Goal: Information Seeking & Learning: Learn about a topic

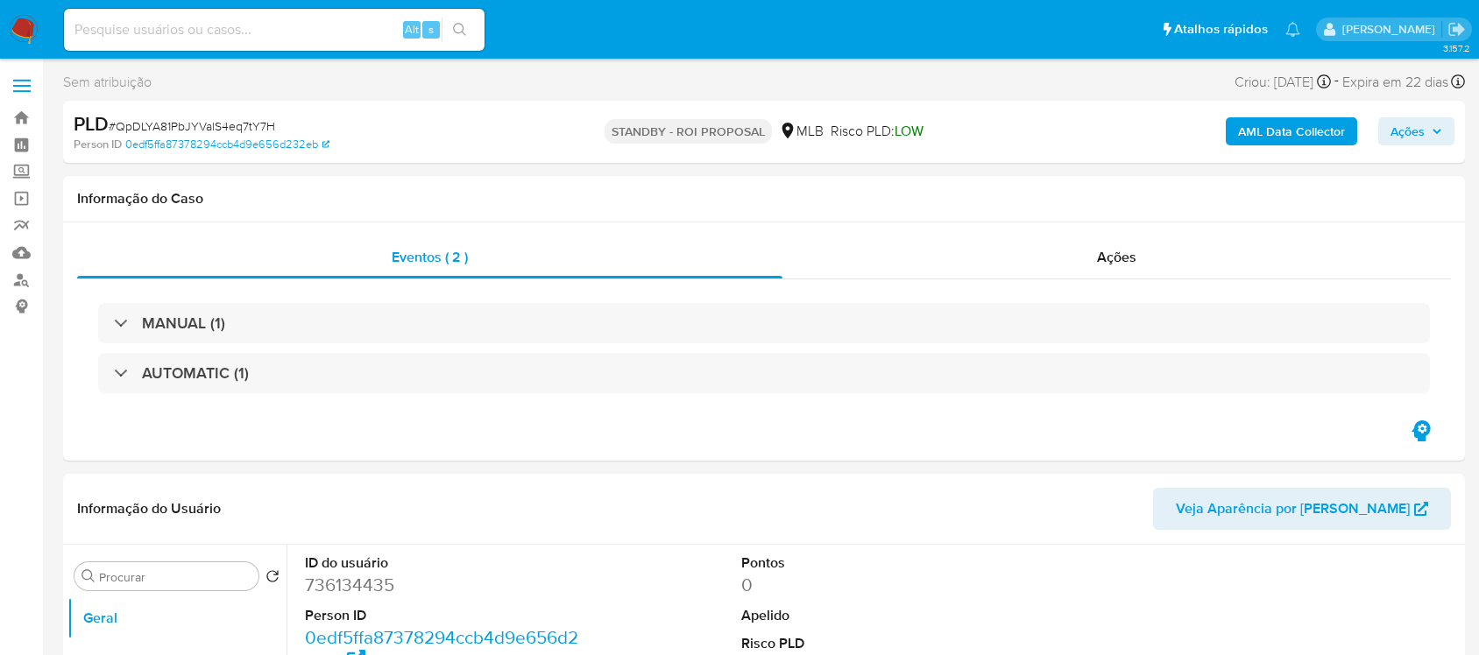
select select "10"
paste input "RaJfEOQUmuwMyvXeShydPfa7"
type input "RaJfEOQUmuwMyvXeShydPfa7"
click at [457, 23] on icon "search-icon" at bounding box center [459, 29] width 13 height 13
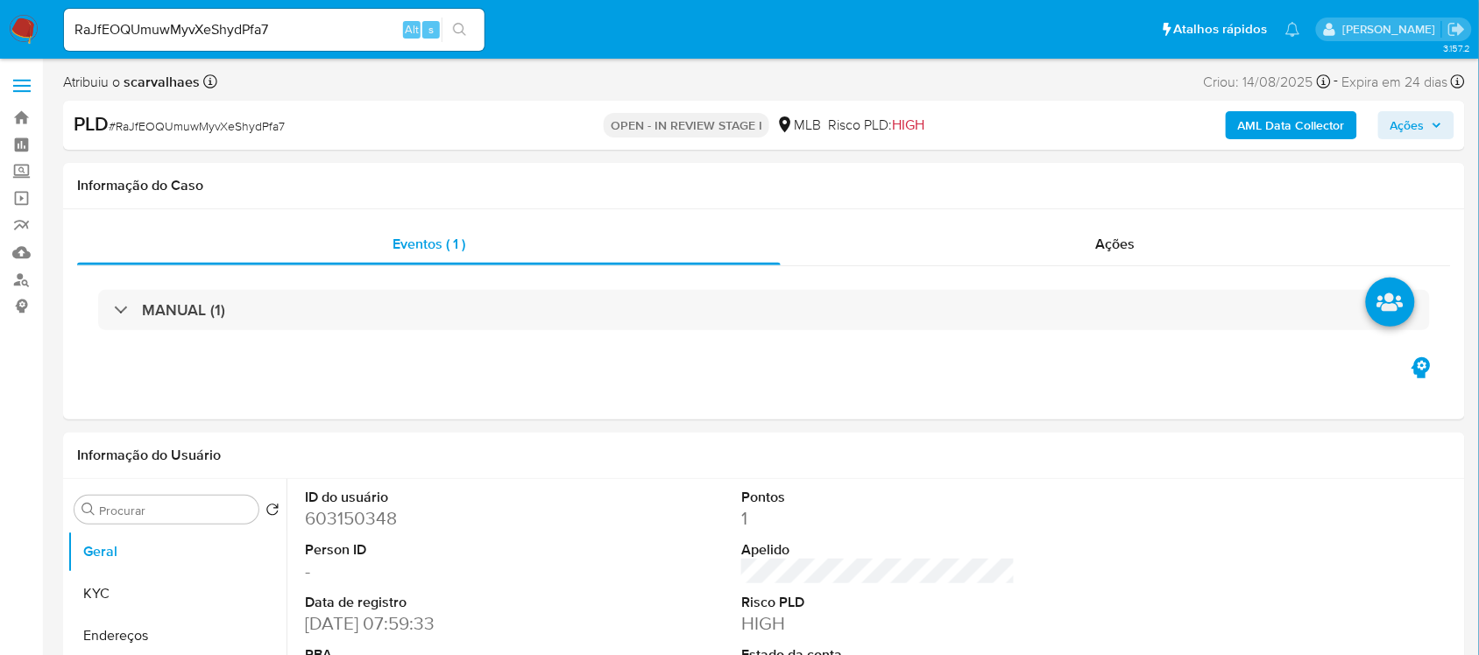
select select "10"
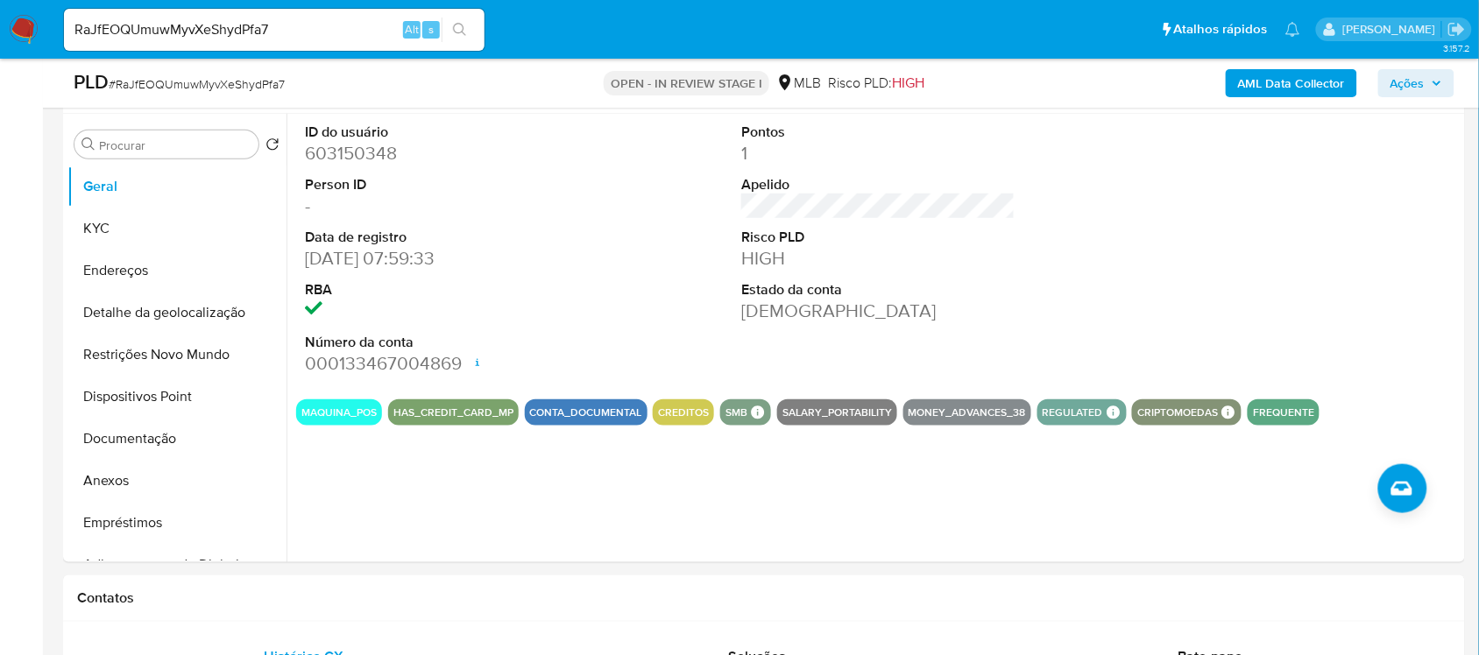
scroll to position [329, 0]
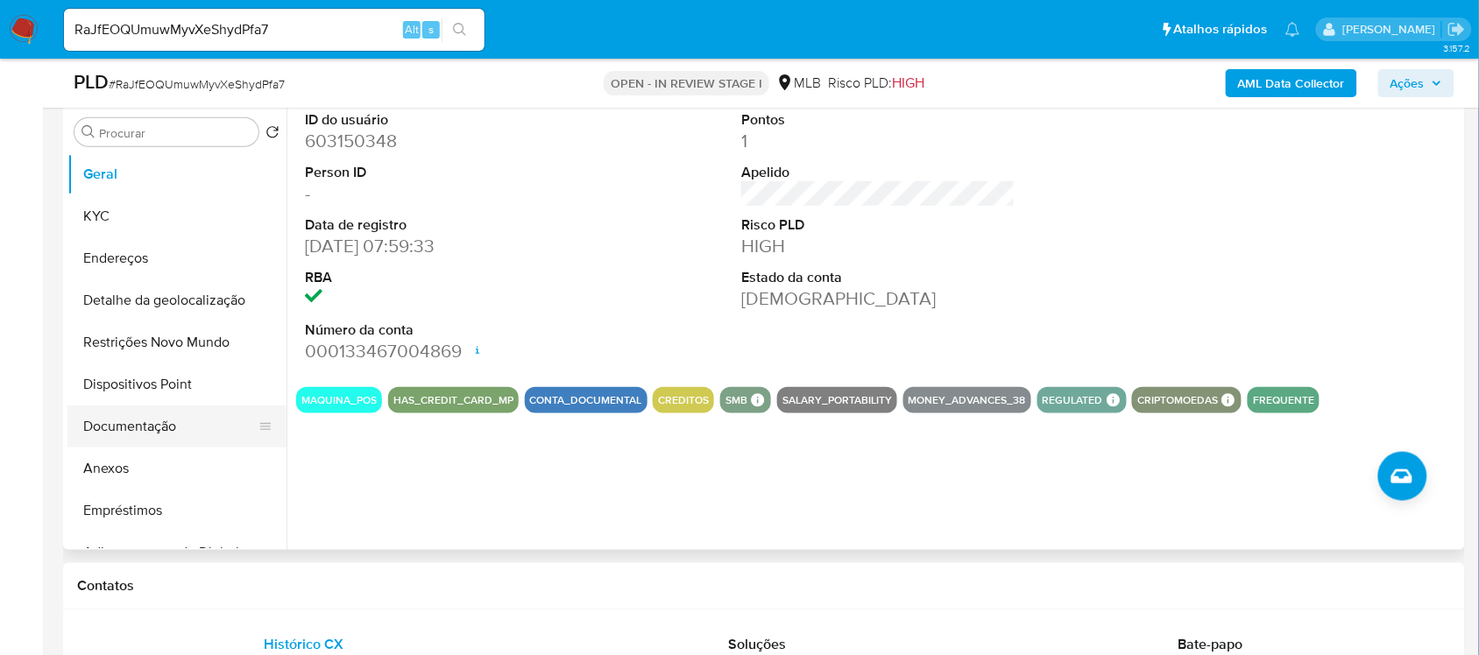
click at [120, 425] on button "Documentação" at bounding box center [169, 427] width 205 height 42
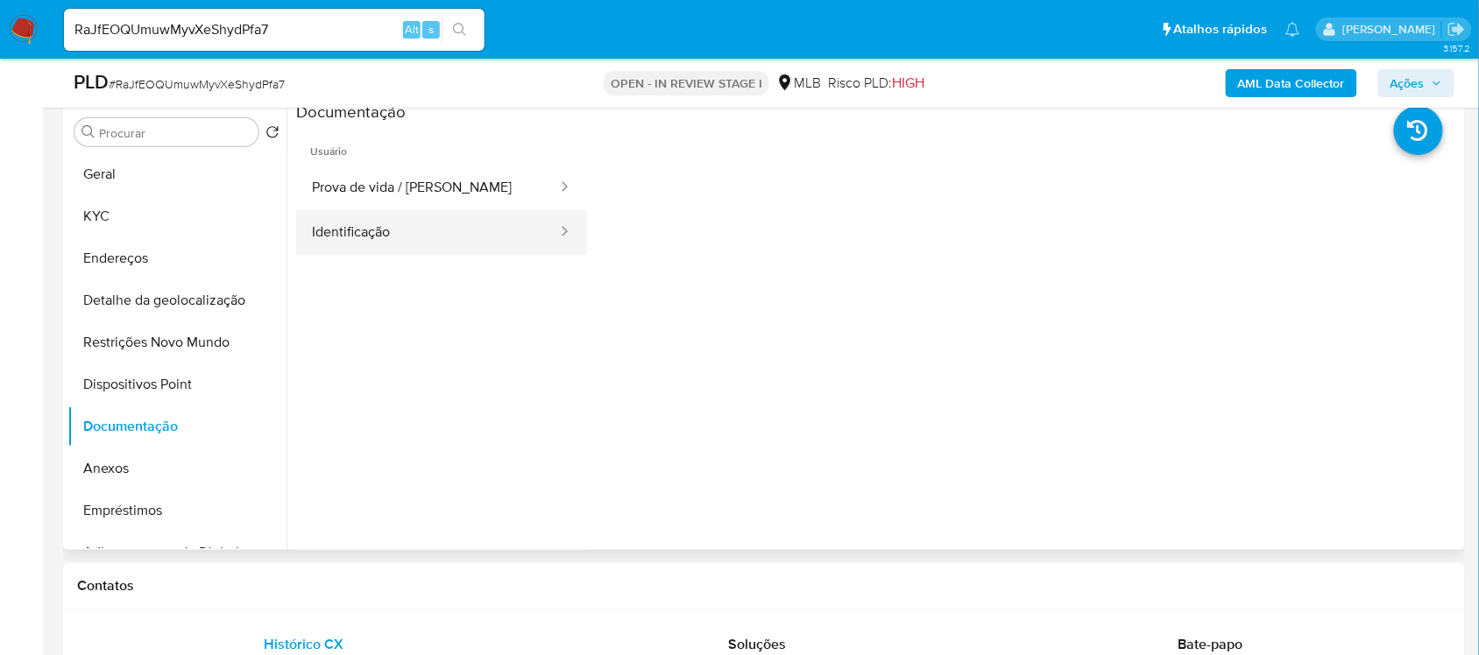
click at [457, 225] on button "Identificação" at bounding box center [427, 232] width 263 height 45
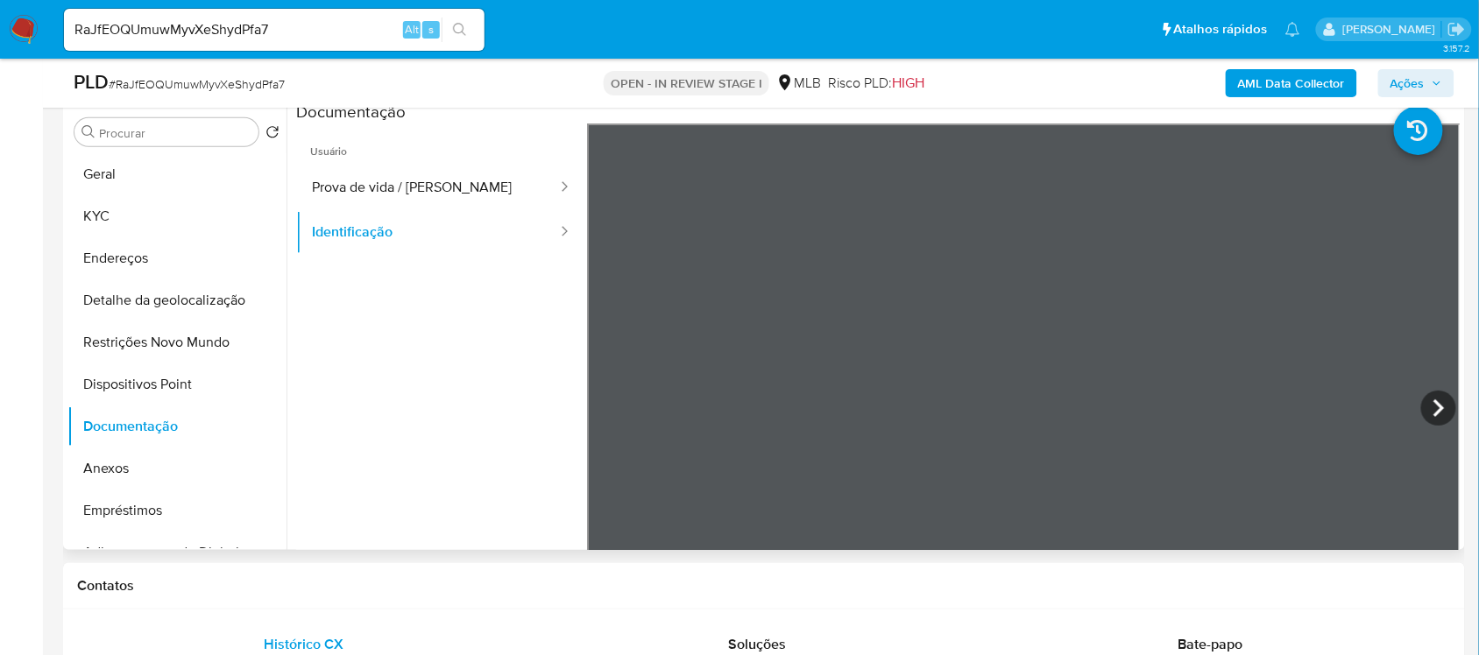
scroll to position [219, 0]
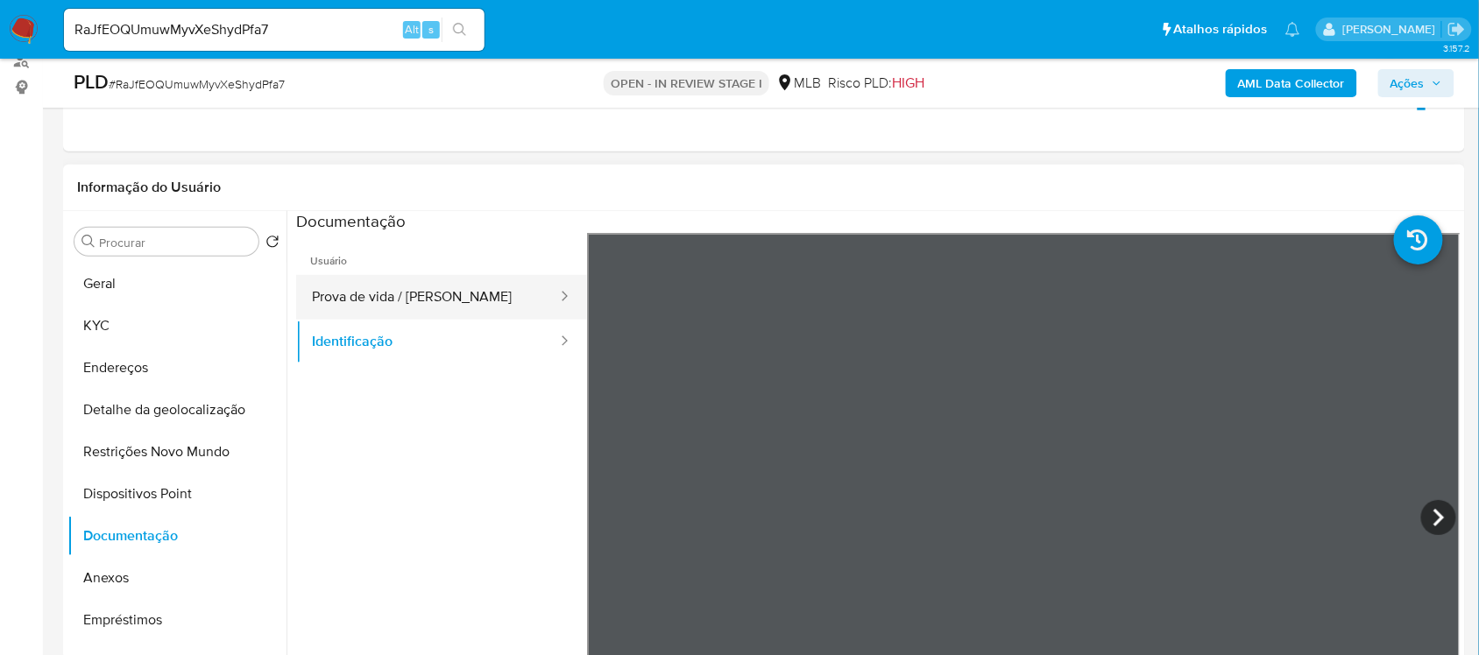
click at [397, 298] on button "Prova de vida / Selfie" at bounding box center [427, 297] width 263 height 45
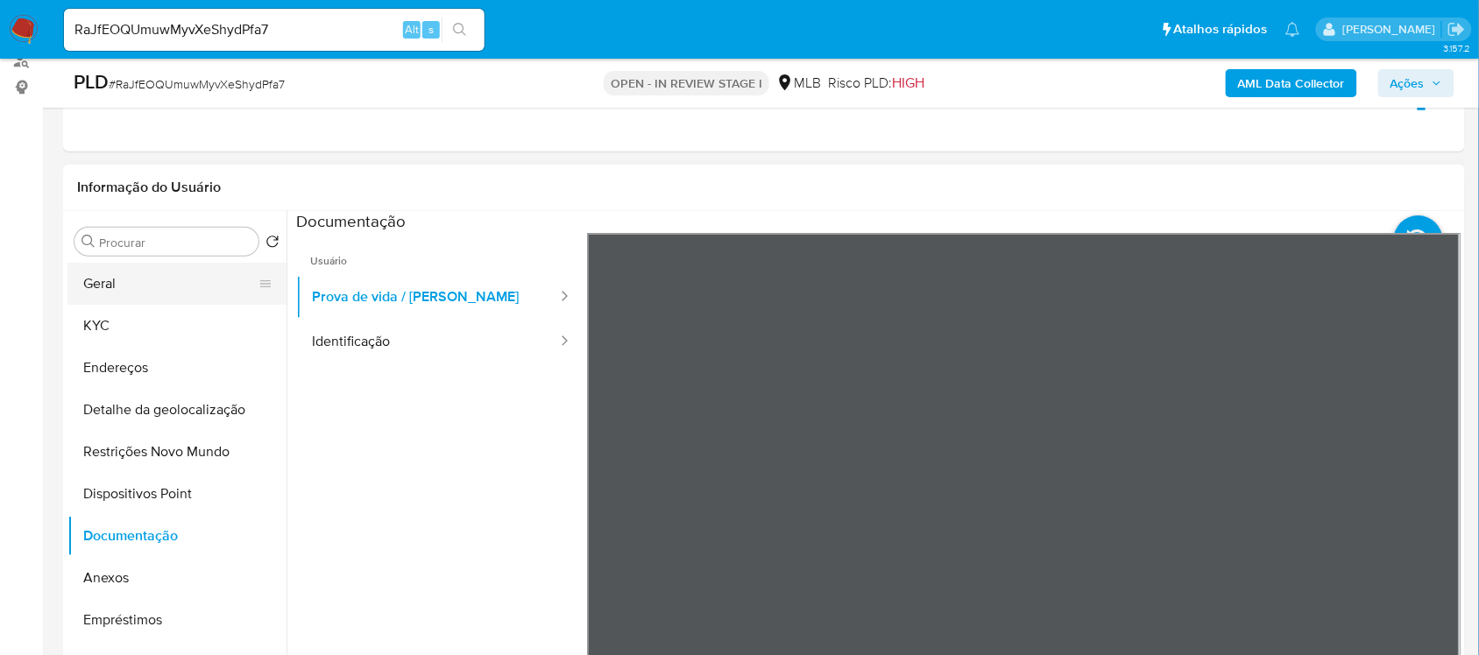
click at [177, 290] on button "Geral" at bounding box center [169, 284] width 205 height 42
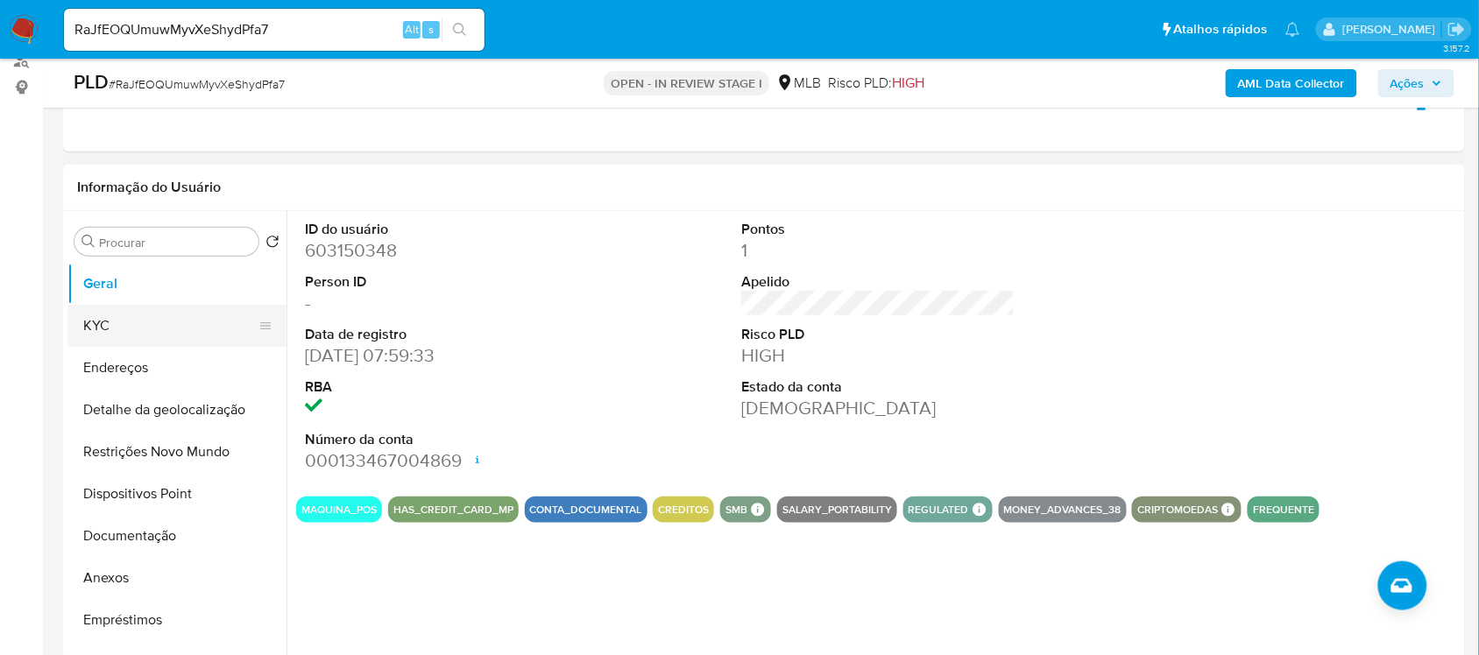
click at [152, 325] on button "KYC" at bounding box center [169, 326] width 205 height 42
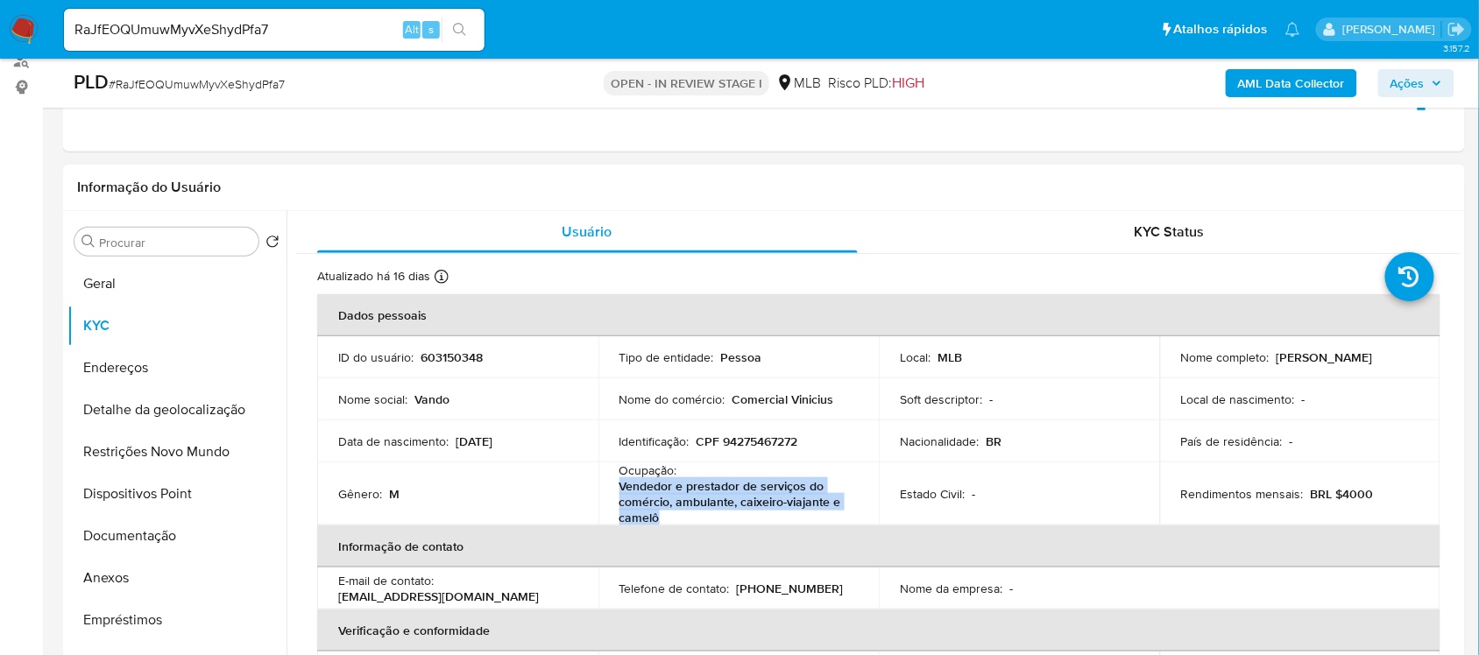
drag, startPoint x: 618, startPoint y: 492, endPoint x: 664, endPoint y: 513, distance: 50.6
click at [664, 513] on p "Vendedor e prestador de serviços do comércio, ambulante, caixeiro-viajante e ca…" at bounding box center [736, 501] width 232 height 47
copy p "Vendedor e prestador de serviços do comércio, ambulante, caixeiro-viajante e ca…"
click at [124, 520] on button "Documentação" at bounding box center [169, 536] width 205 height 42
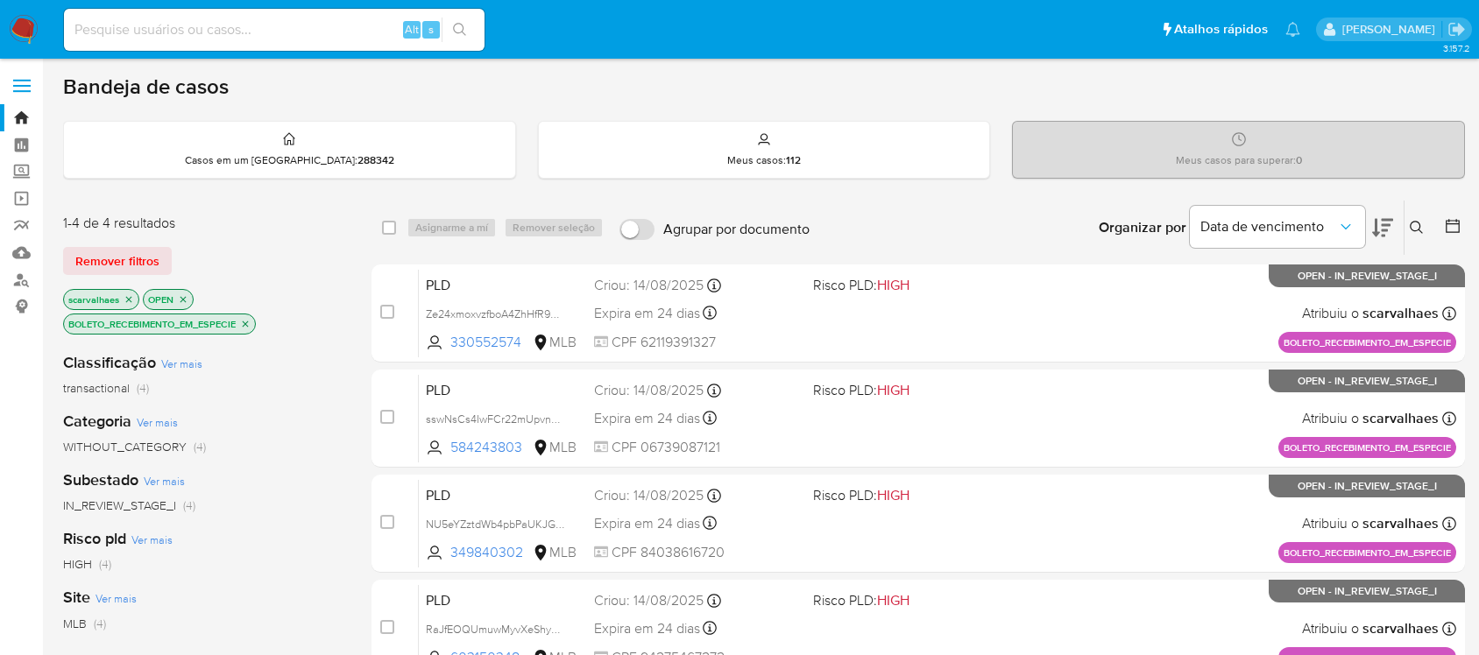
scroll to position [329, 0]
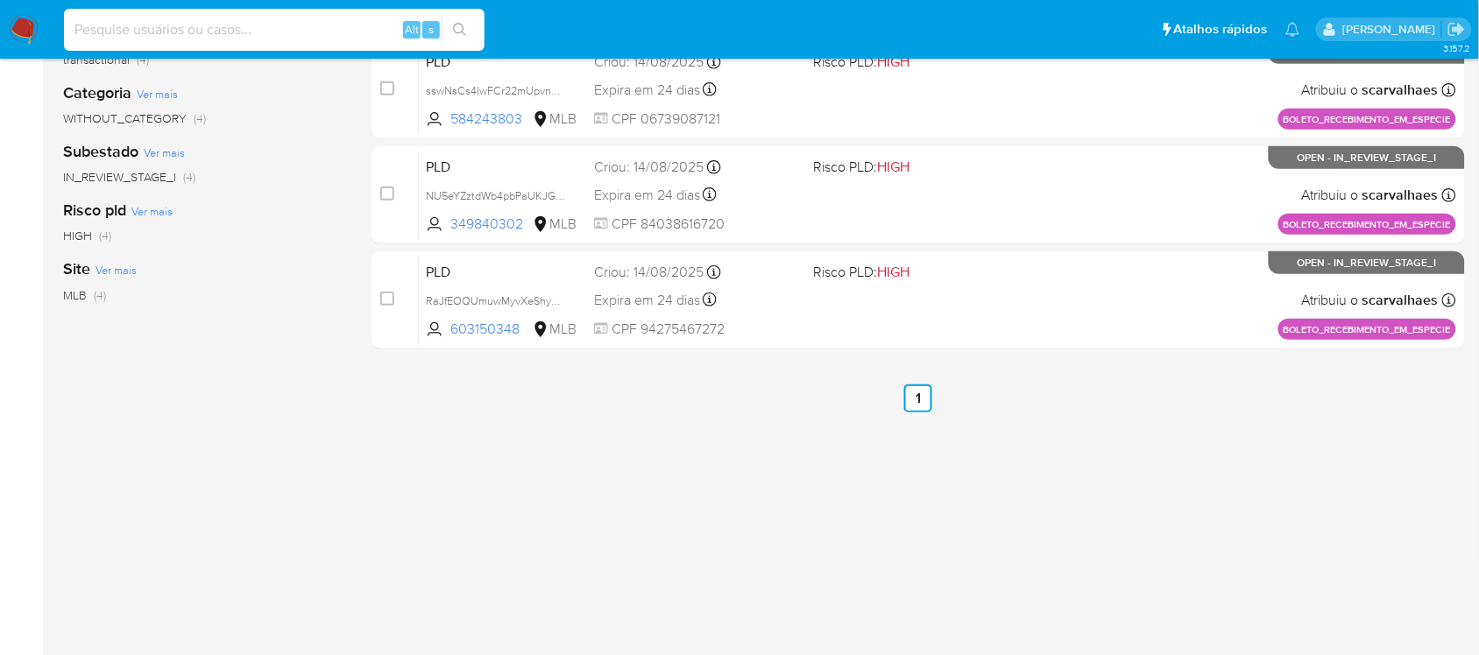
paste input "RaJfEOQUmuwMyvXeShydPfa7"
type input "RaJfEOQUmuwMyvXeShydPfa7"
click at [462, 33] on icon "search-icon" at bounding box center [460, 30] width 14 height 14
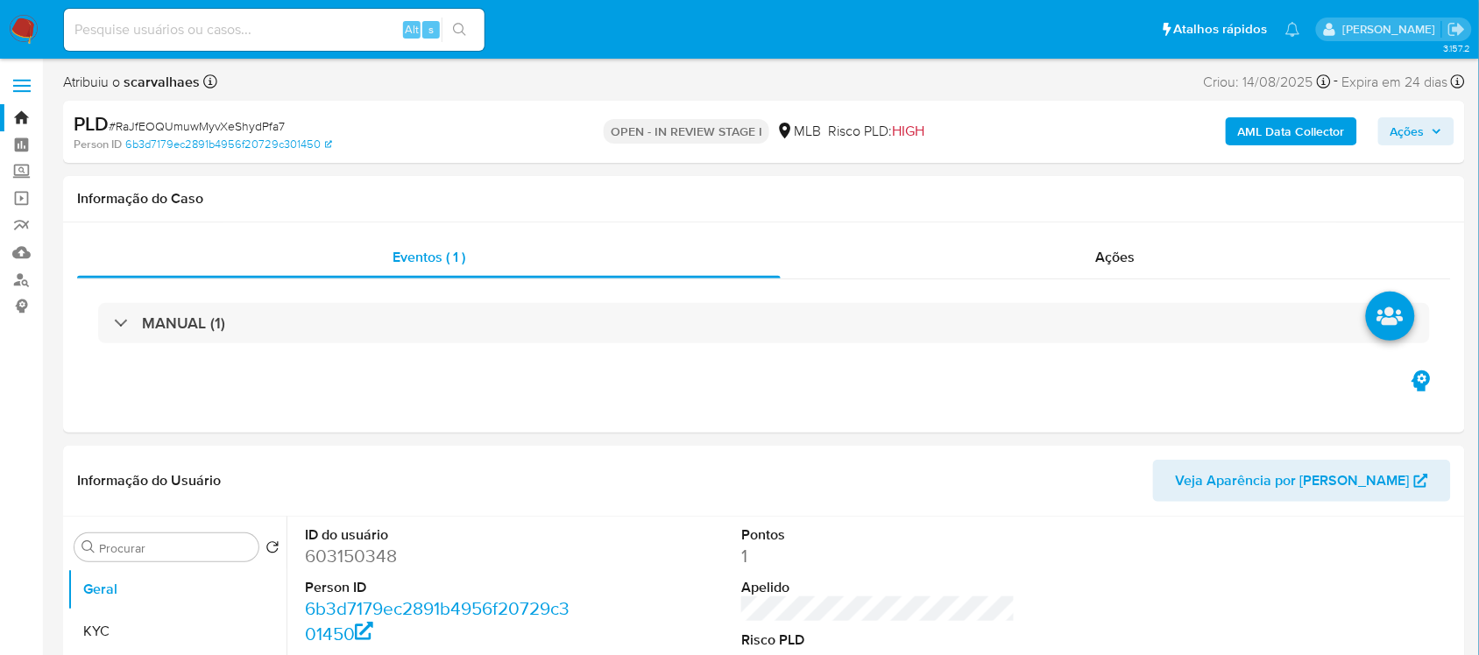
select select "10"
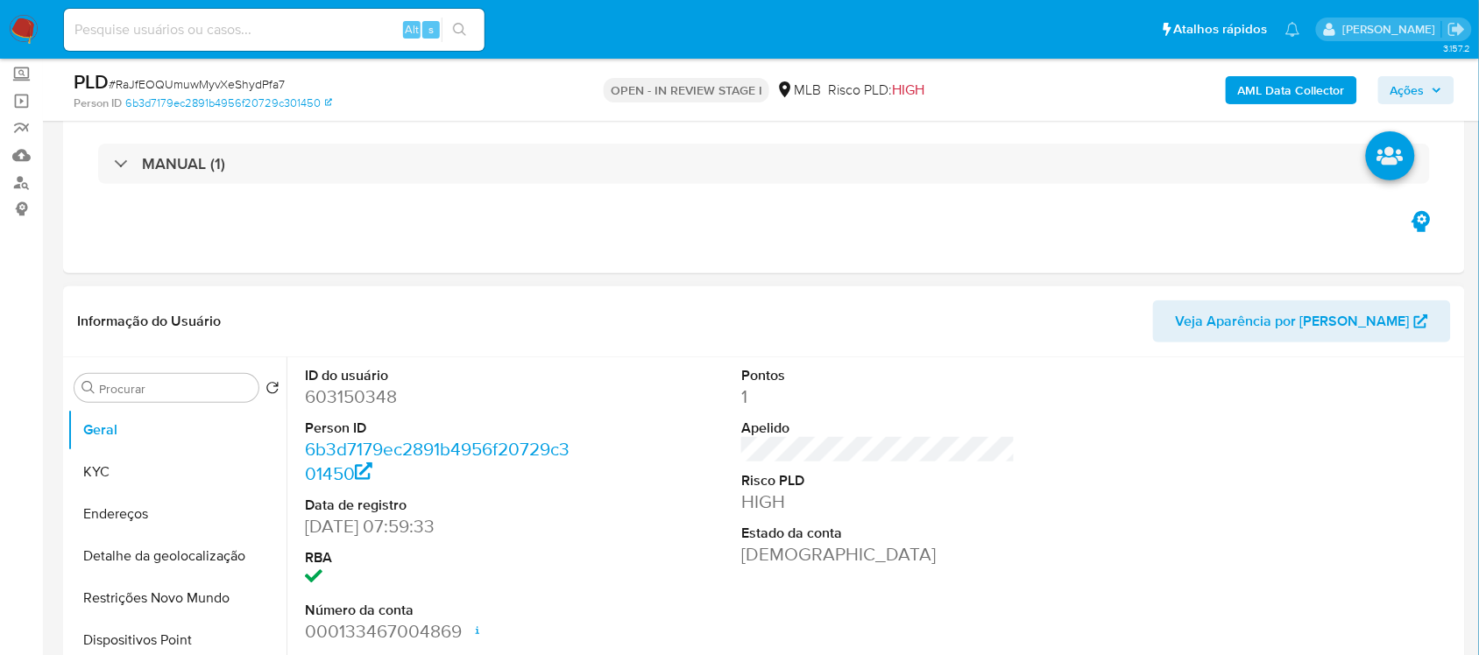
scroll to position [219, 0]
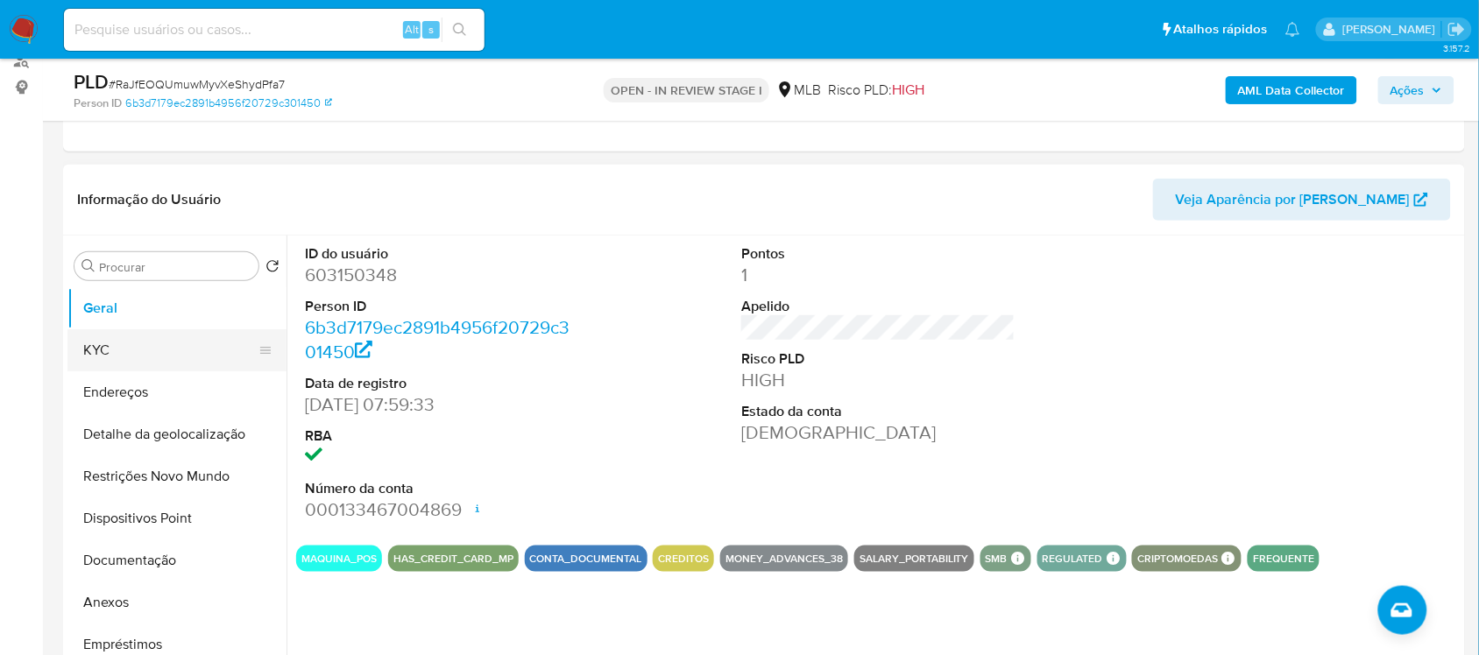
click at [162, 337] on button "KYC" at bounding box center [169, 350] width 205 height 42
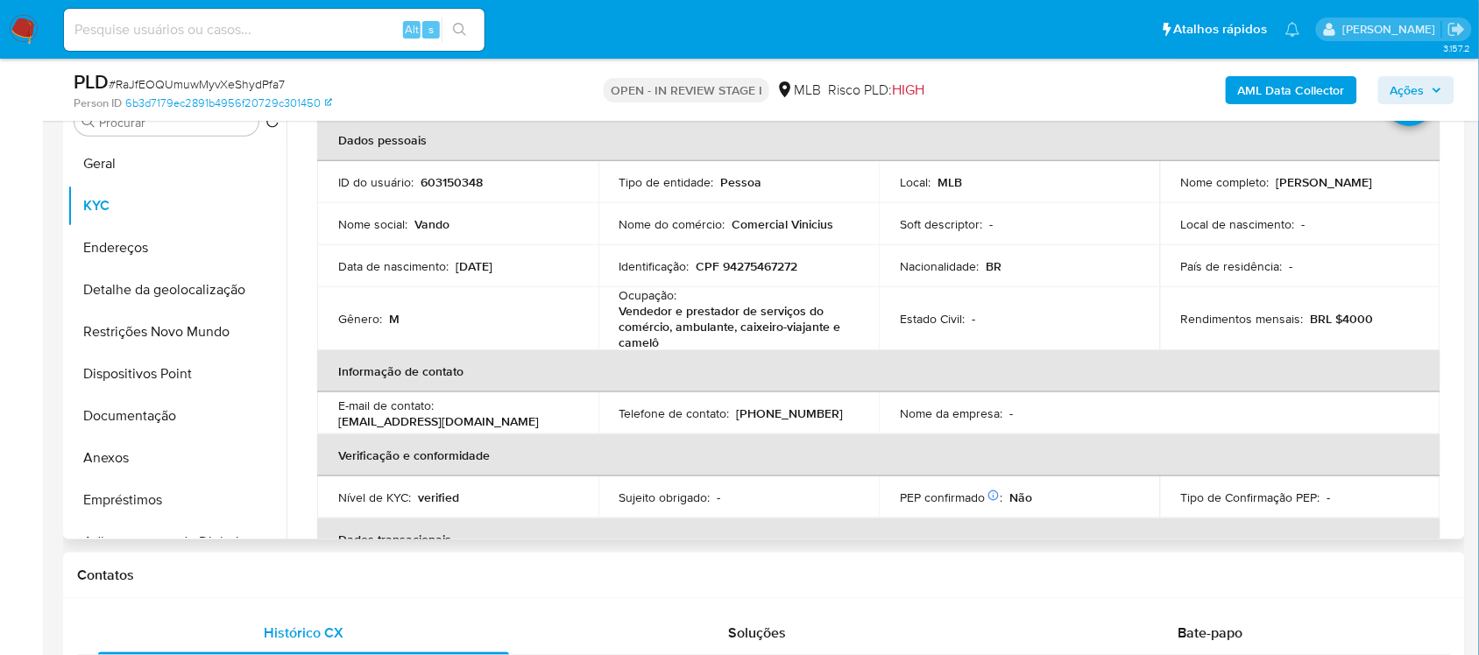
scroll to position [59, 0]
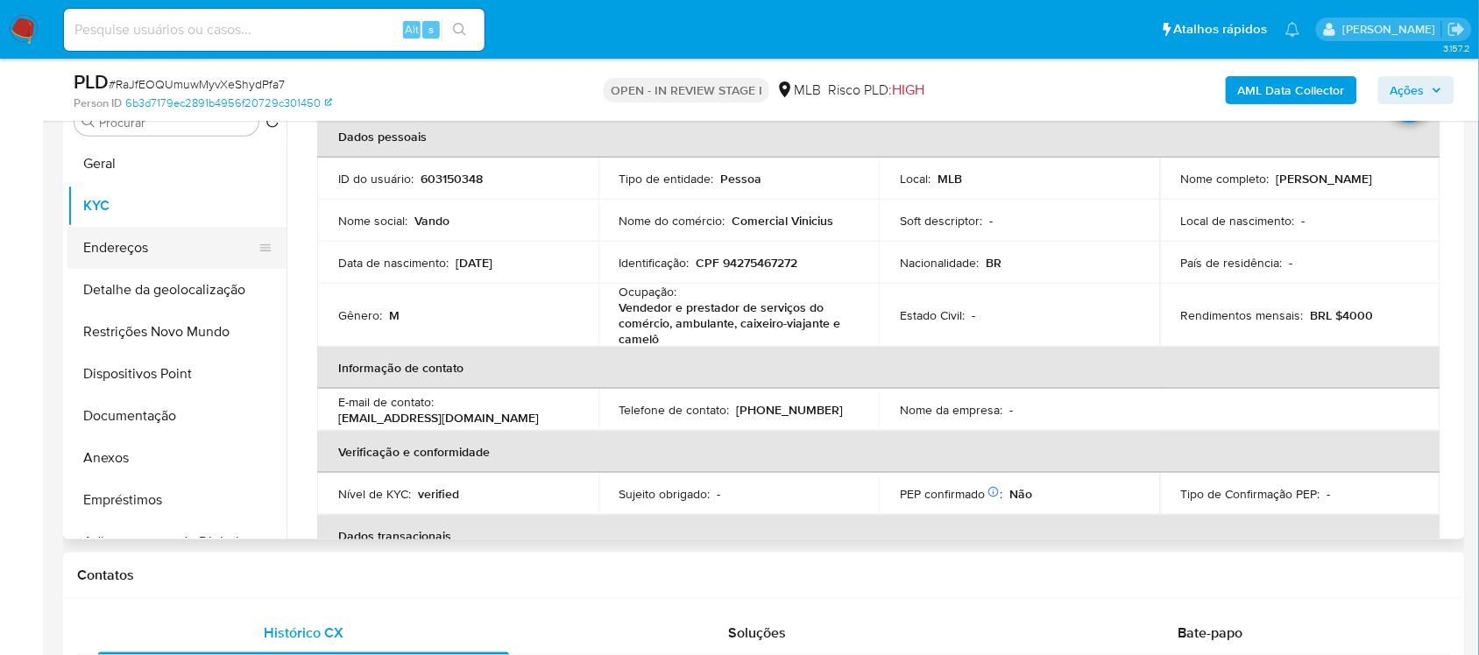
click at [141, 263] on button "Endereços" at bounding box center [169, 248] width 205 height 42
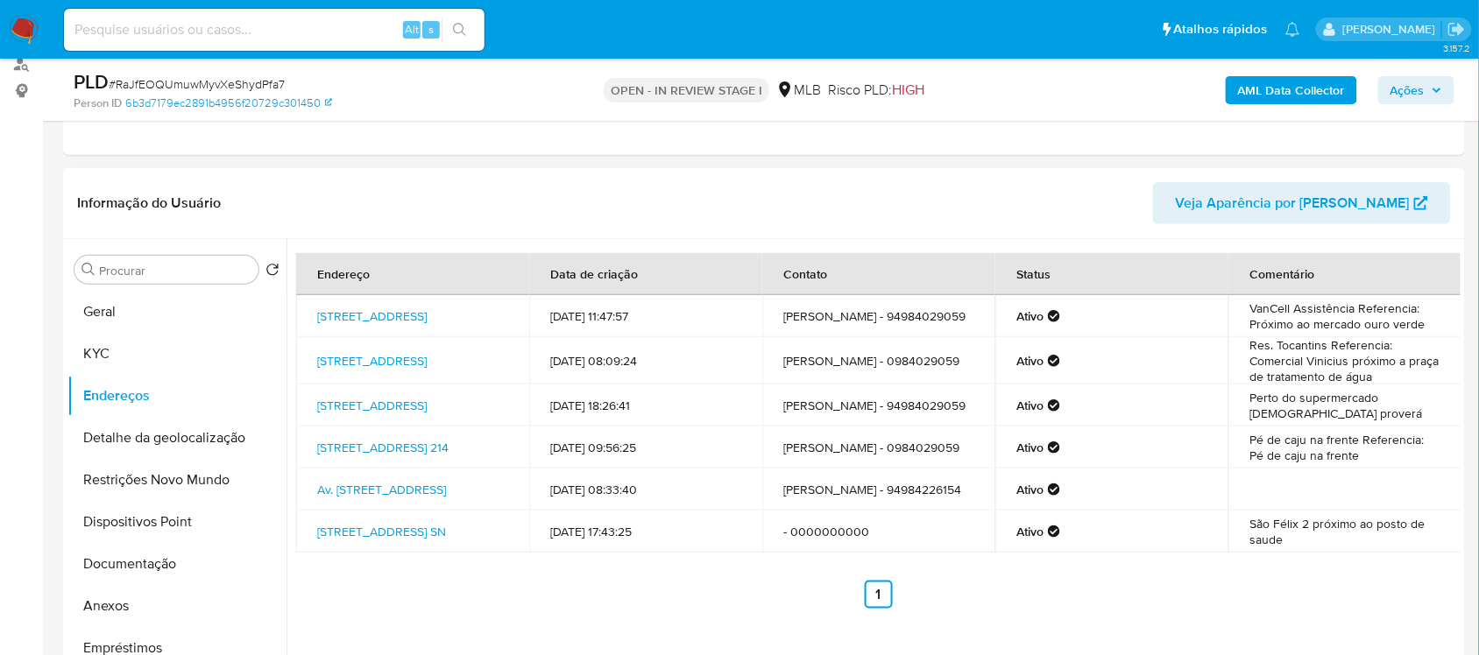
scroll to position [254, 0]
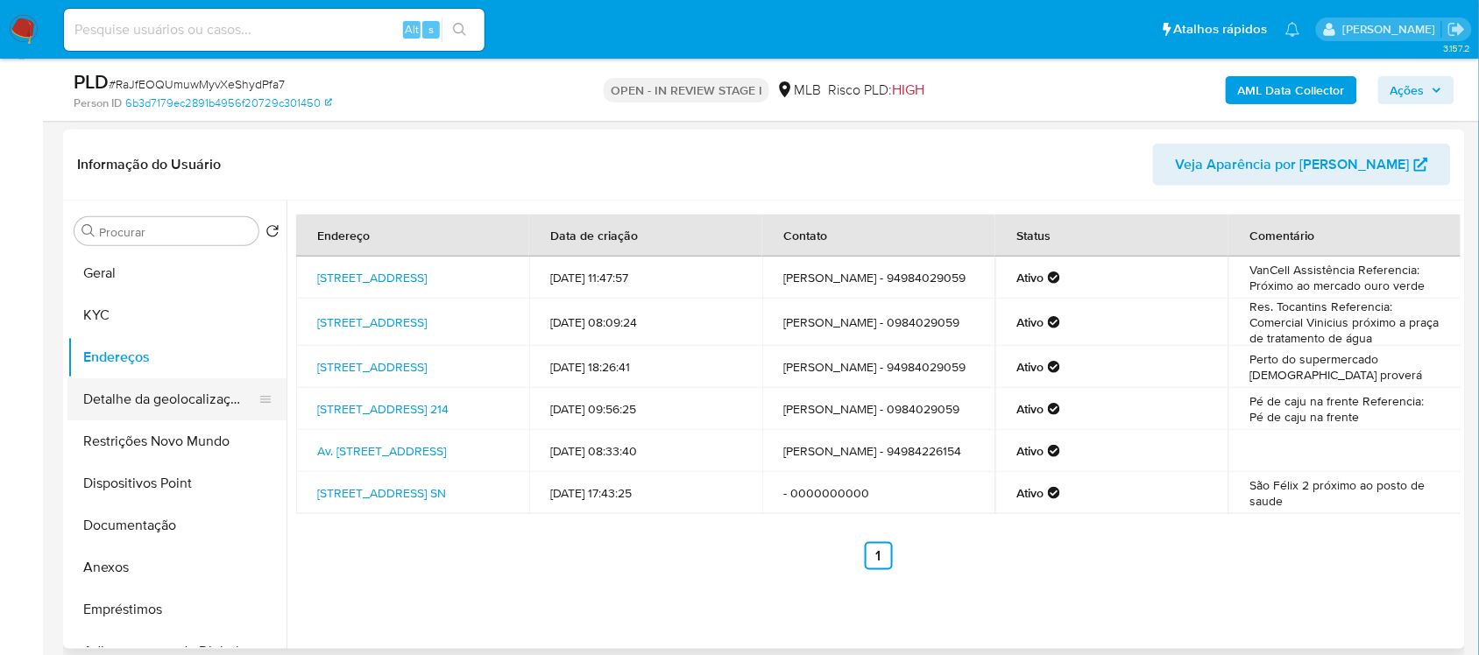
click at [168, 413] on button "Detalhe da geolocalização" at bounding box center [169, 400] width 205 height 42
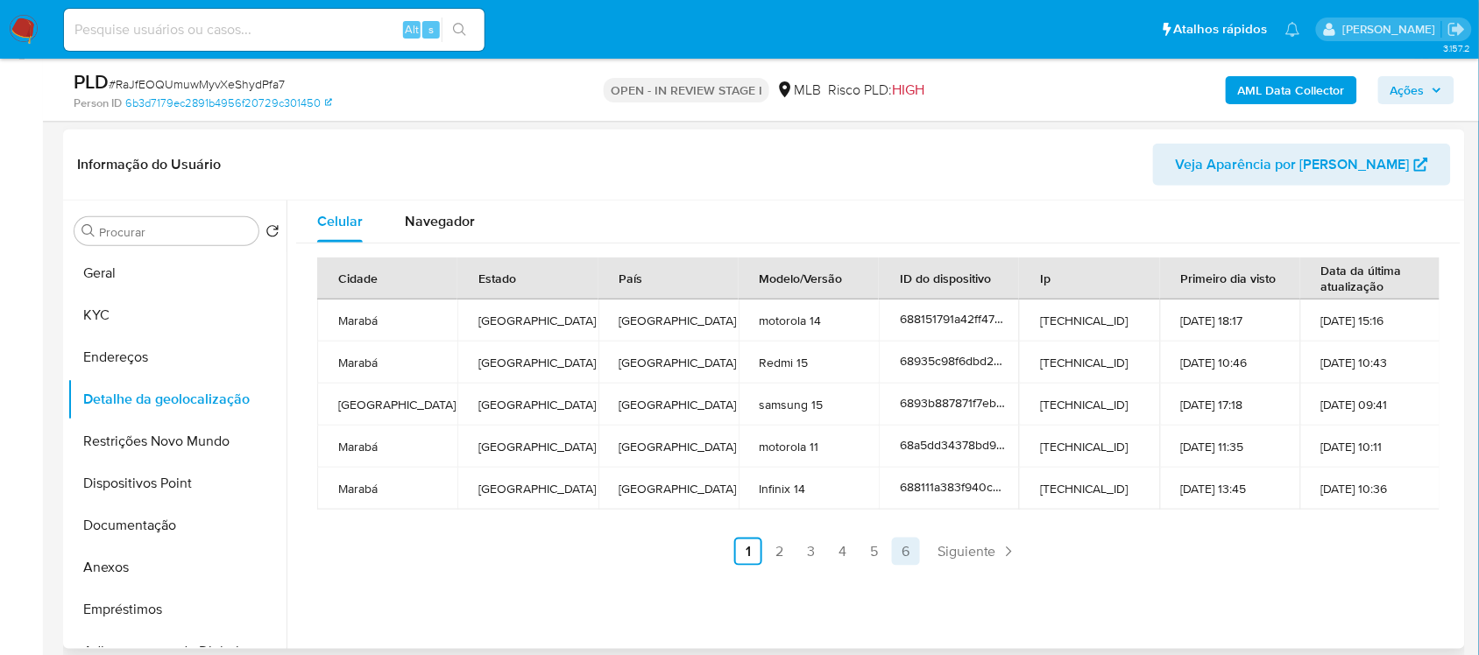
click at [905, 552] on link "6" at bounding box center [906, 552] width 28 height 28
click at [968, 555] on link "5" at bounding box center [973, 552] width 28 height 28
click at [883, 553] on link "4" at bounding box center [890, 552] width 28 height 28
click at [855, 555] on link "3" at bounding box center [859, 552] width 28 height 28
click at [824, 555] on link "2" at bounding box center [827, 552] width 28 height 28
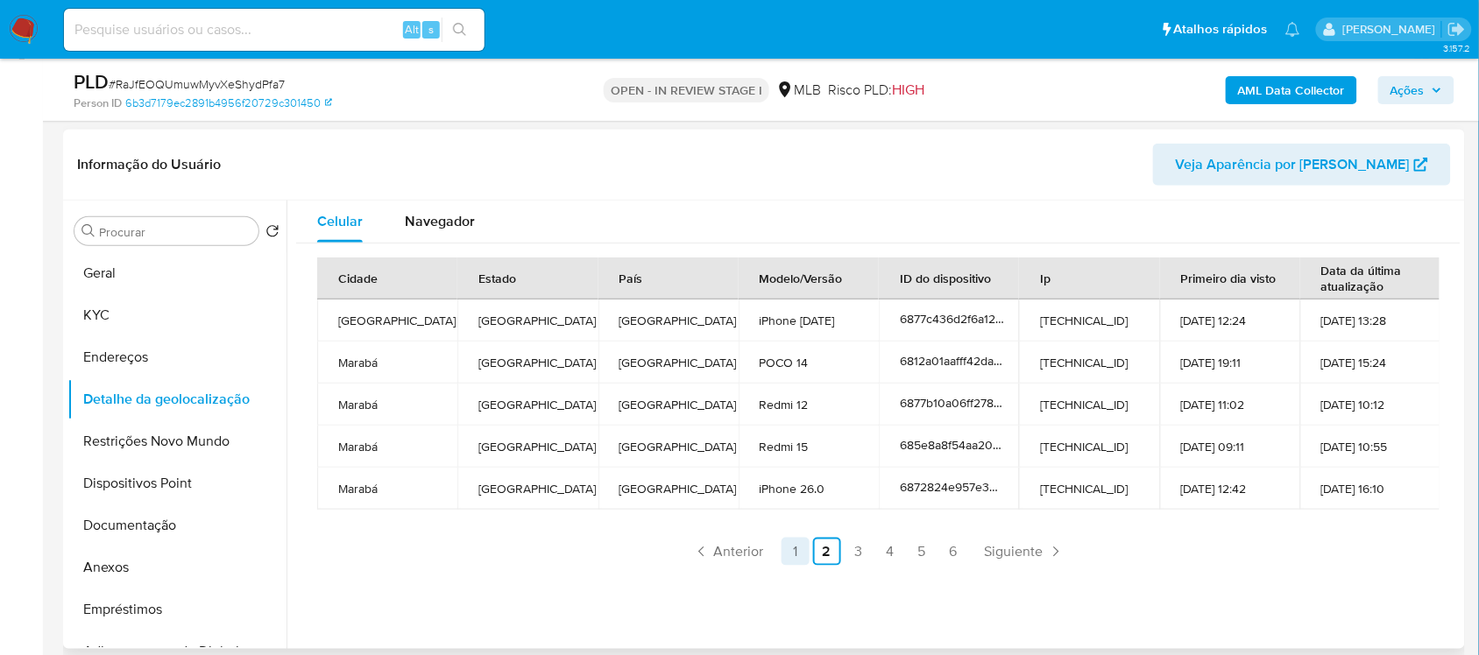
click at [790, 555] on link "1" at bounding box center [796, 552] width 28 height 28
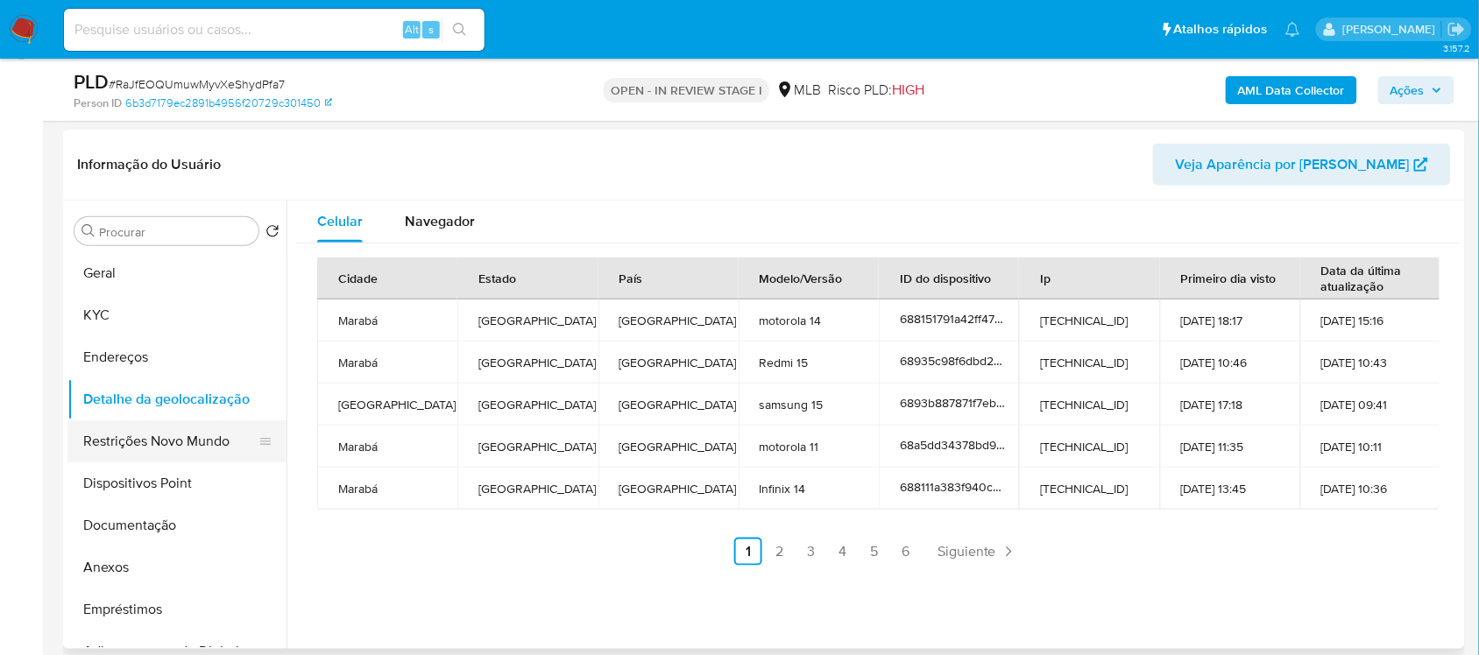
click at [162, 444] on button "Restrições Novo Mundo" at bounding box center [169, 442] width 205 height 42
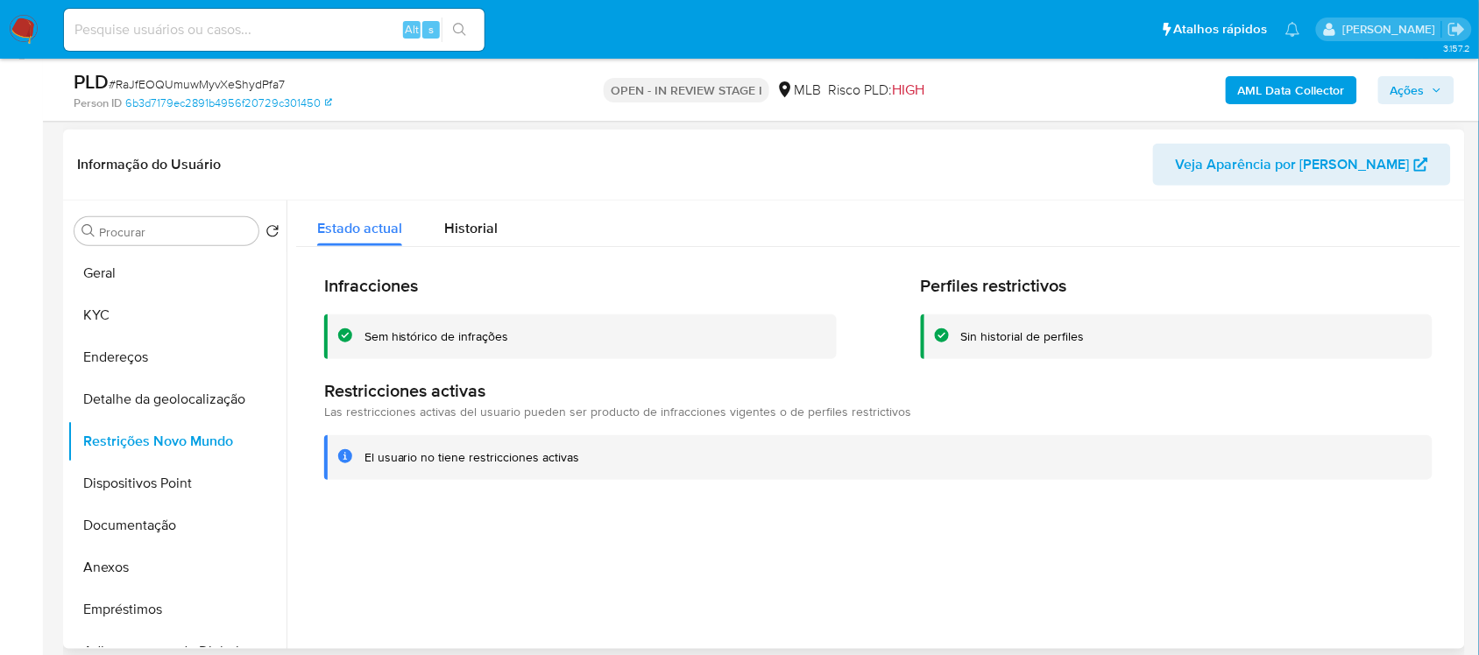
click at [369, 457] on div "El usuario no tiene restricciones activas" at bounding box center [473, 458] width 216 height 17
drag, startPoint x: 365, startPoint y: 457, endPoint x: 572, endPoint y: 462, distance: 206.9
click at [614, 467] on div "El usuario no tiene restricciones activas" at bounding box center [878, 458] width 1109 height 45
click at [168, 489] on button "Dispositivos Point" at bounding box center [169, 484] width 205 height 42
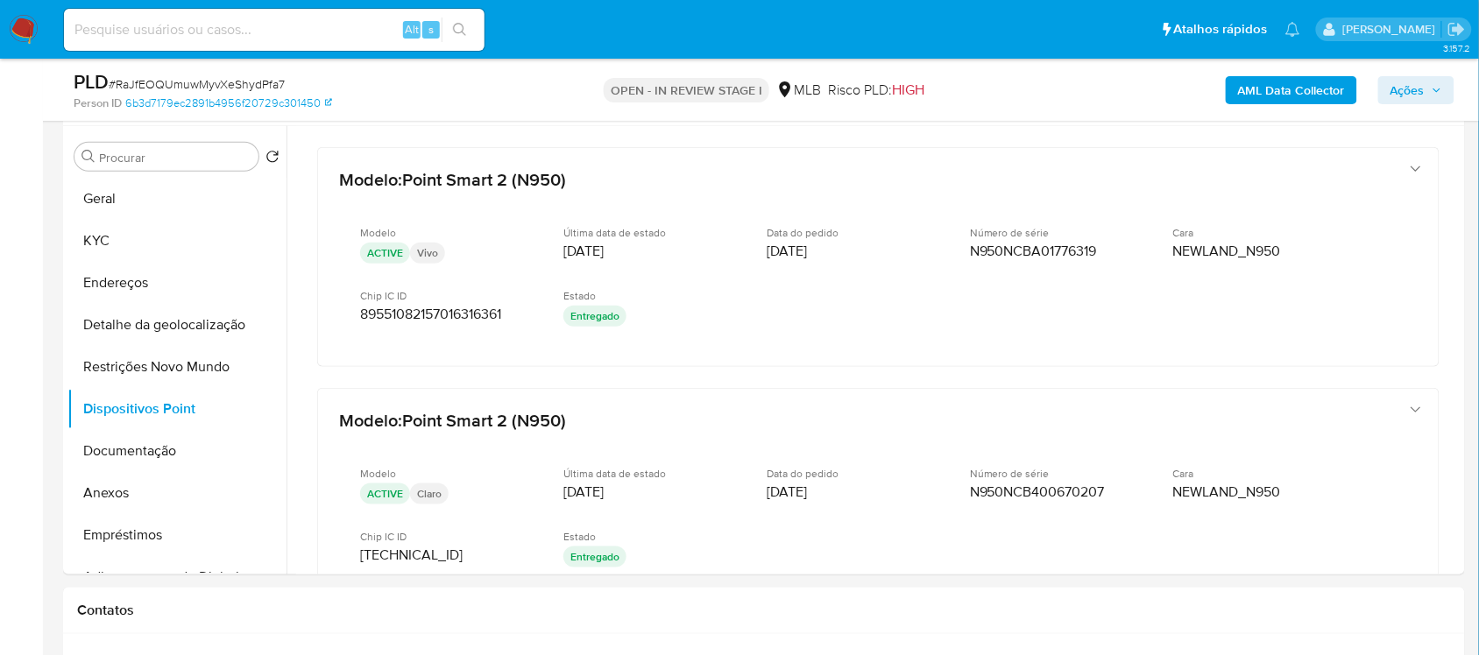
scroll to position [303, 0]
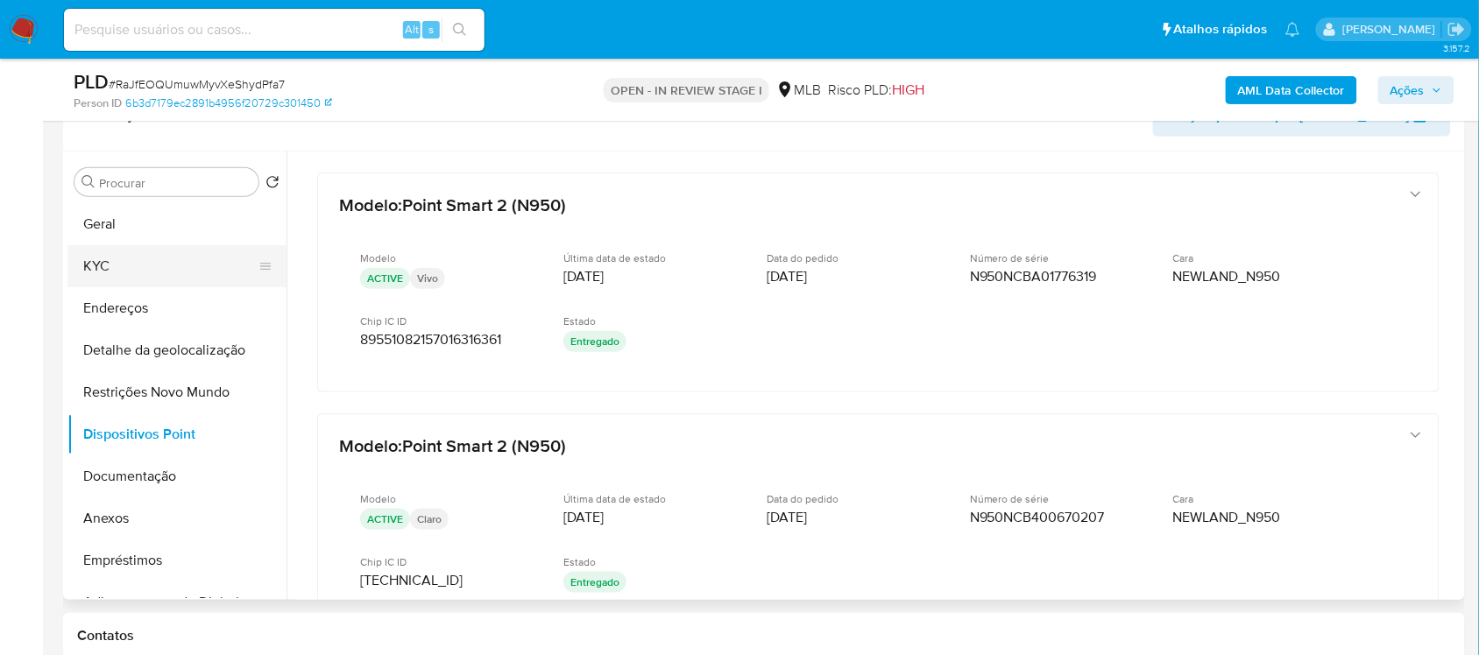
click at [159, 277] on button "KYC" at bounding box center [169, 266] width 205 height 42
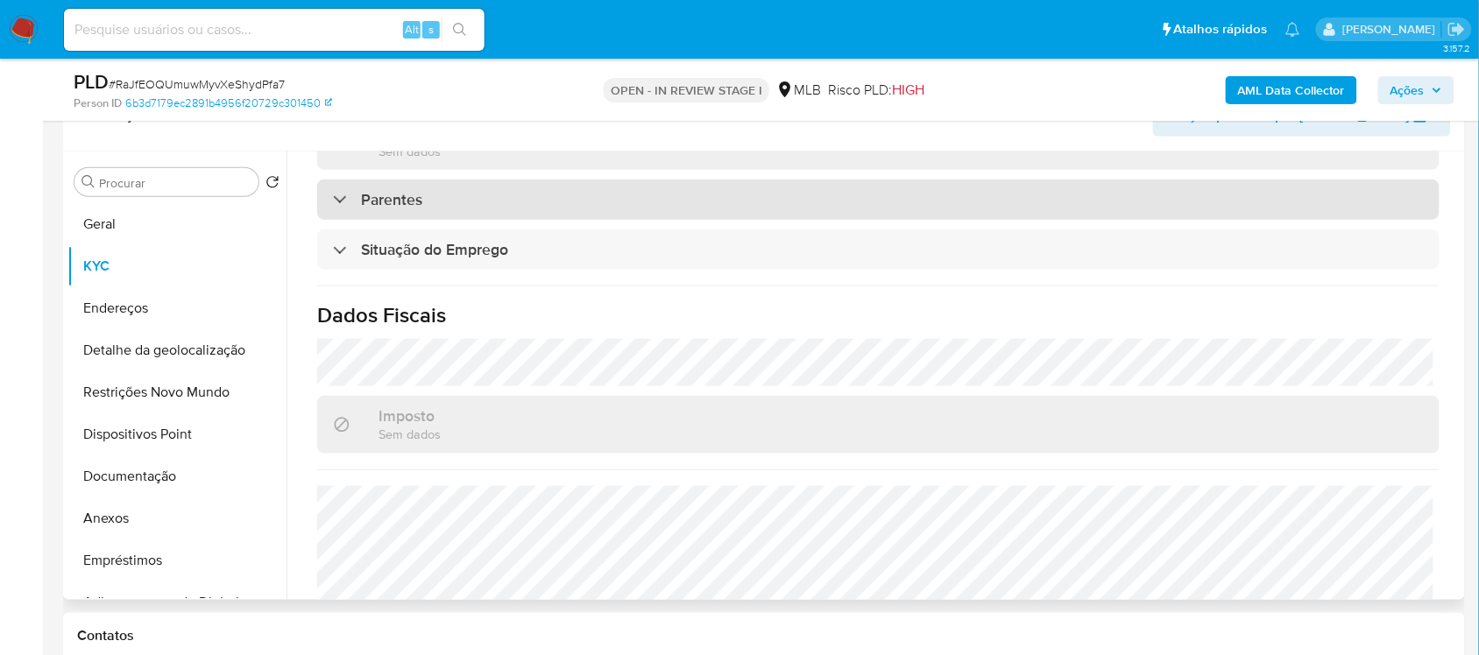
scroll to position [767, 0]
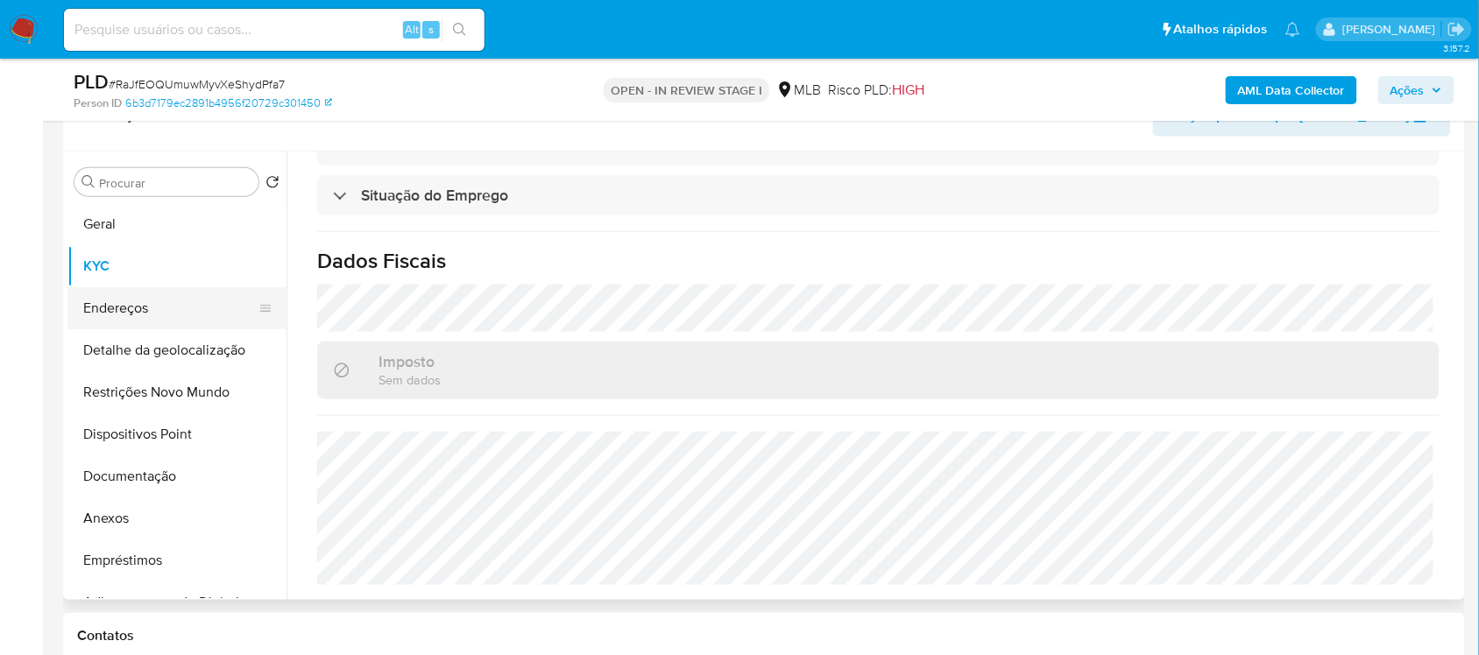
click at [164, 300] on button "Endereços" at bounding box center [169, 308] width 205 height 42
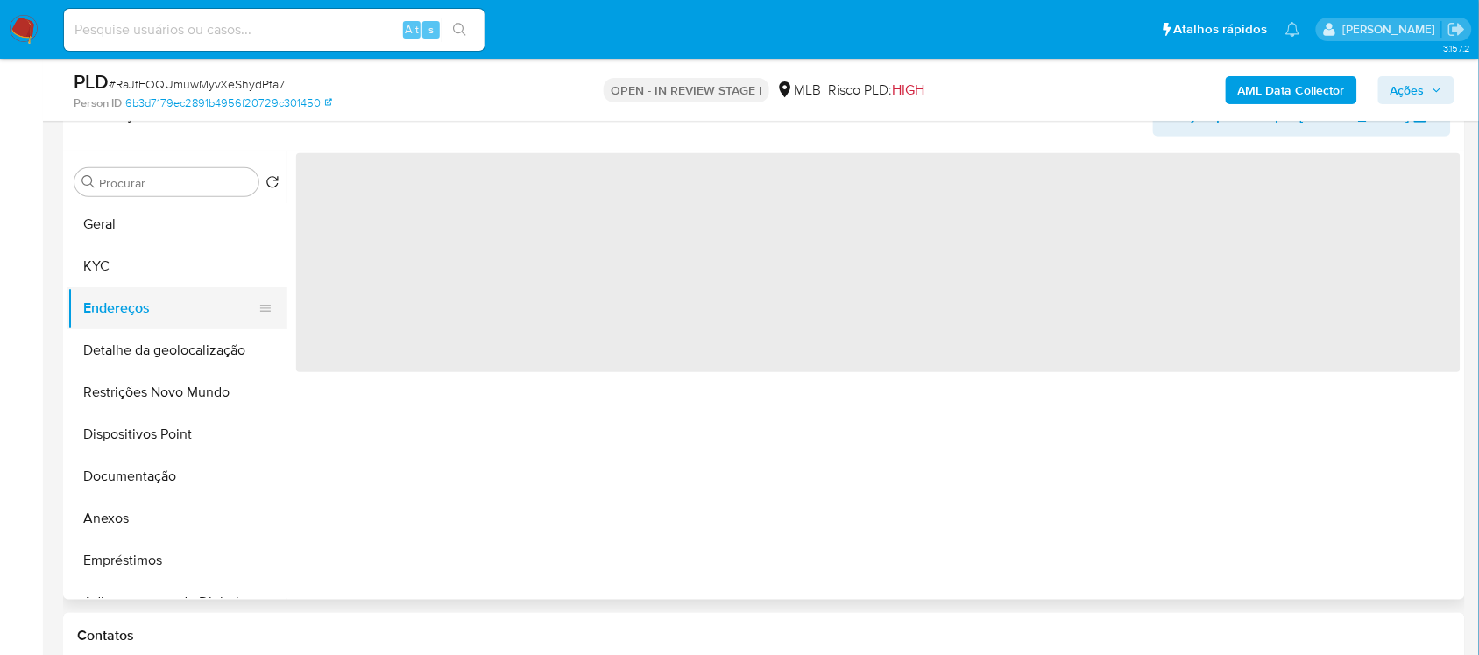
scroll to position [0, 0]
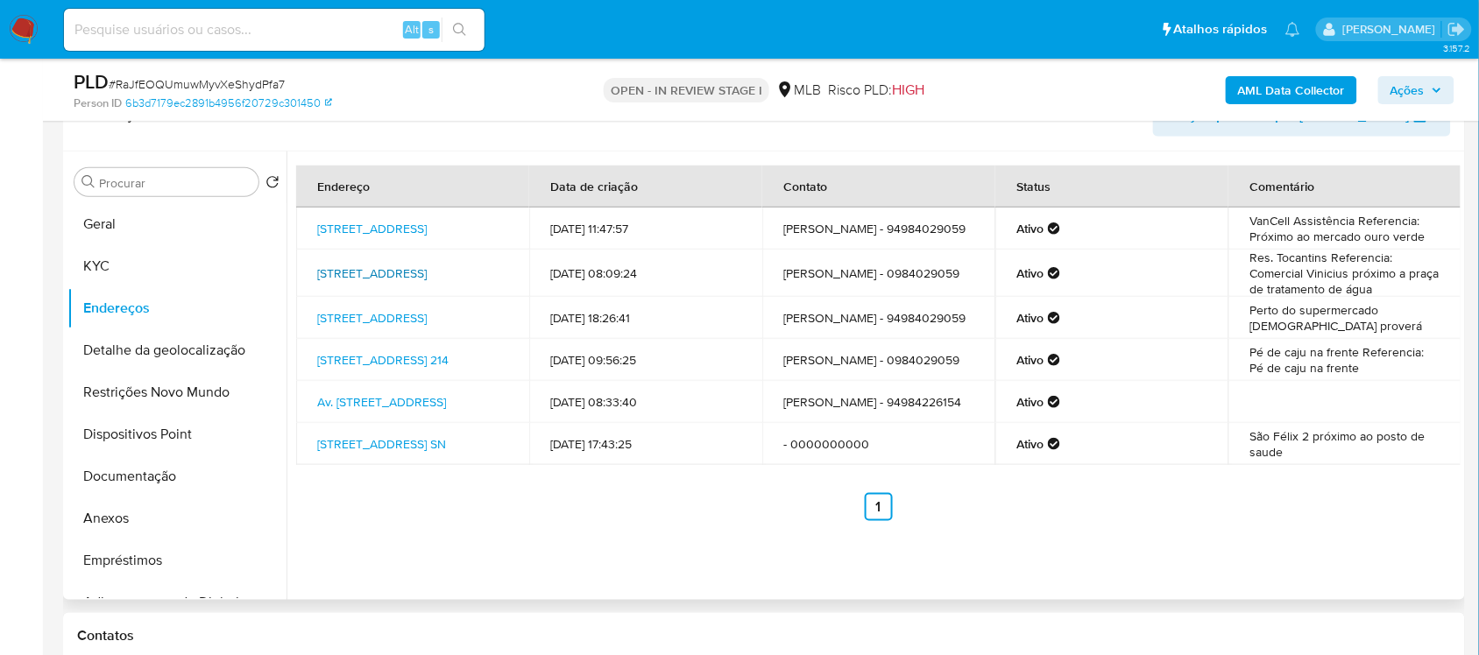
click at [427, 273] on link "Rua Embauba Quadra 24 Lote 31 31, Morada Nova, Pará, 68514300, Brasil 31" at bounding box center [372, 274] width 110 height 18
click at [412, 230] on link "Avenida Contorno 13 São Félix 2 13, Morada Nova, Pará, 68514300, Brasil 13" at bounding box center [372, 229] width 110 height 18
click at [409, 270] on link "Rua Embauba Quadra 24 Lote 31 31, Morada Nova, Pará, 68514300, Brasil 31" at bounding box center [372, 274] width 110 height 18
click at [427, 318] on link "Rua Santo Antônio N166 166, Morada Nova, Pará, 68514300, Brasil 166" at bounding box center [372, 318] width 110 height 18
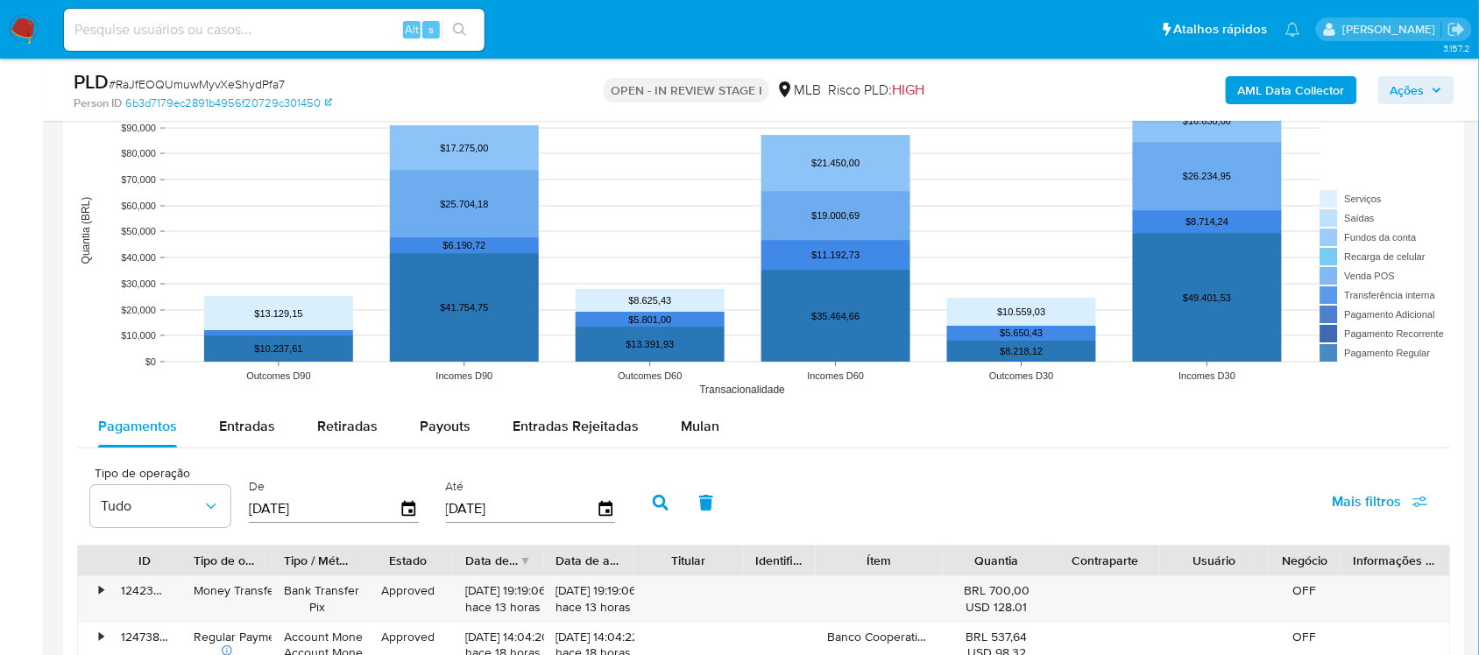
scroll to position [1618, 0]
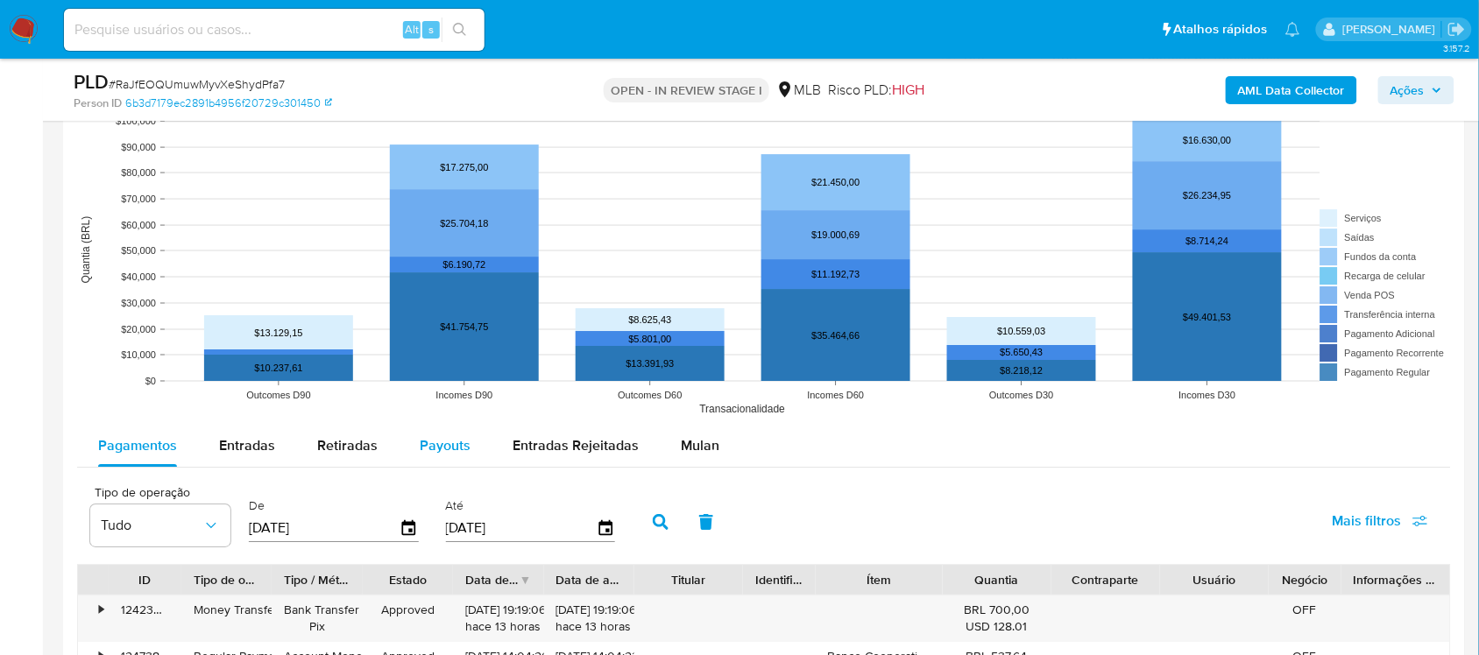
click at [439, 447] on span "Payouts" at bounding box center [445, 446] width 51 height 20
select select "10"
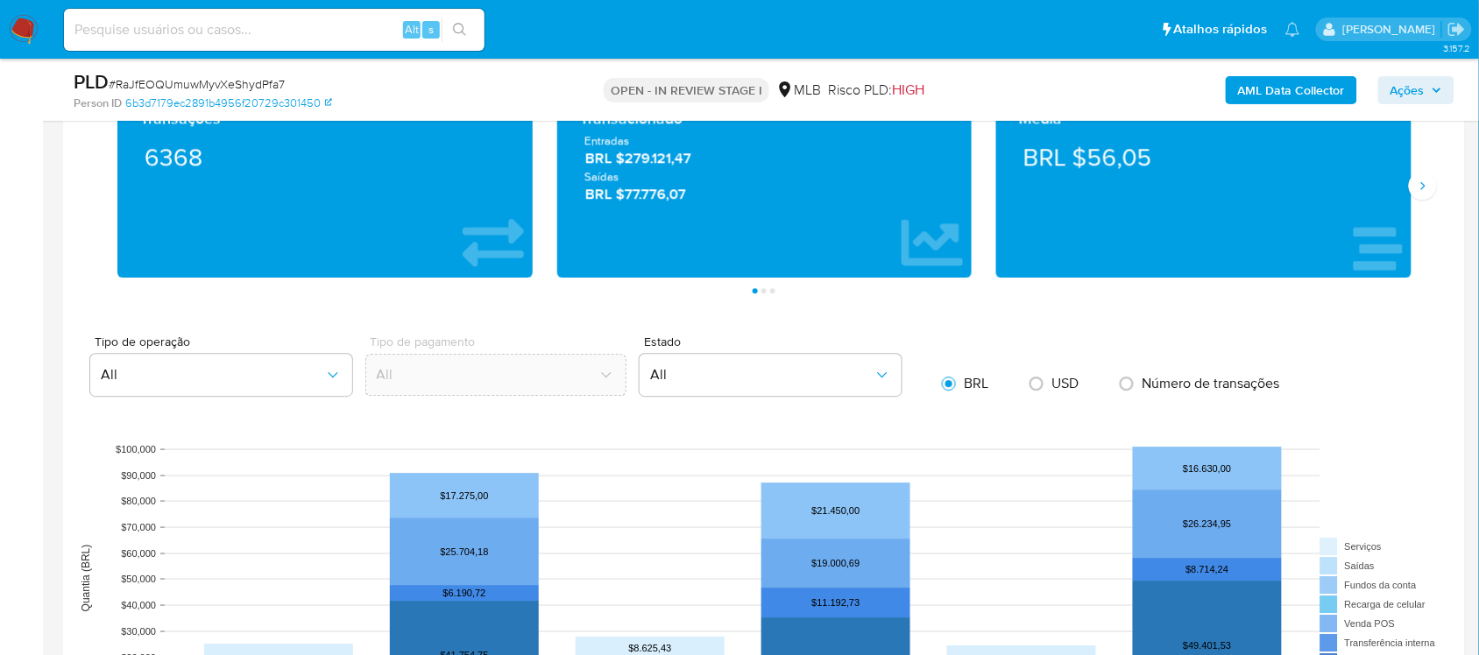
scroll to position [1508, 0]
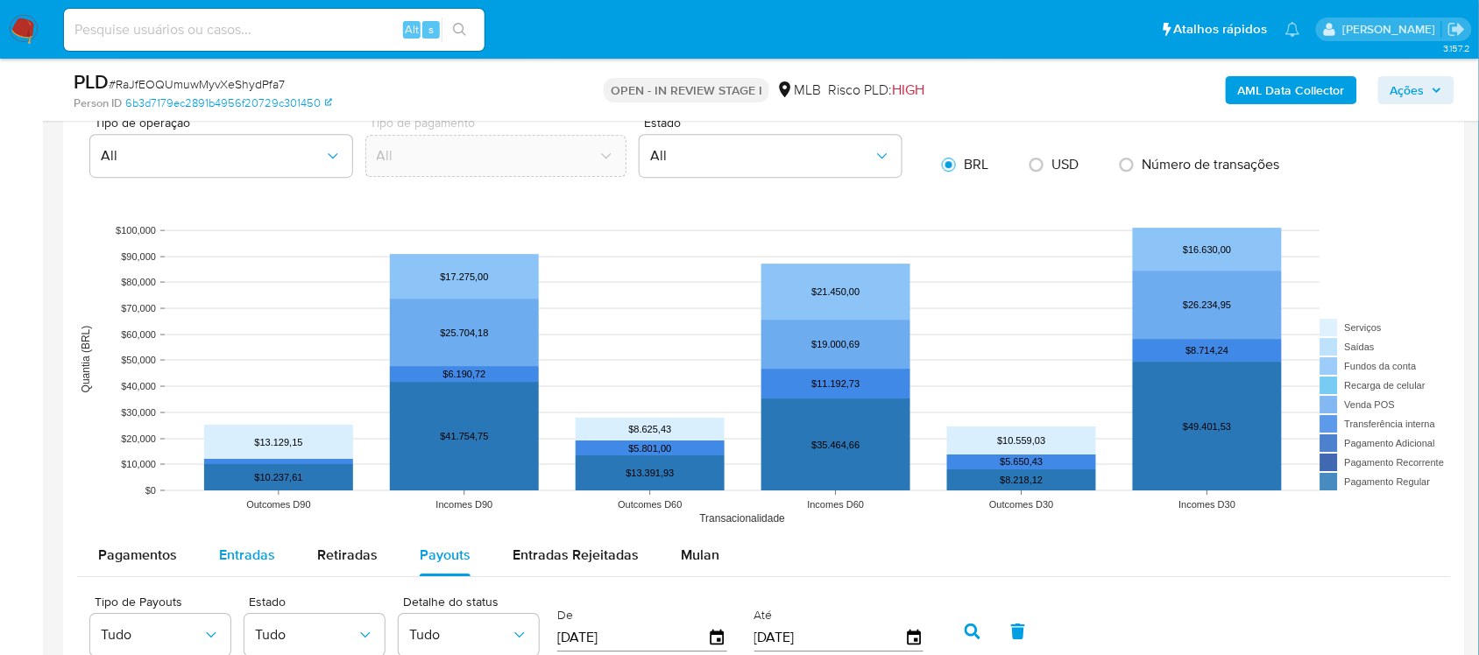
click at [251, 558] on span "Entradas" at bounding box center [247, 555] width 56 height 20
select select "10"
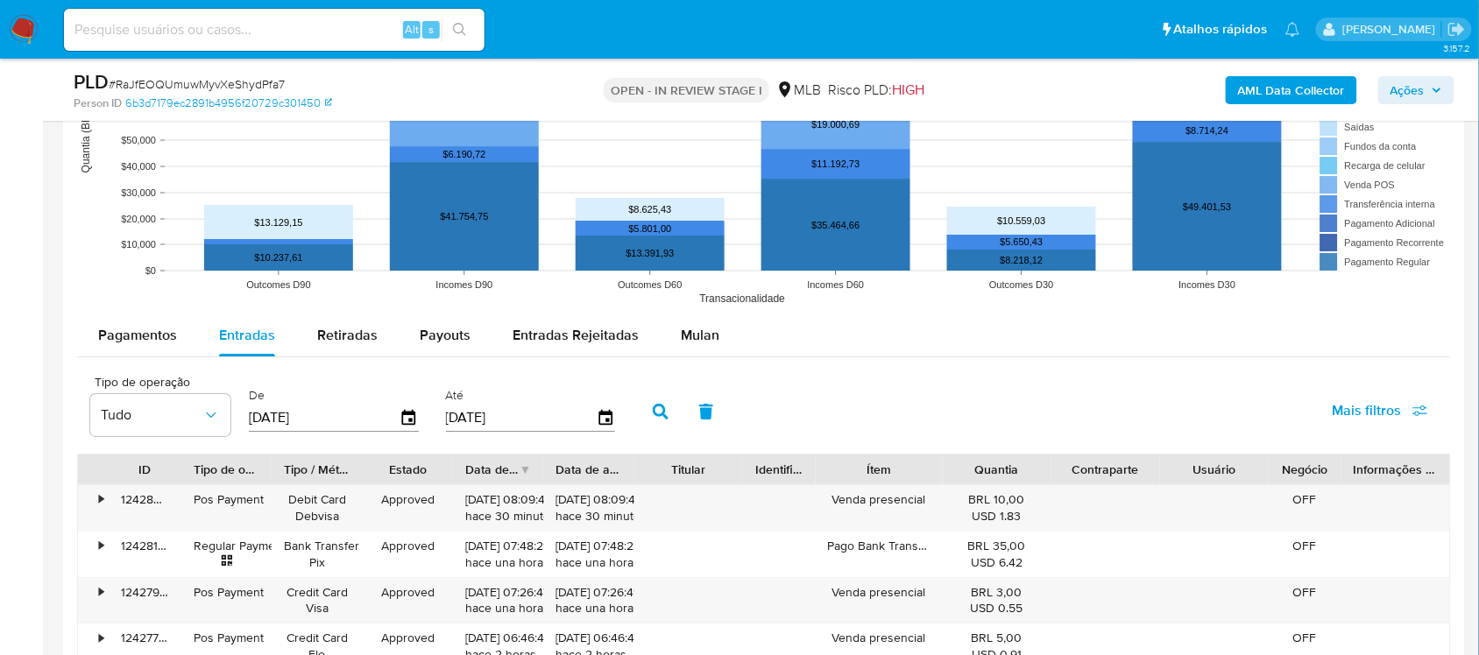
scroll to position [1727, 0]
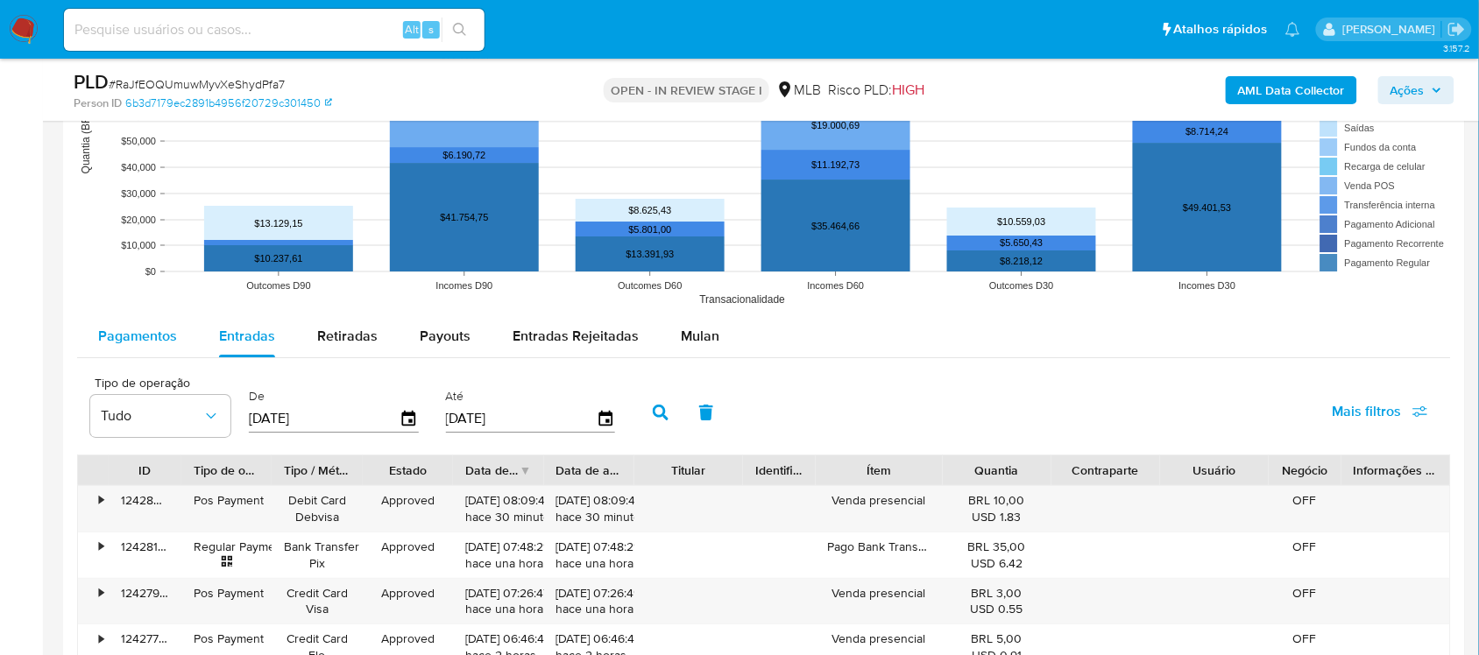
click at [151, 335] on span "Pagamentos" at bounding box center [137, 336] width 79 height 20
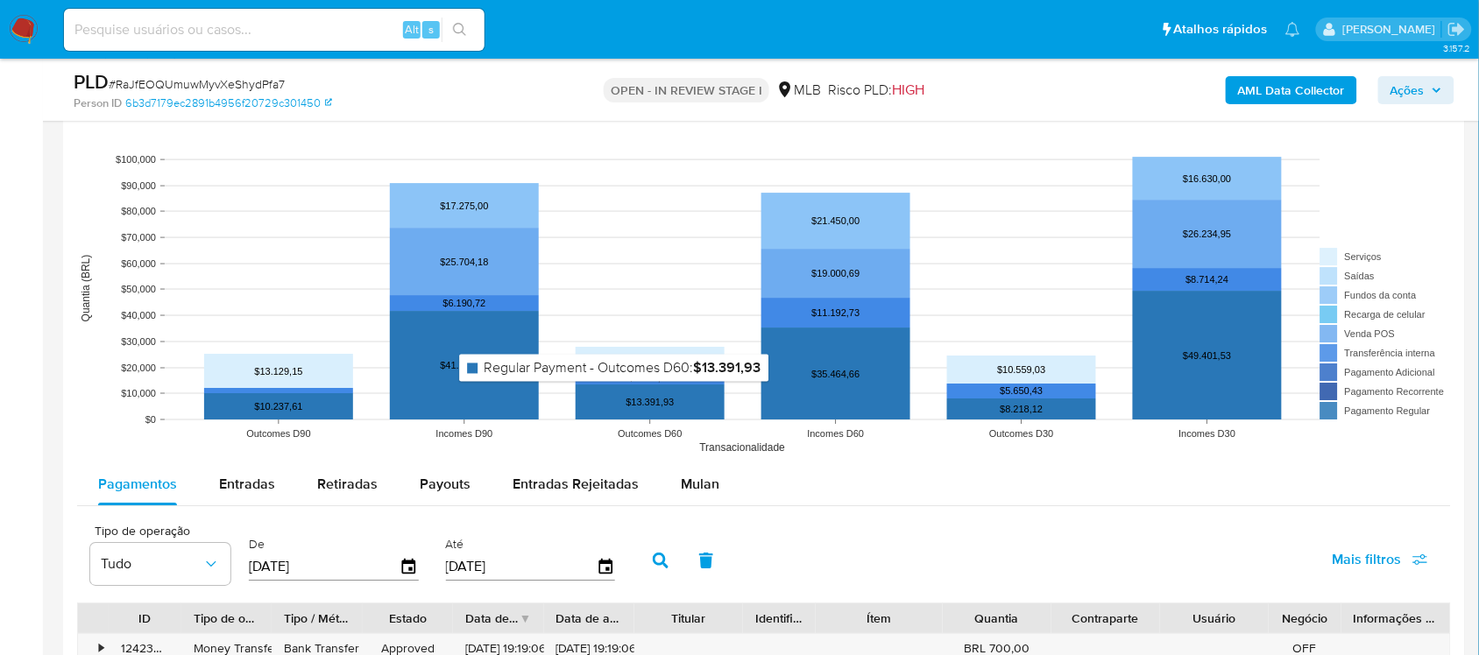
scroll to position [1618, 0]
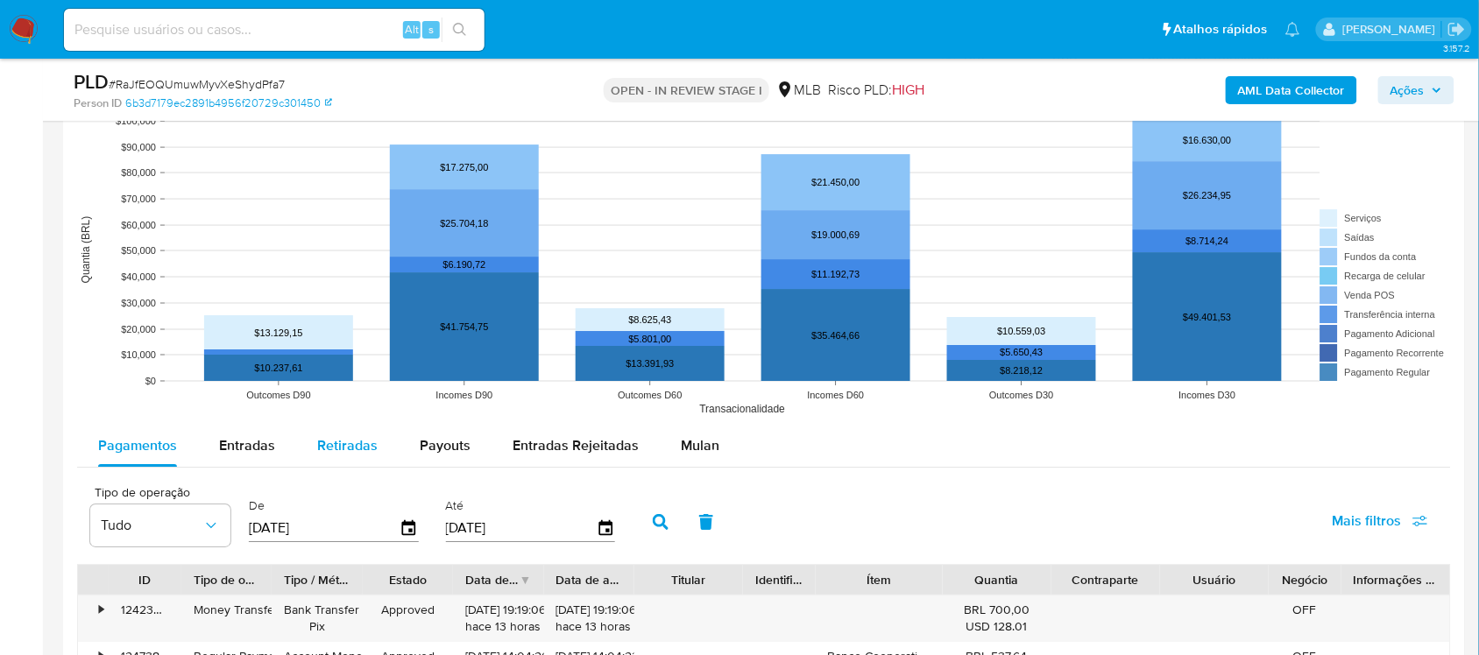
click at [357, 447] on span "Retiradas" at bounding box center [347, 446] width 60 height 20
select select "10"
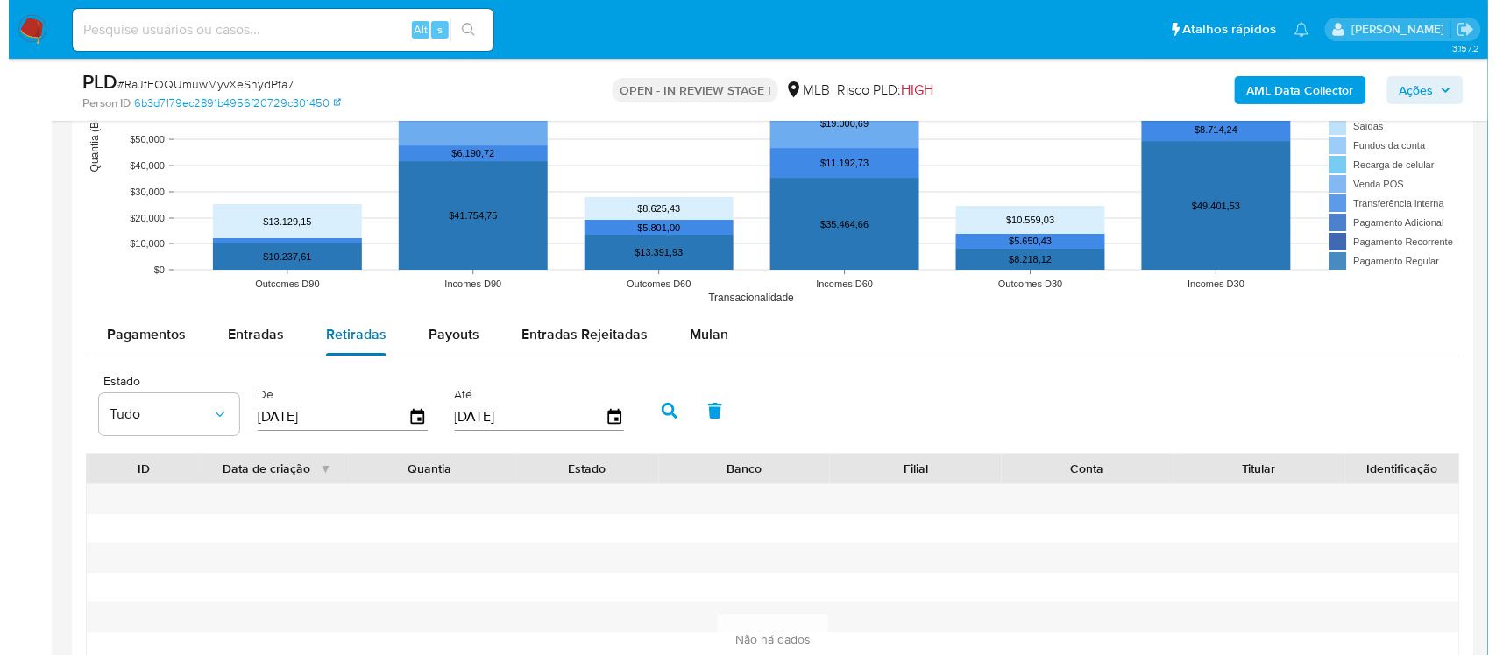
scroll to position [1727, 0]
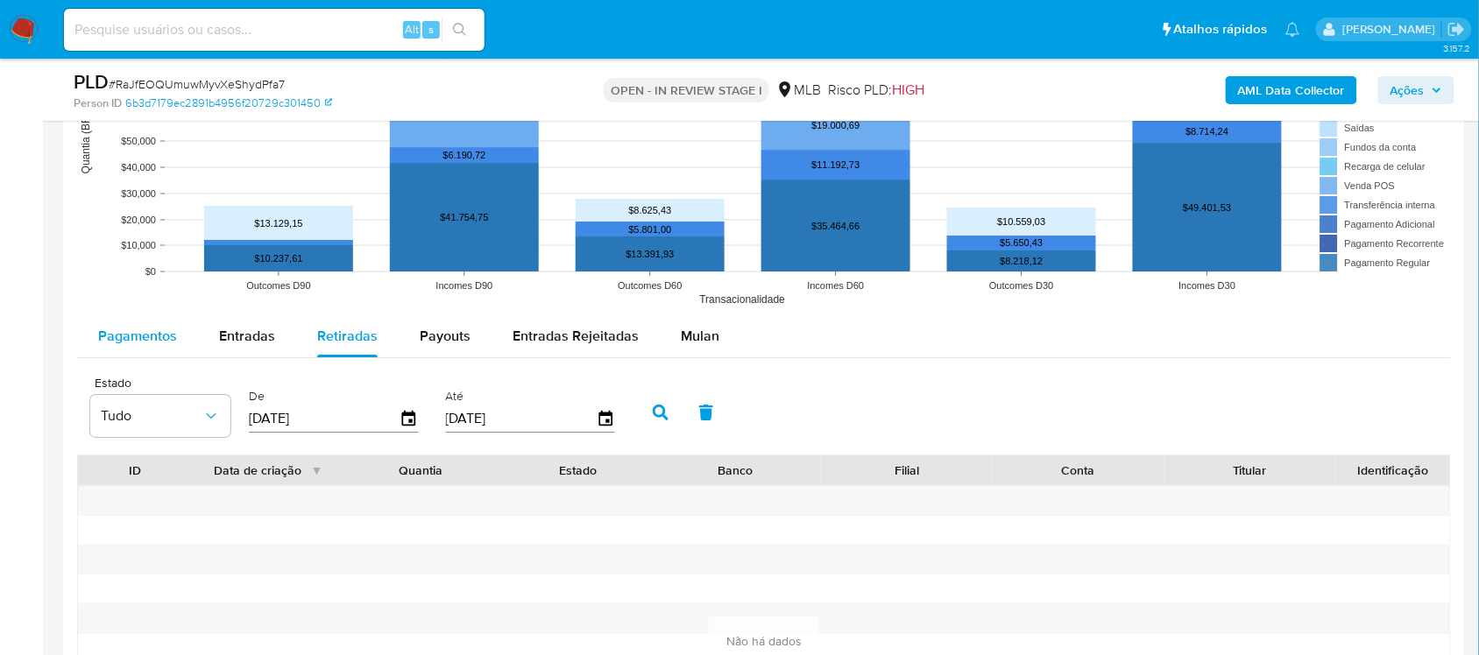
click at [142, 337] on span "Pagamentos" at bounding box center [137, 336] width 79 height 20
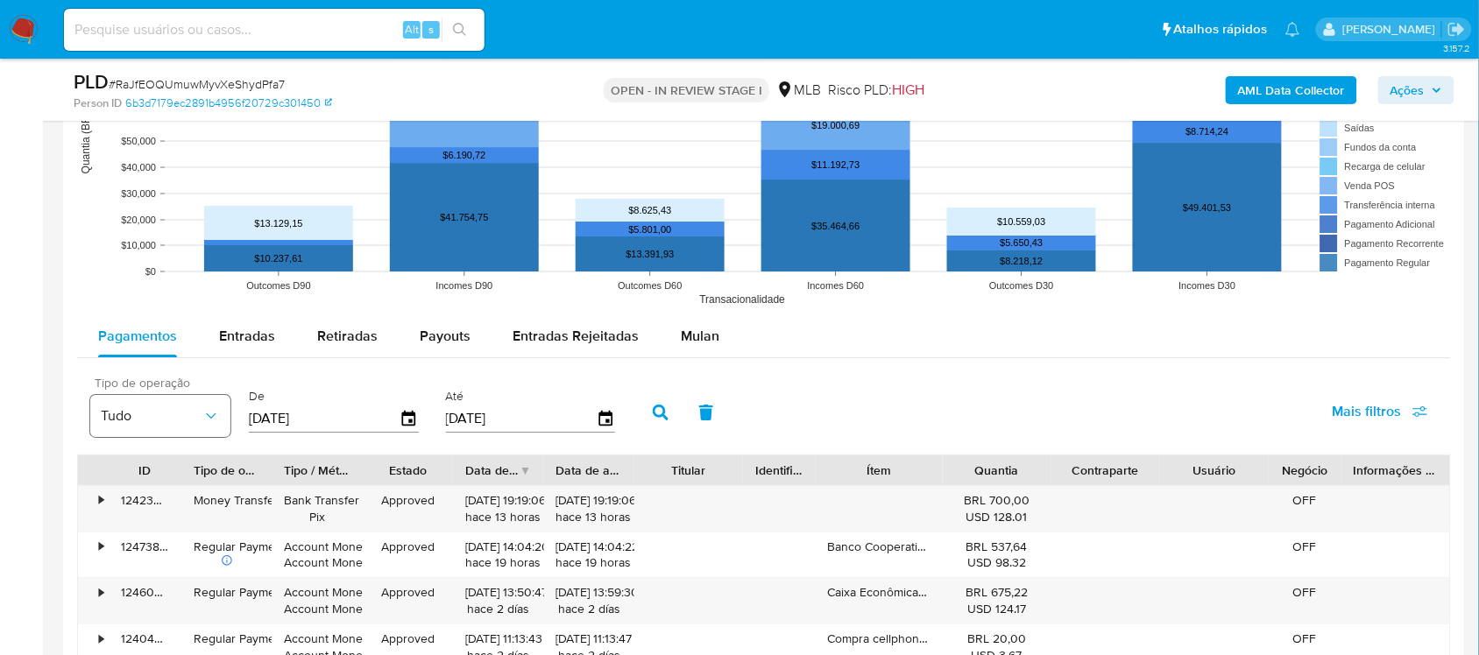
click at [190, 417] on span "Tudo" at bounding box center [152, 416] width 102 height 18
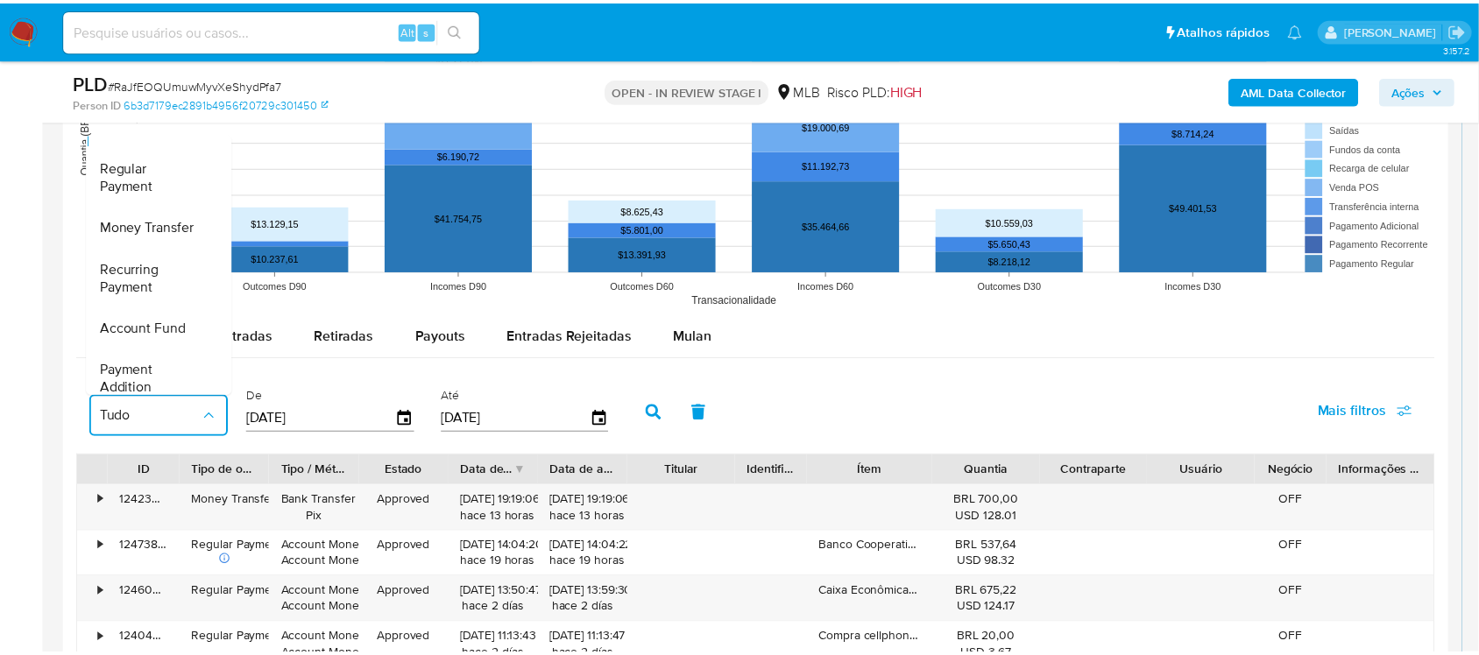
scroll to position [0, 0]
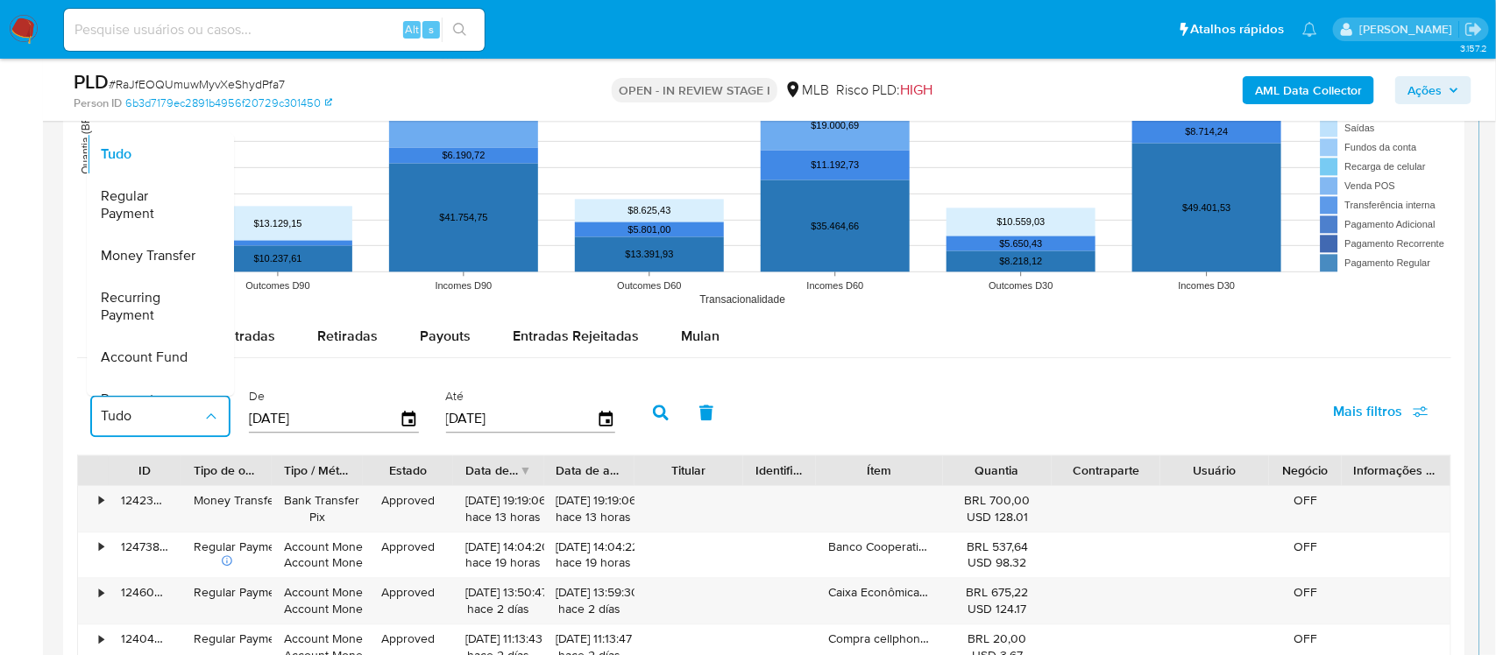
click at [173, 251] on span "Money Transfer" at bounding box center [148, 256] width 95 height 18
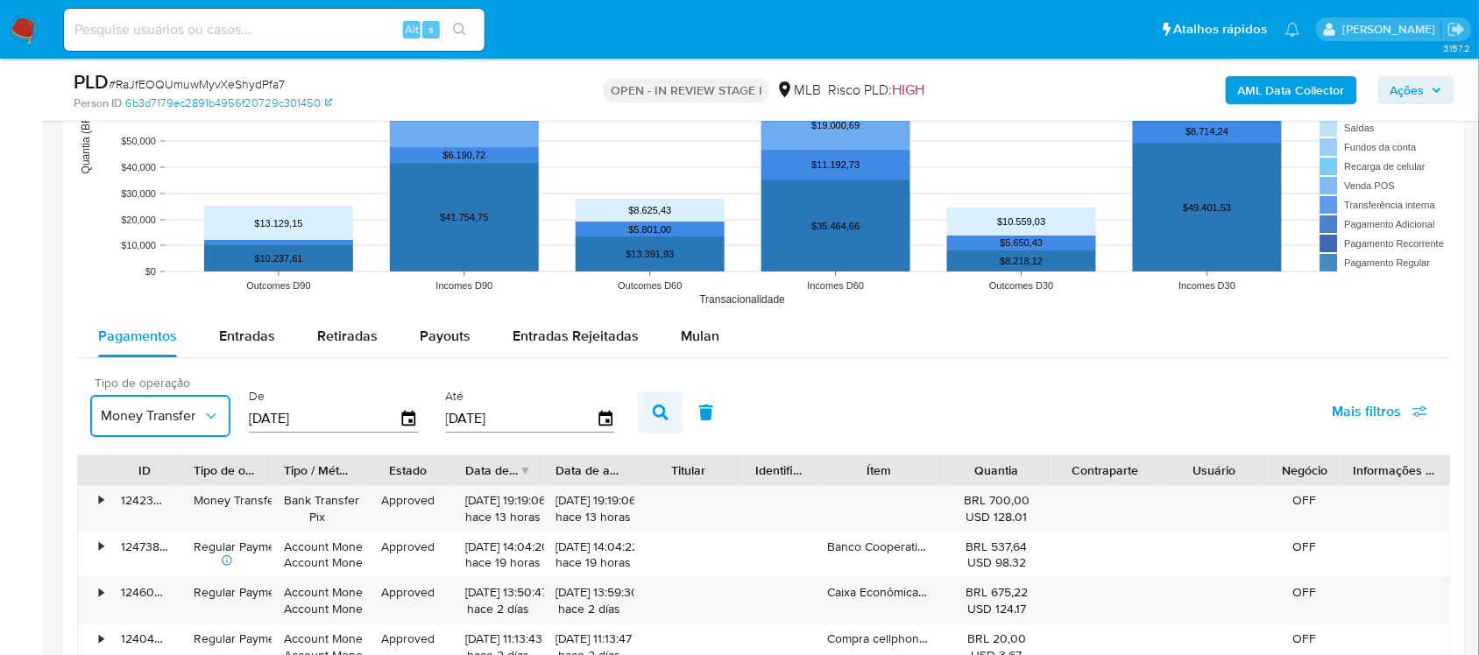
click at [655, 409] on icon "button" at bounding box center [661, 413] width 16 height 16
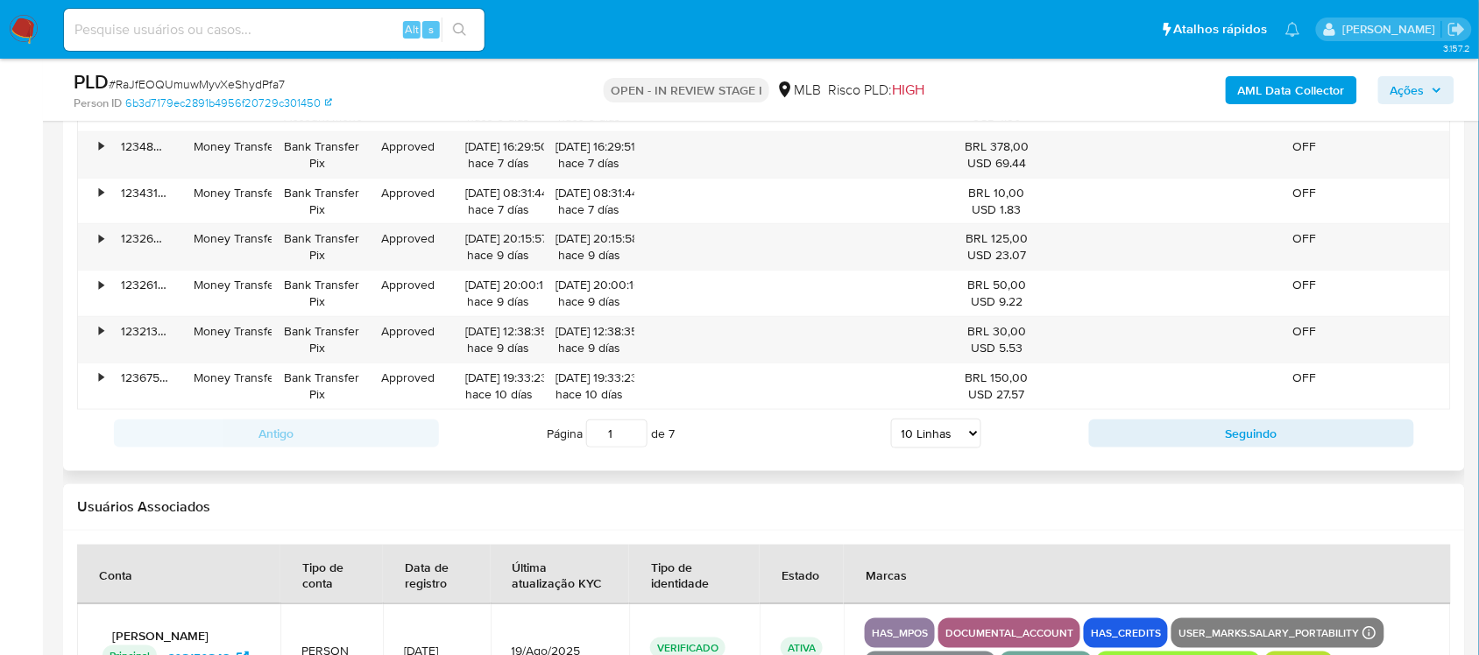
scroll to position [2275, 0]
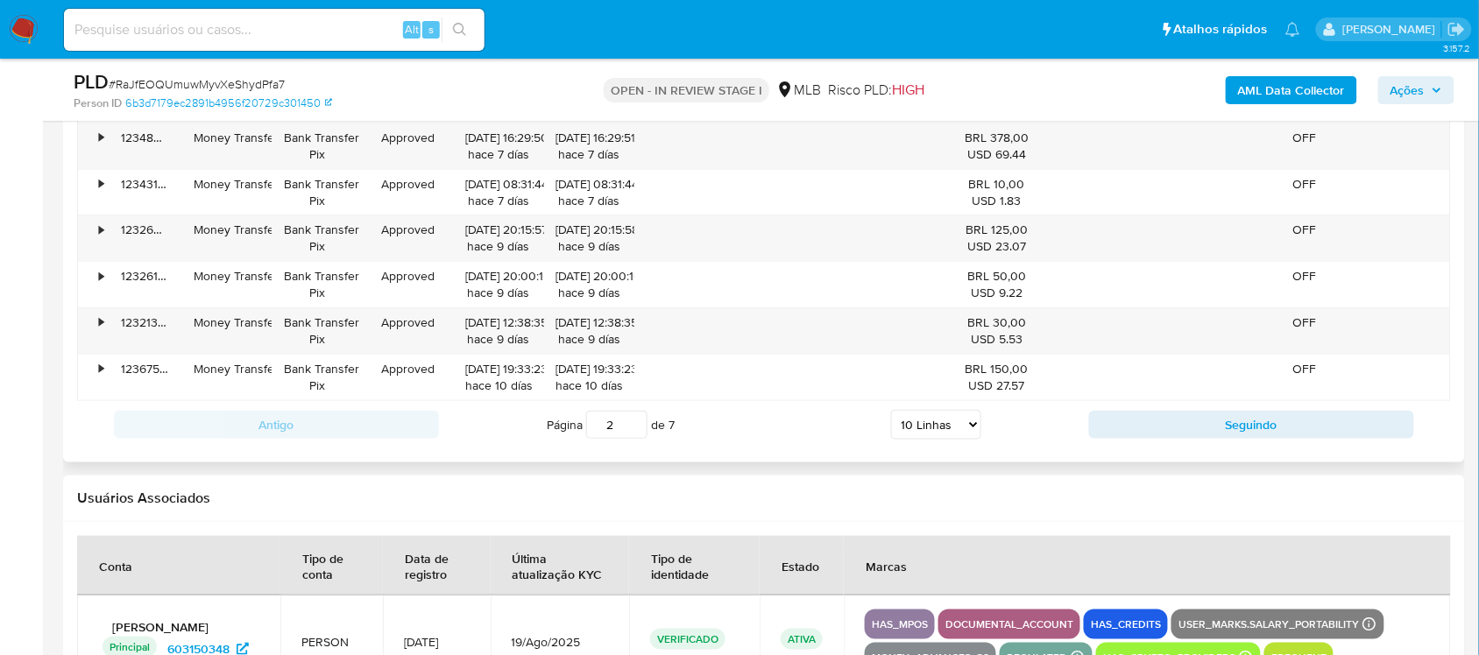
click at [634, 426] on input "2" at bounding box center [616, 425] width 61 height 28
click at [634, 423] on input "3" at bounding box center [616, 425] width 61 height 28
click at [634, 423] on input "4" at bounding box center [616, 425] width 61 height 28
click at [634, 423] on input "5" at bounding box center [616, 425] width 61 height 28
click at [634, 423] on input "6" at bounding box center [616, 425] width 61 height 28
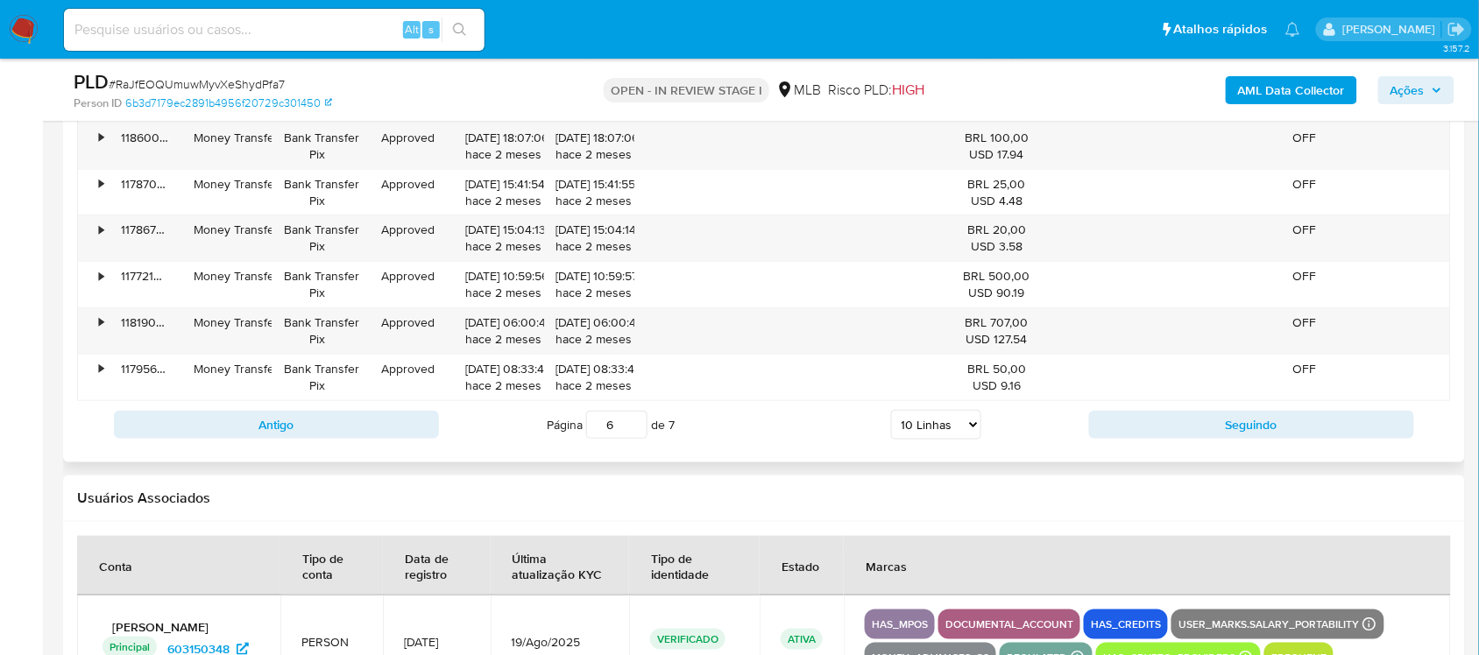
type input "6"
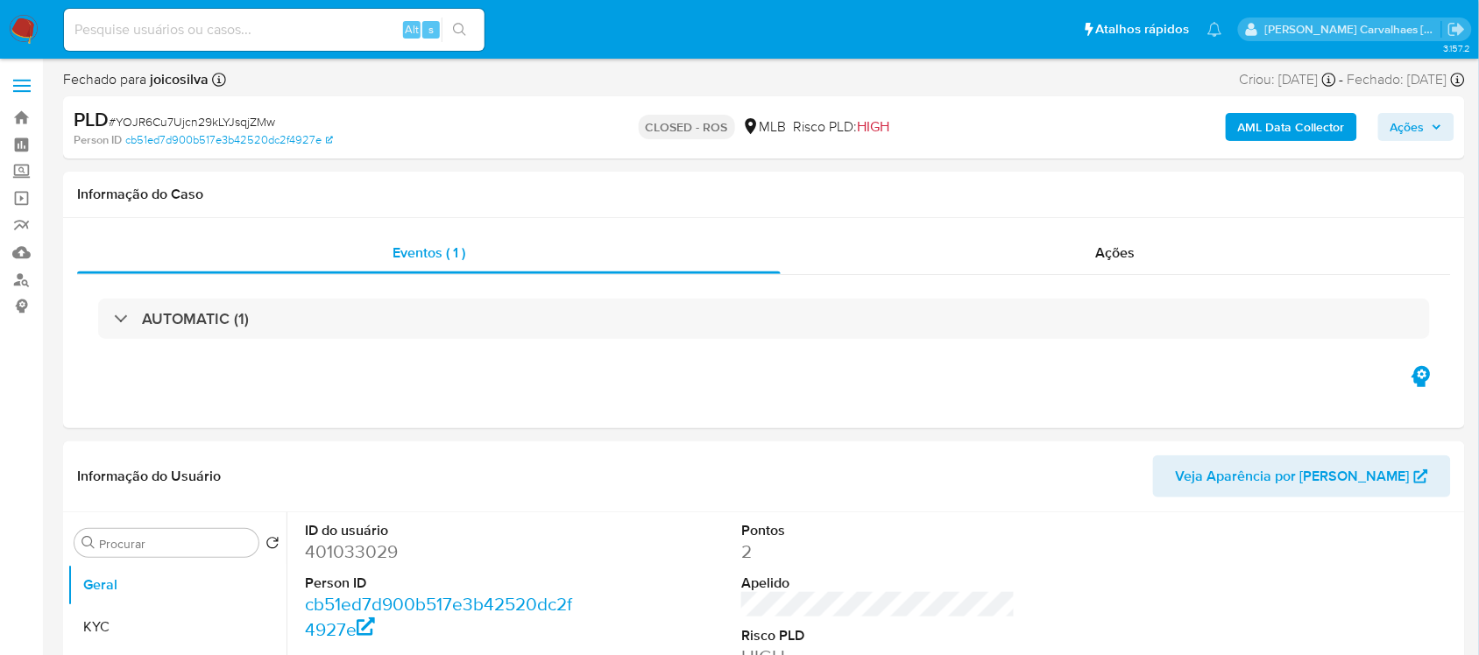
select select "10"
click at [23, 277] on link "Localizador de pessoas" at bounding box center [104, 279] width 209 height 27
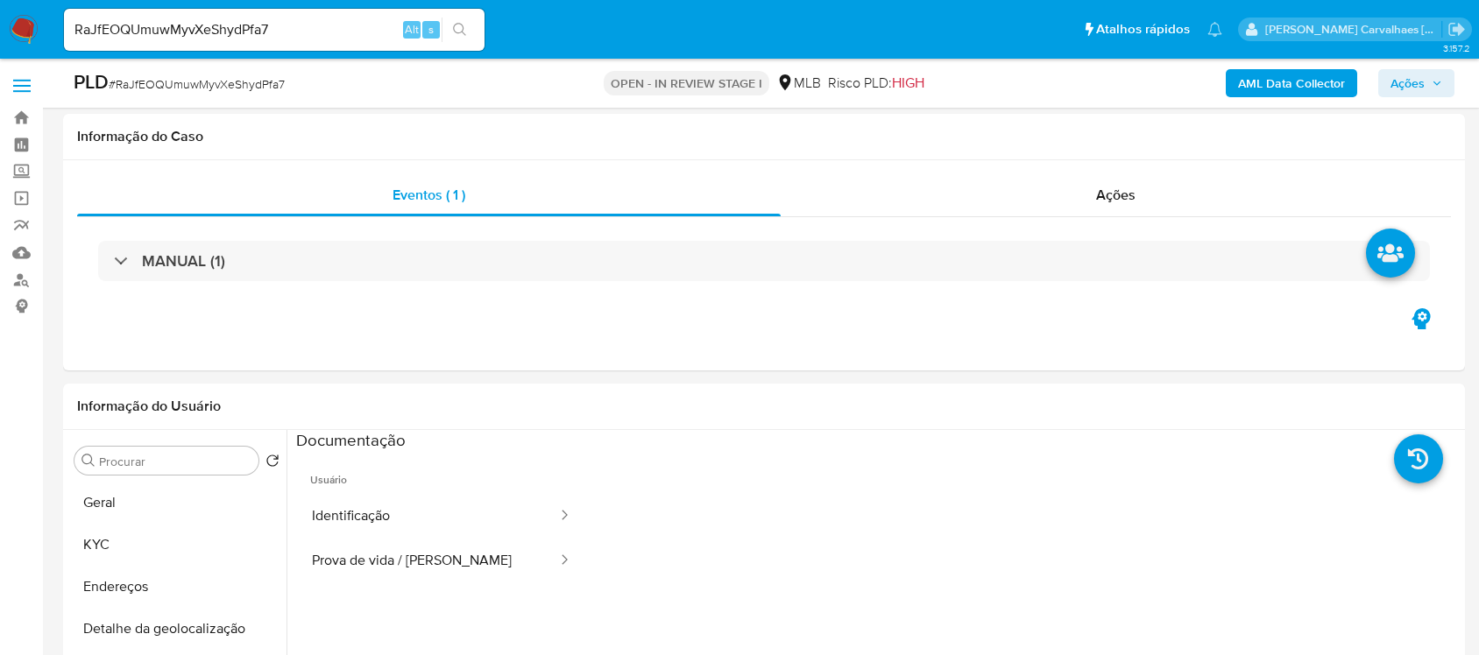
select select "10"
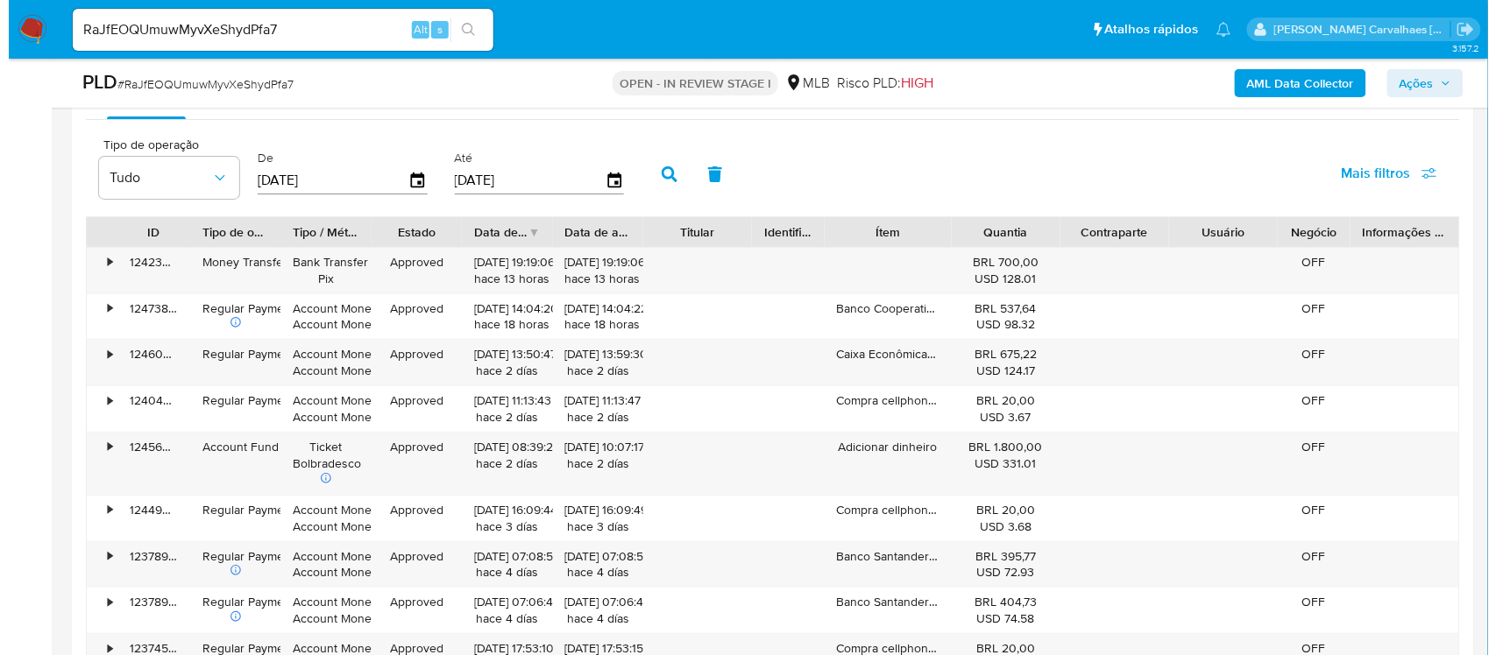
scroll to position [1972, 0]
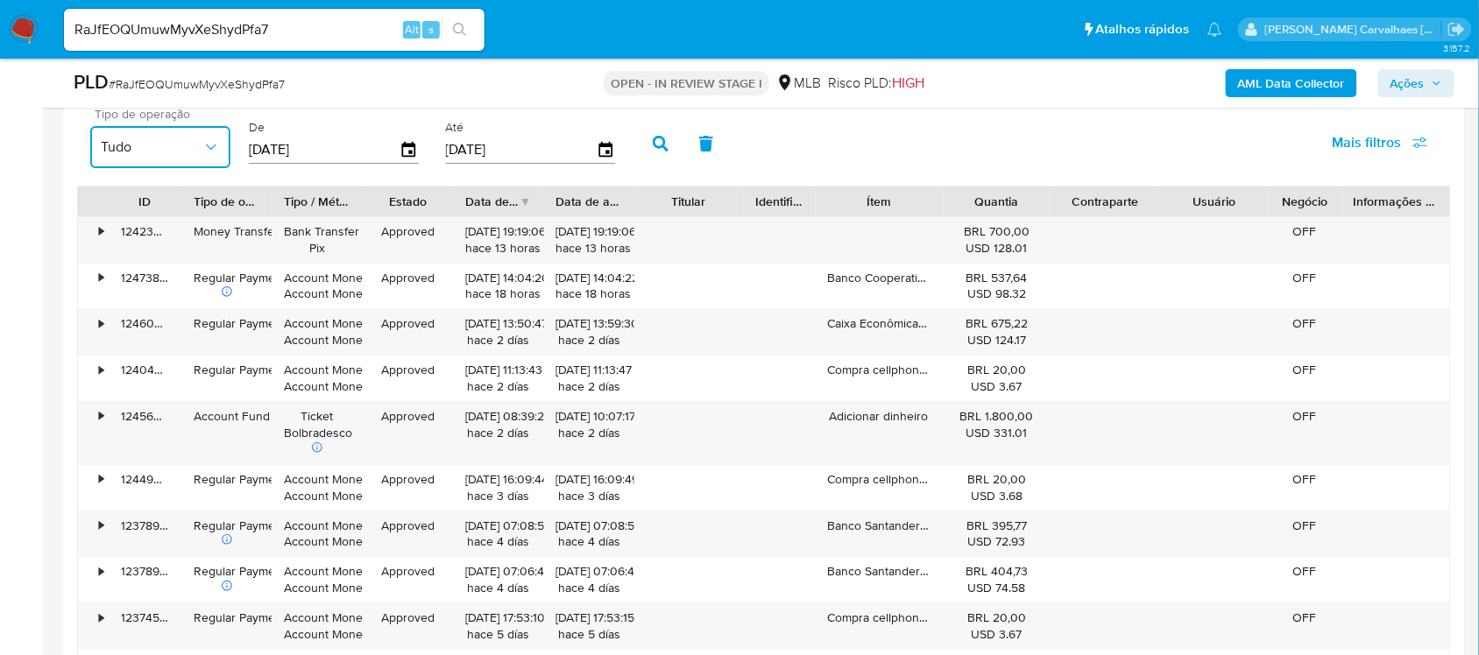
click at [221, 146] on button "Tudo" at bounding box center [160, 147] width 140 height 42
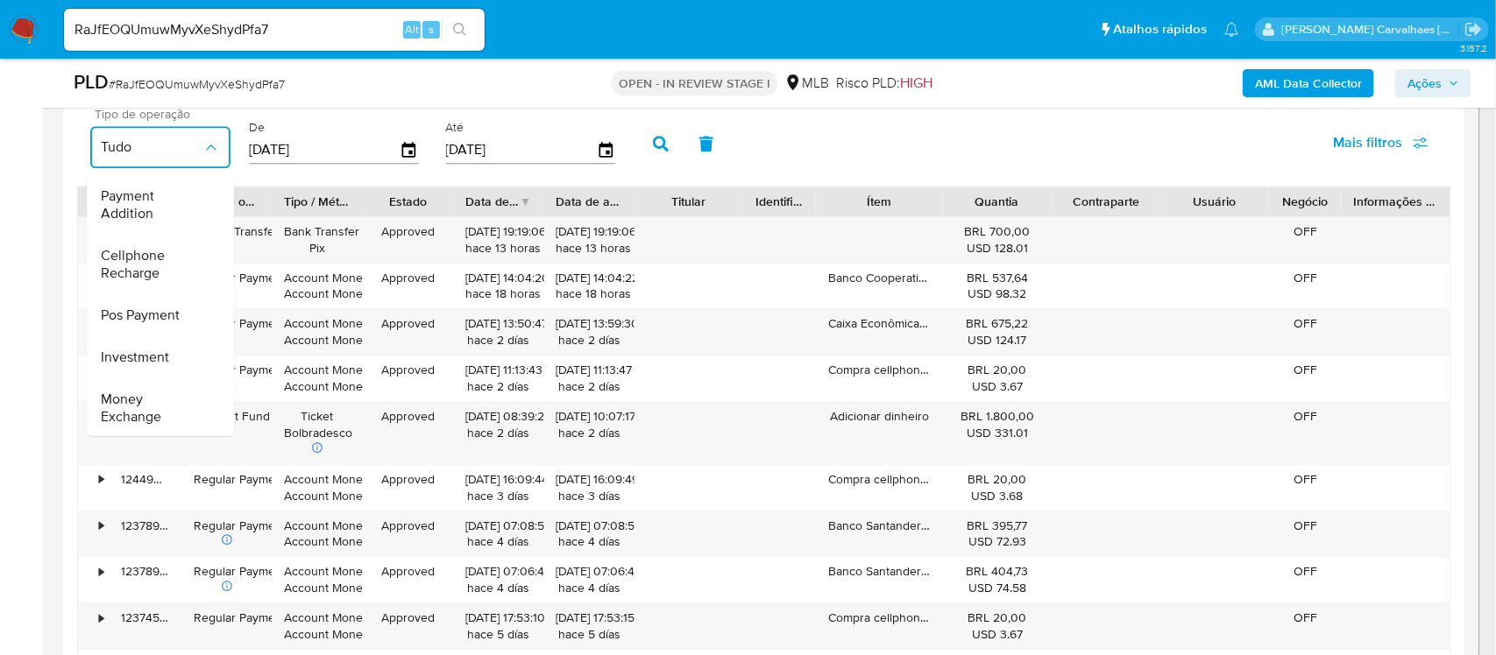
scroll to position [261, 0]
click at [207, 419] on li "Money Exchange" at bounding box center [157, 407] width 140 height 60
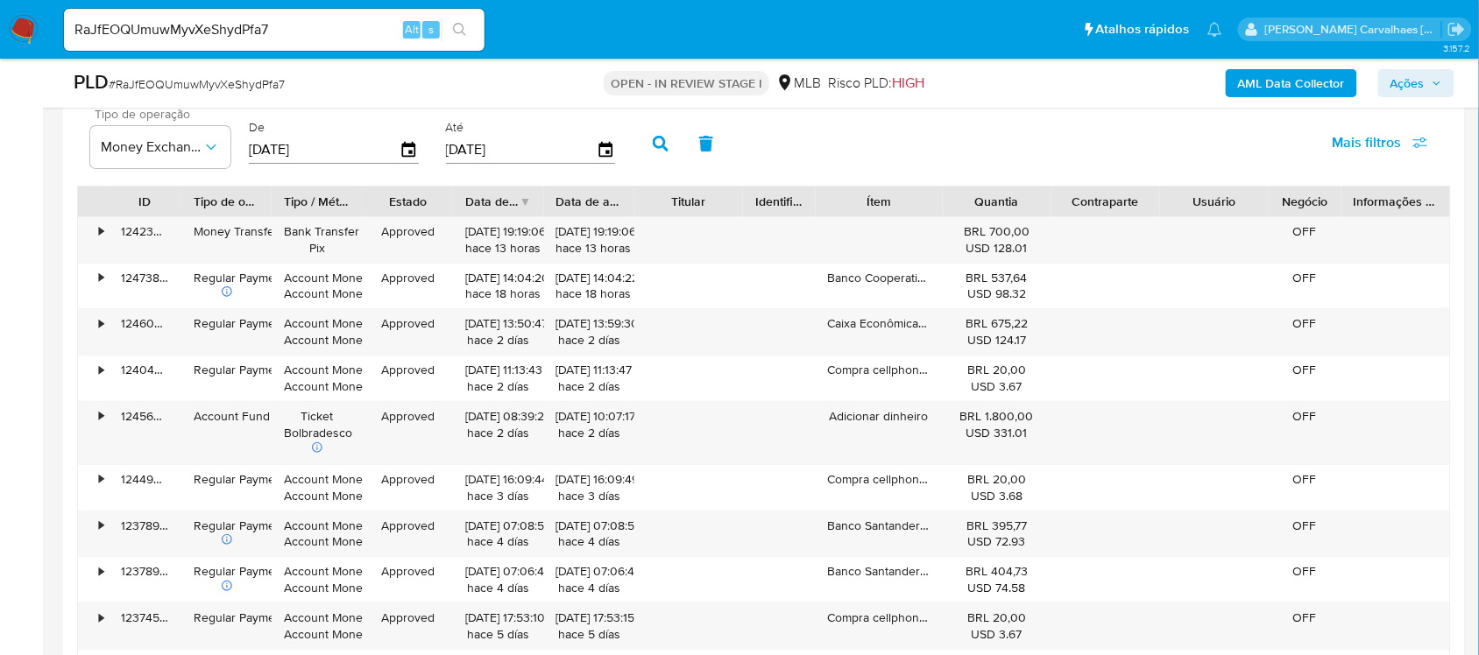
click at [206, 127] on div "Tipo de operação Money Exchange" at bounding box center [160, 138] width 140 height 60
click at [220, 175] on div "Tipo de operação Money Exchange" at bounding box center [160, 141] width 140 height 67
click at [211, 141] on icon "button" at bounding box center [211, 147] width 18 height 18
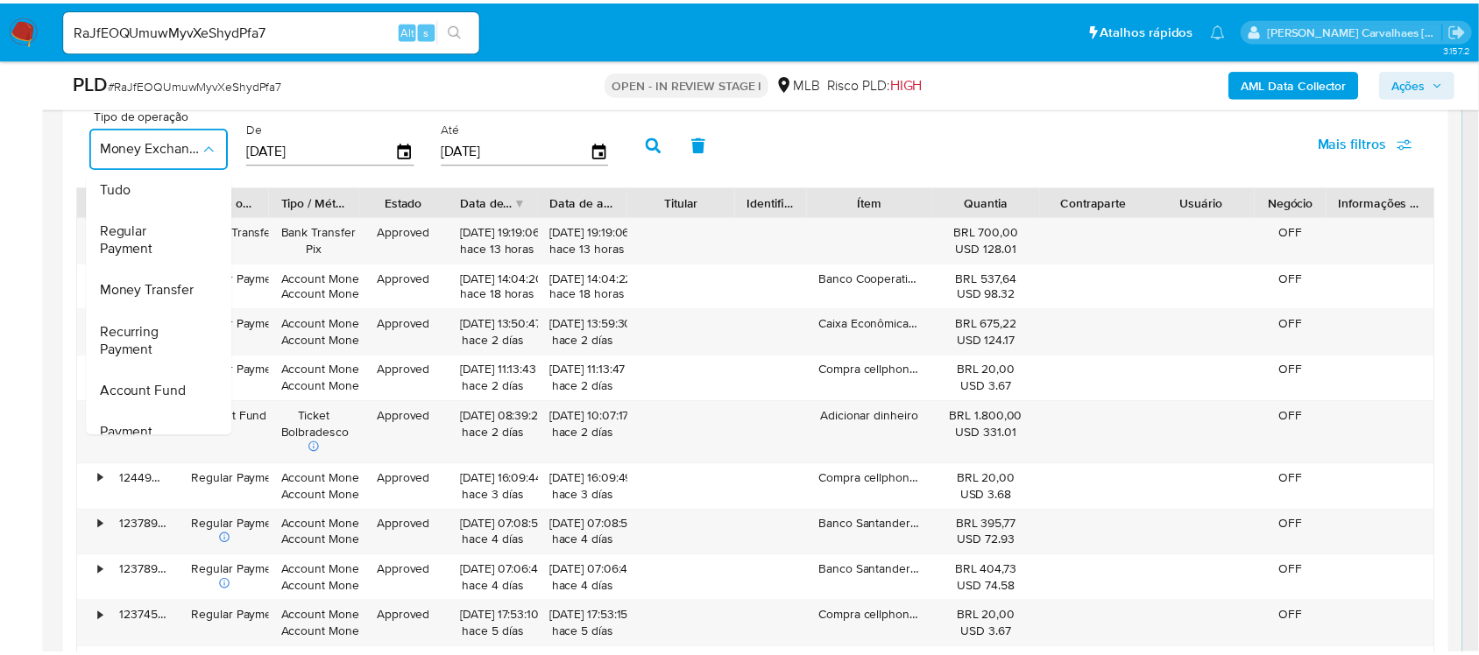
scroll to position [0, 0]
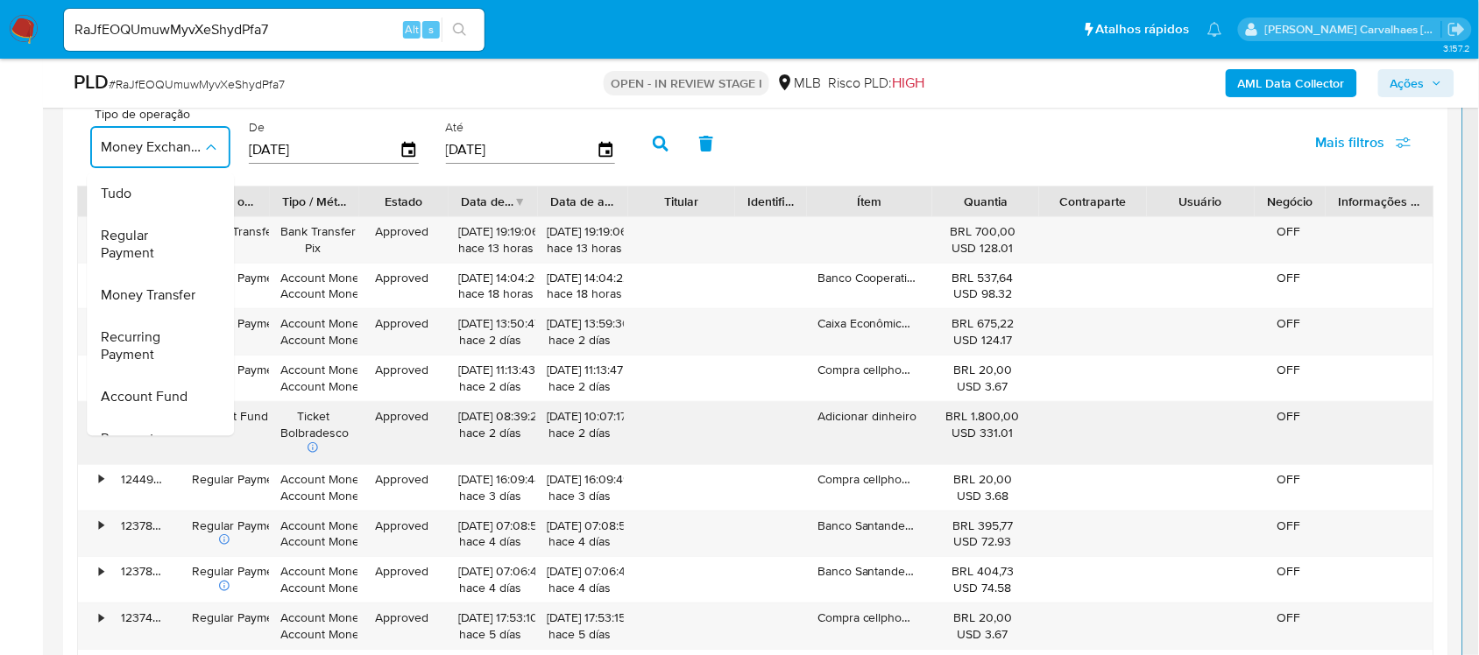
click at [909, 454] on div "Adicionar dinheiro" at bounding box center [867, 433] width 124 height 62
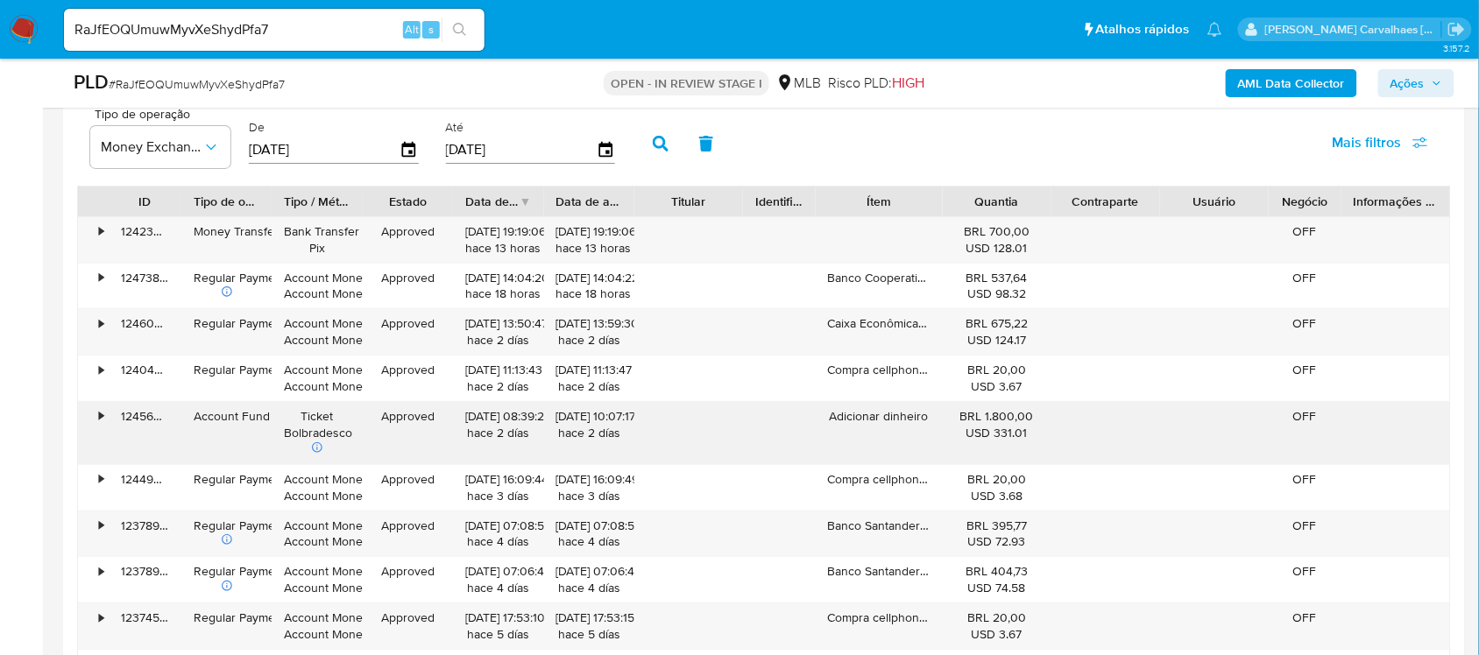
click at [96, 414] on div "•" at bounding box center [93, 433] width 31 height 62
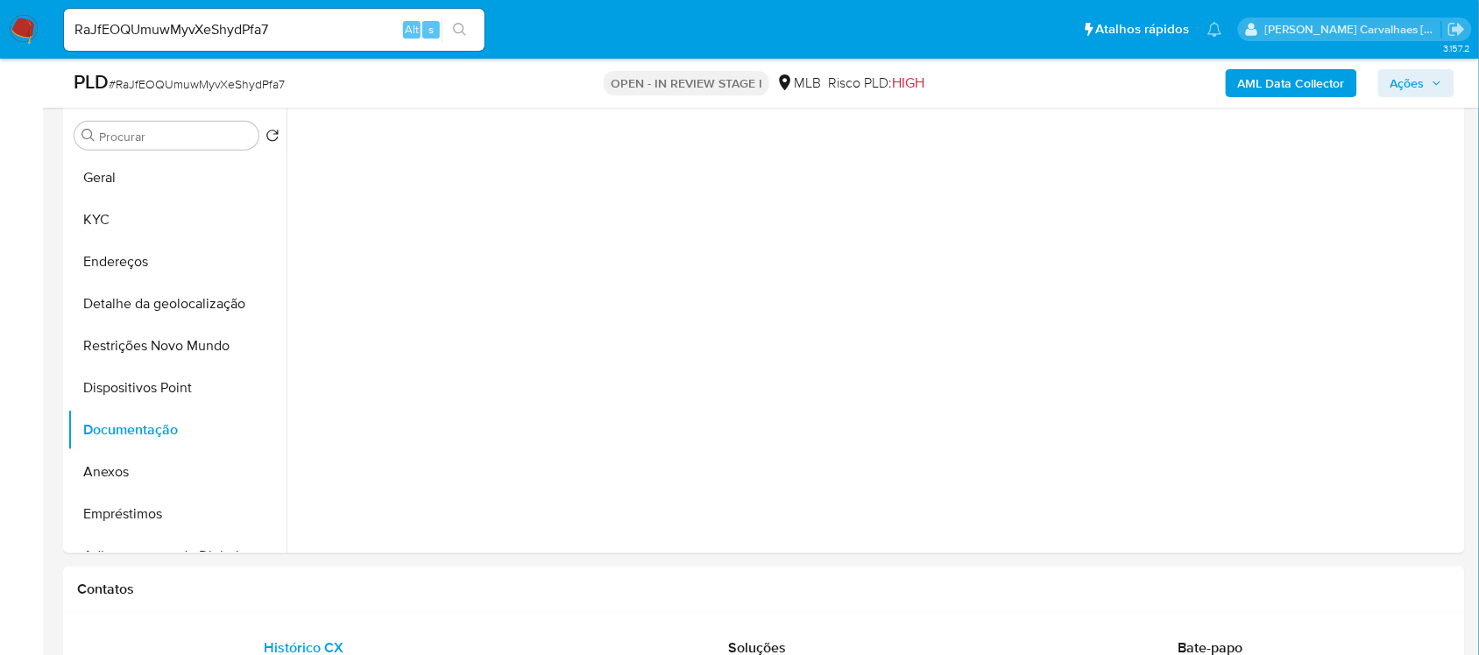
scroll to position [329, 0]
click at [102, 480] on button "Anexos" at bounding box center [169, 469] width 205 height 42
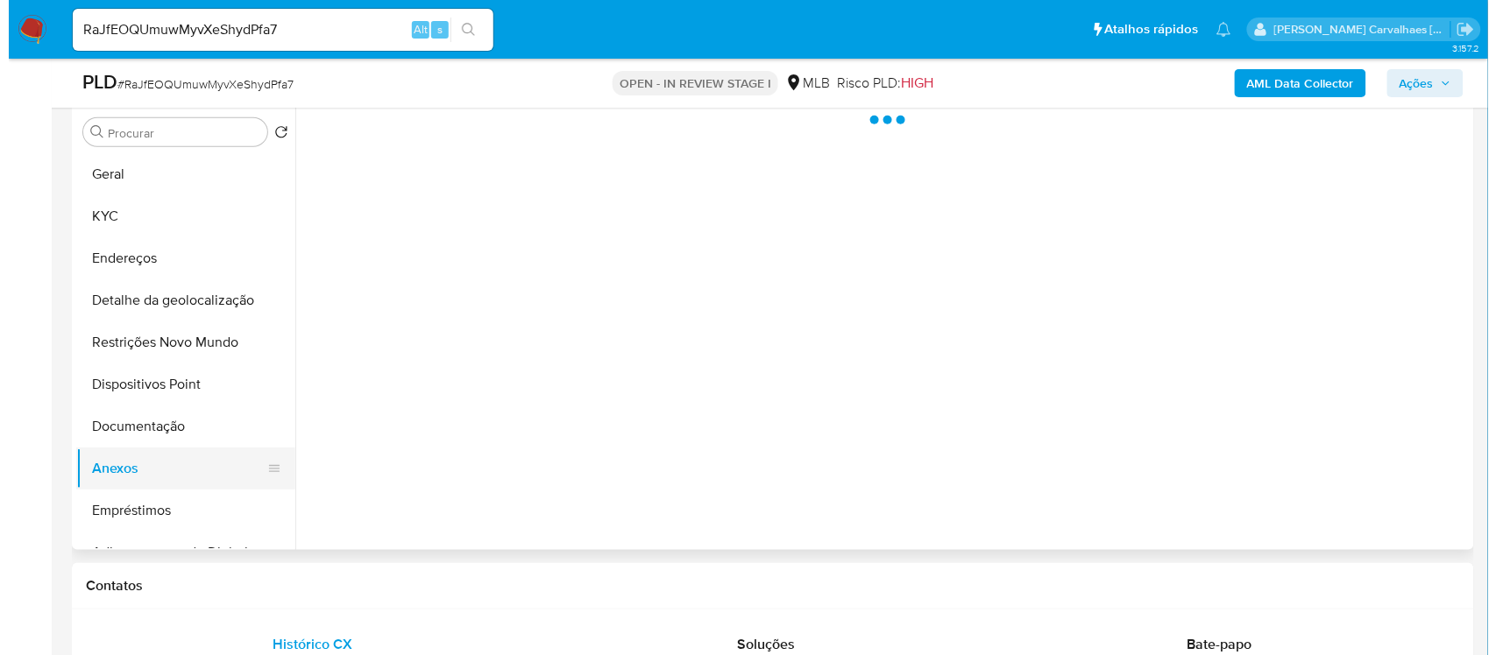
scroll to position [0, 0]
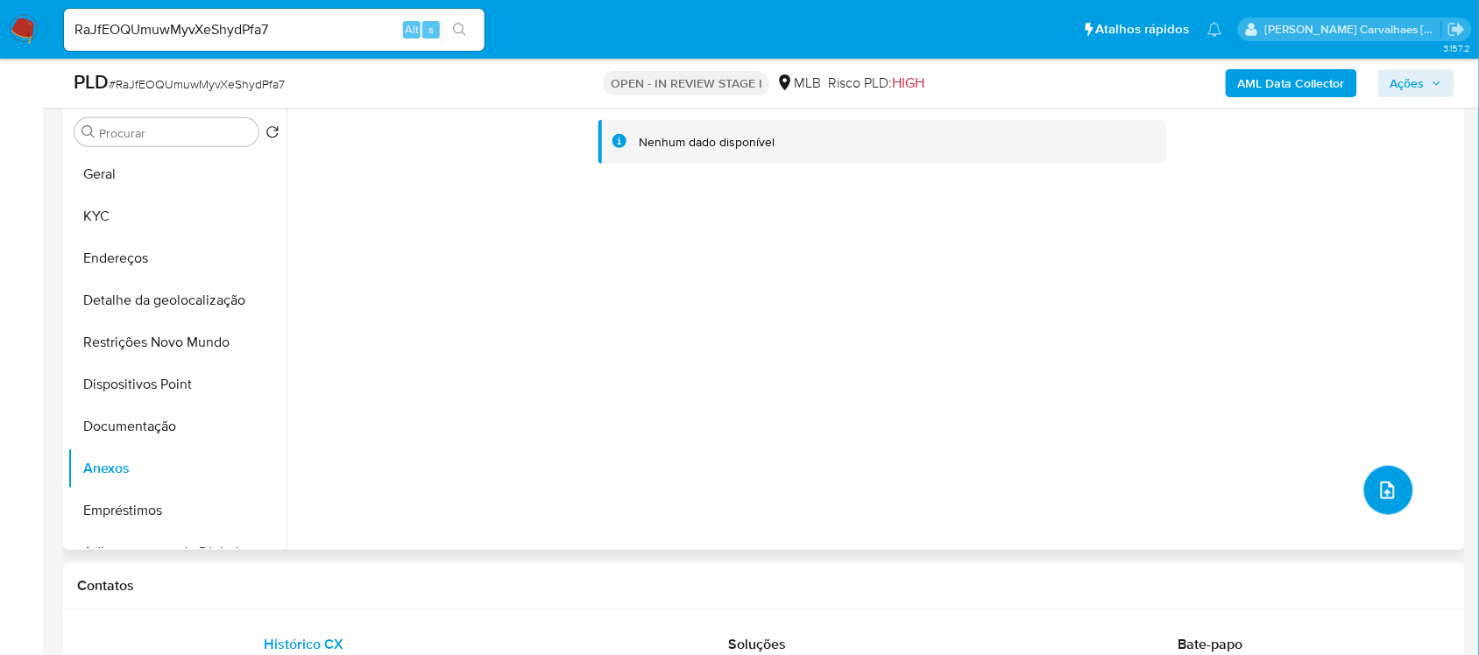
click at [1385, 480] on icon "upload-file" at bounding box center [1388, 490] width 21 height 21
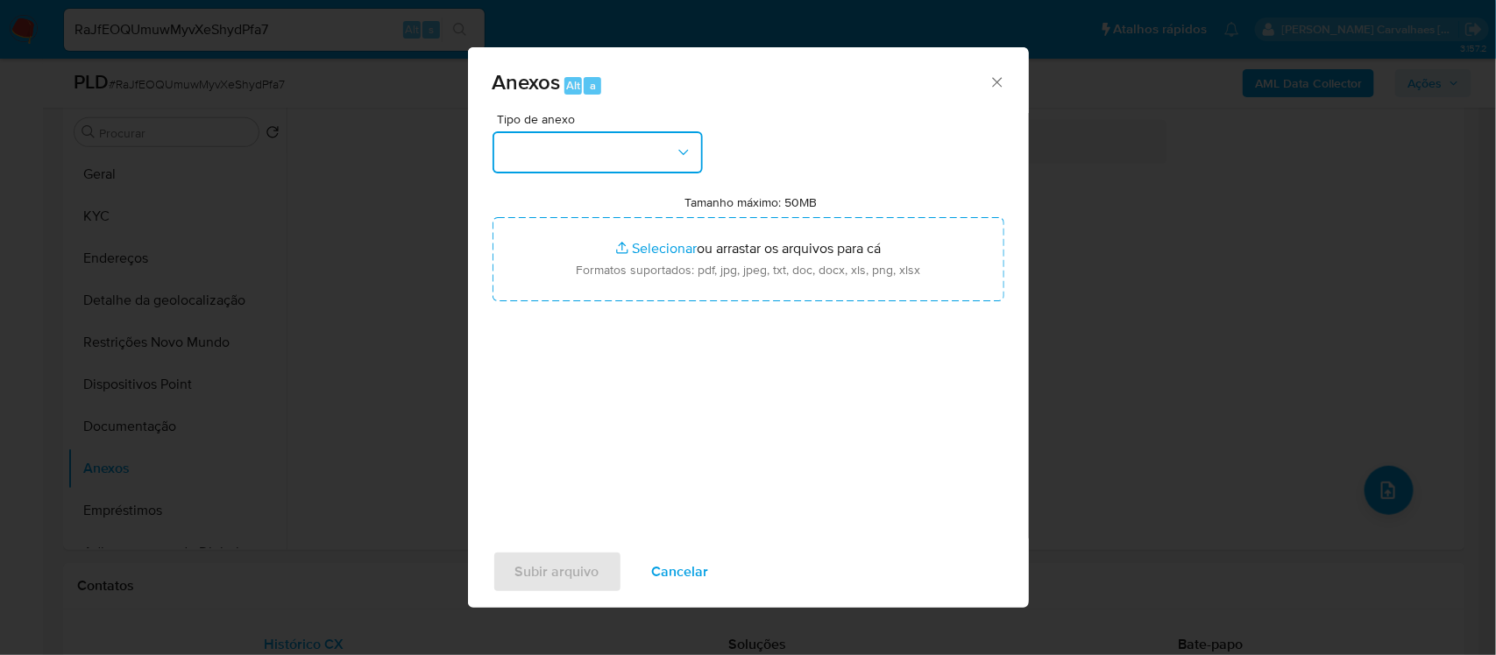
click at [612, 145] on button "button" at bounding box center [597, 152] width 210 height 42
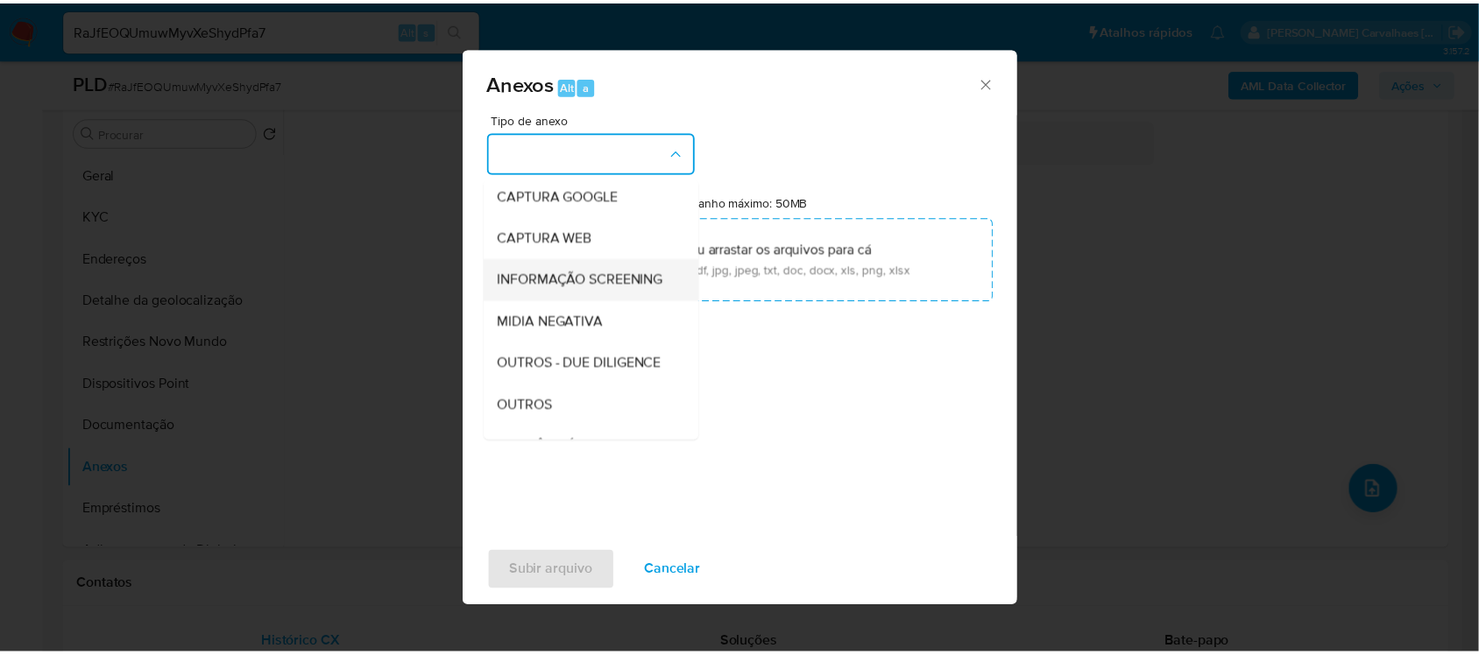
scroll to position [219, 0]
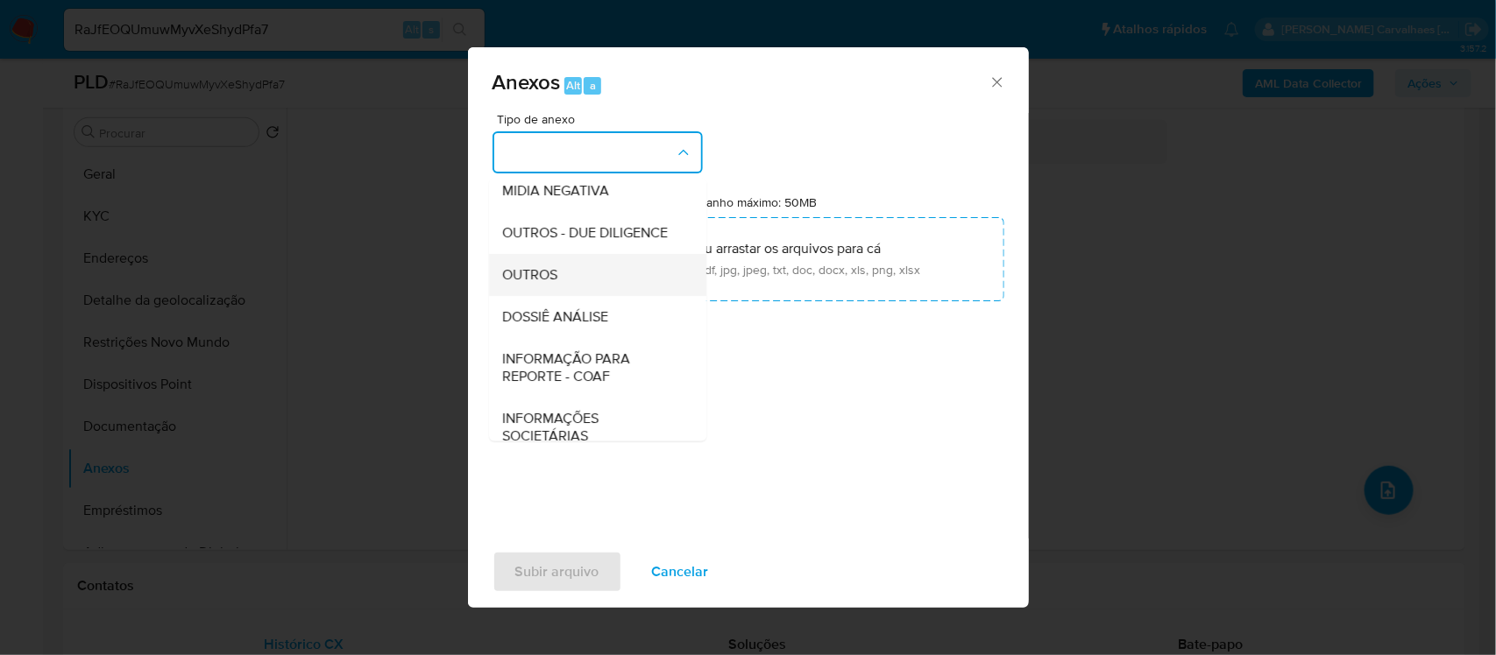
click at [590, 295] on div "OUTROS" at bounding box center [592, 274] width 179 height 42
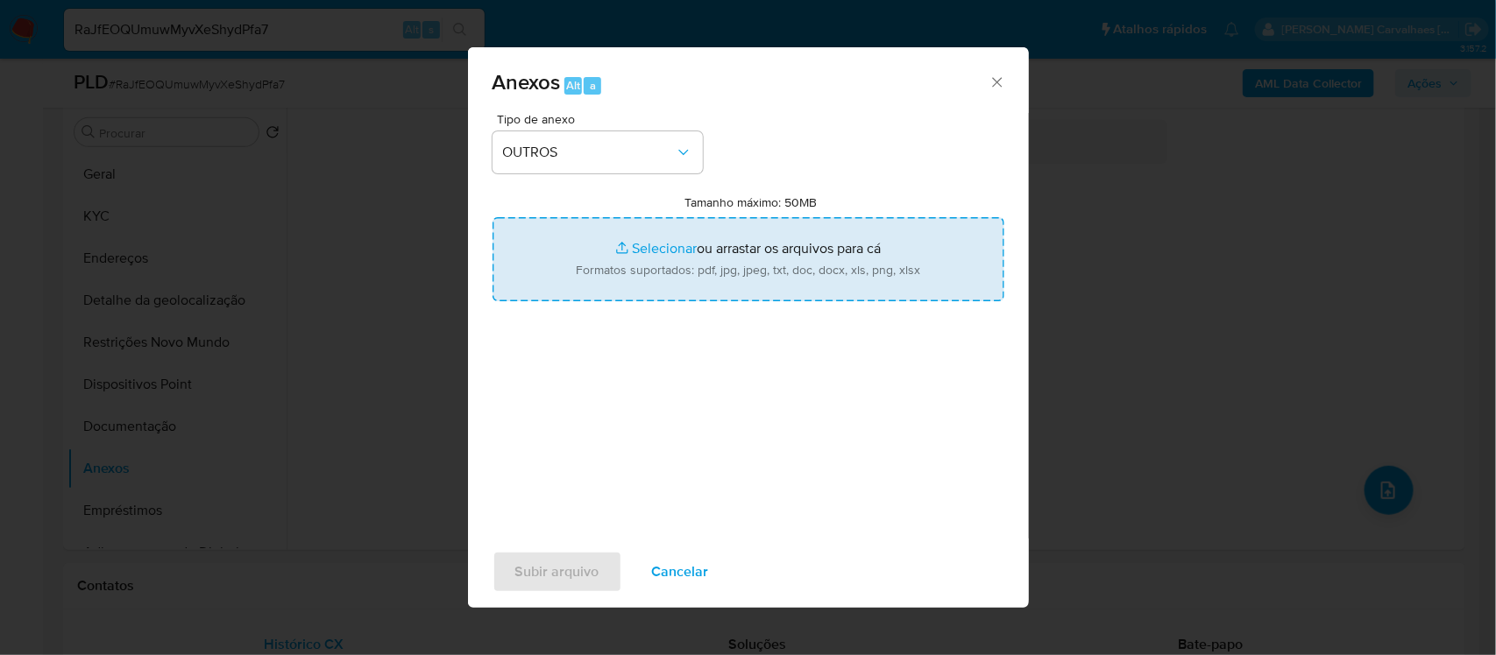
click at [644, 260] on input "Tamanho máximo: 50MB Selecionar arquivos" at bounding box center [748, 259] width 512 height 84
type input "C:\fakepath\Mulan Vando Ferreira da Silva 603150348_2025_09_04_06_52_55 - Tabla…"
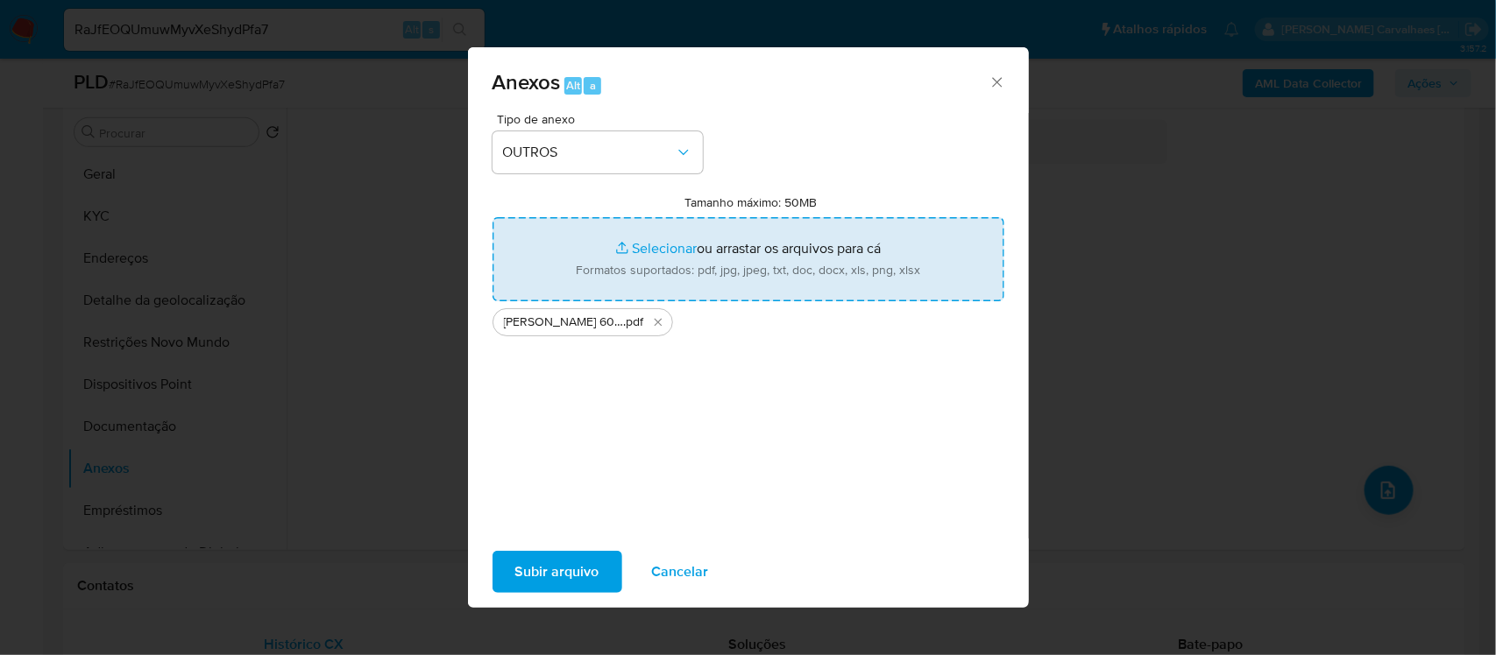
click at [641, 251] on input "Tamanho máximo: 50MB Selecionar arquivos" at bounding box center [748, 259] width 512 height 84
type input "C:\fakepath\SAR - xxxxx - CPF 94275467272 - VANDO FERREIRA DA SILVA.pdf"
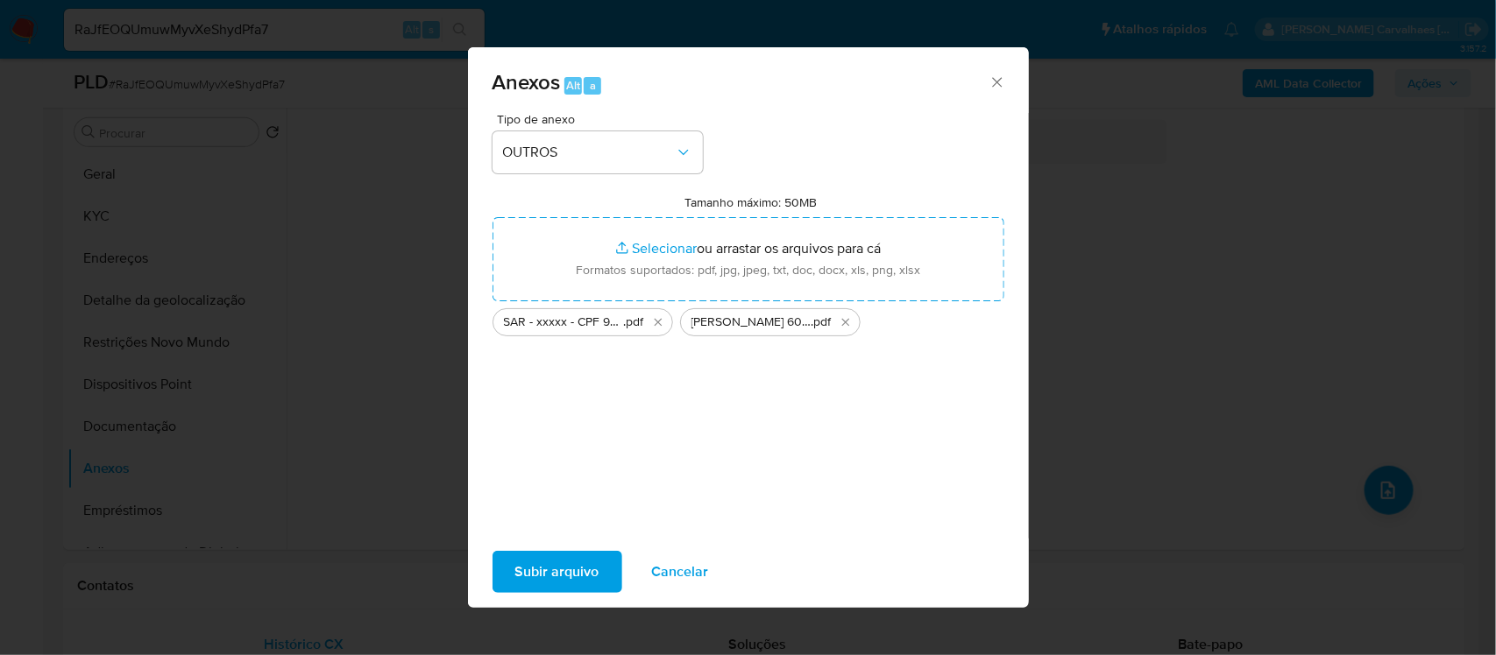
click at [561, 563] on span "Subir arquivo" at bounding box center [557, 572] width 84 height 39
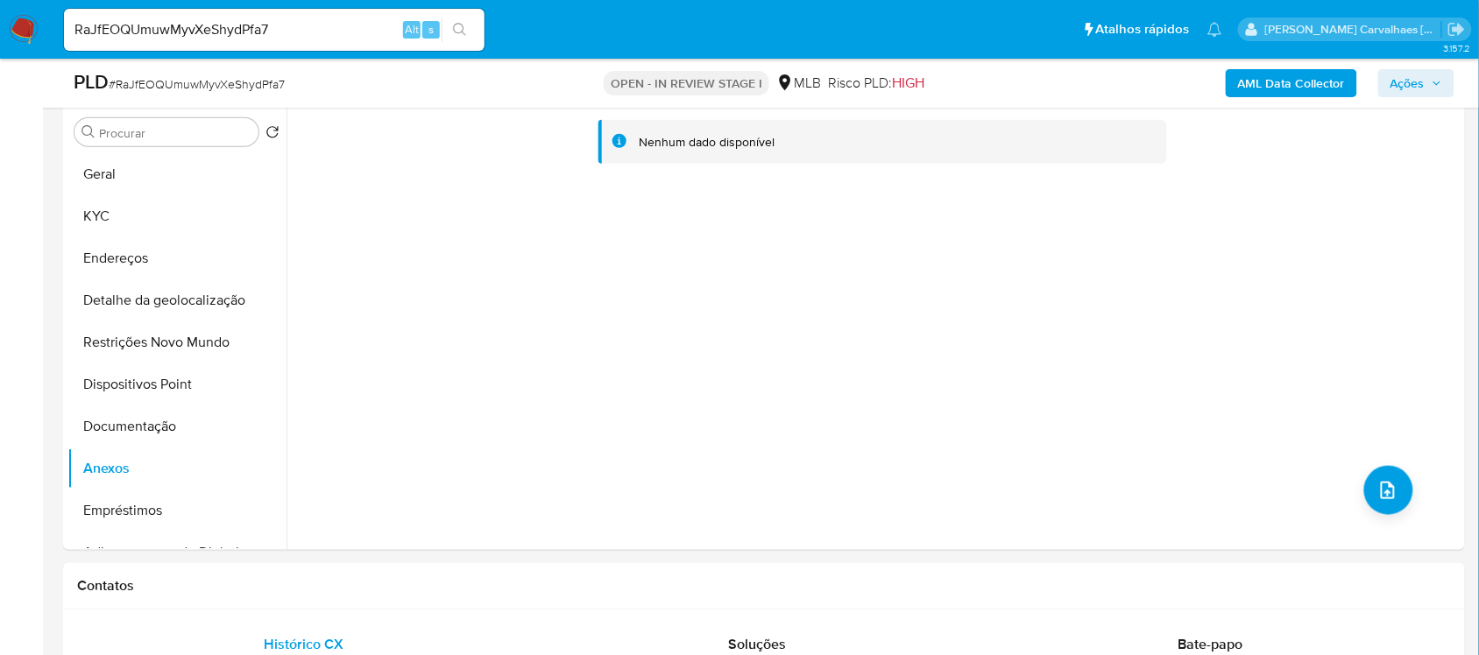
click at [1399, 92] on span "Ações" at bounding box center [1408, 83] width 34 height 28
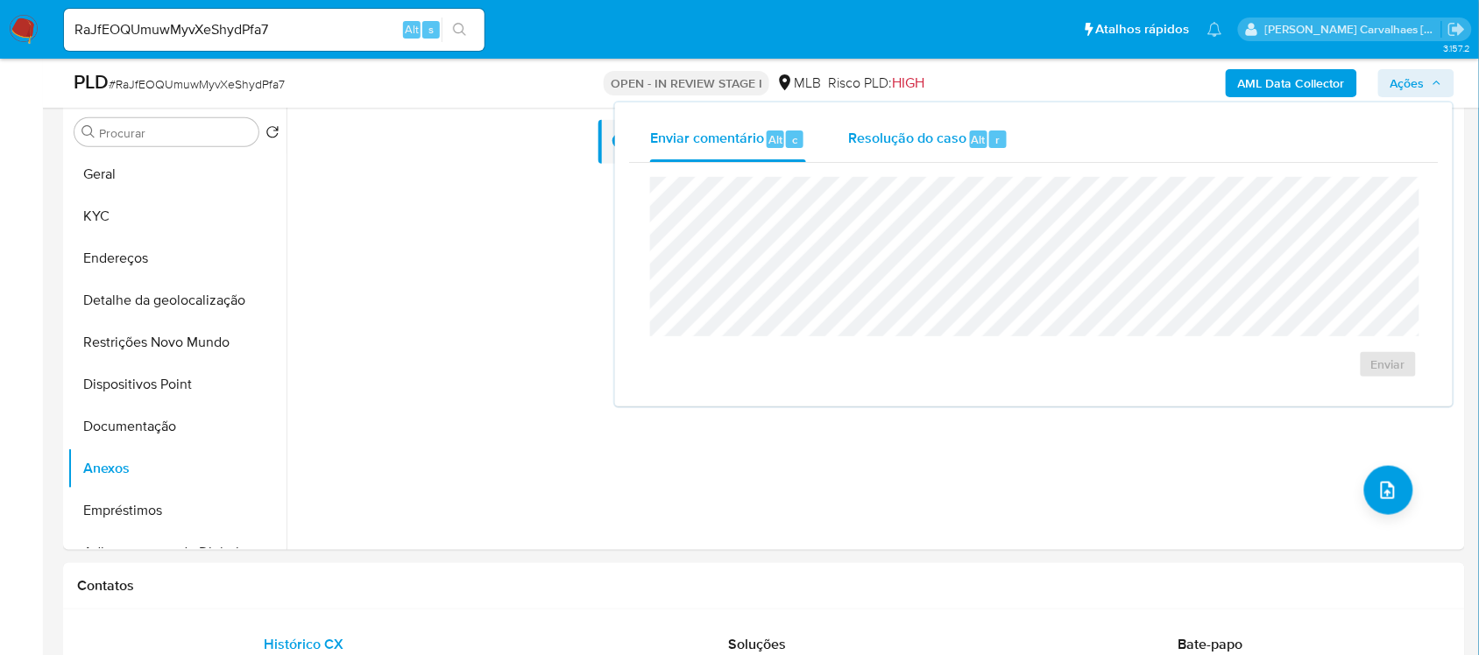
click at [908, 137] on span "Resolução do caso" at bounding box center [907, 139] width 118 height 20
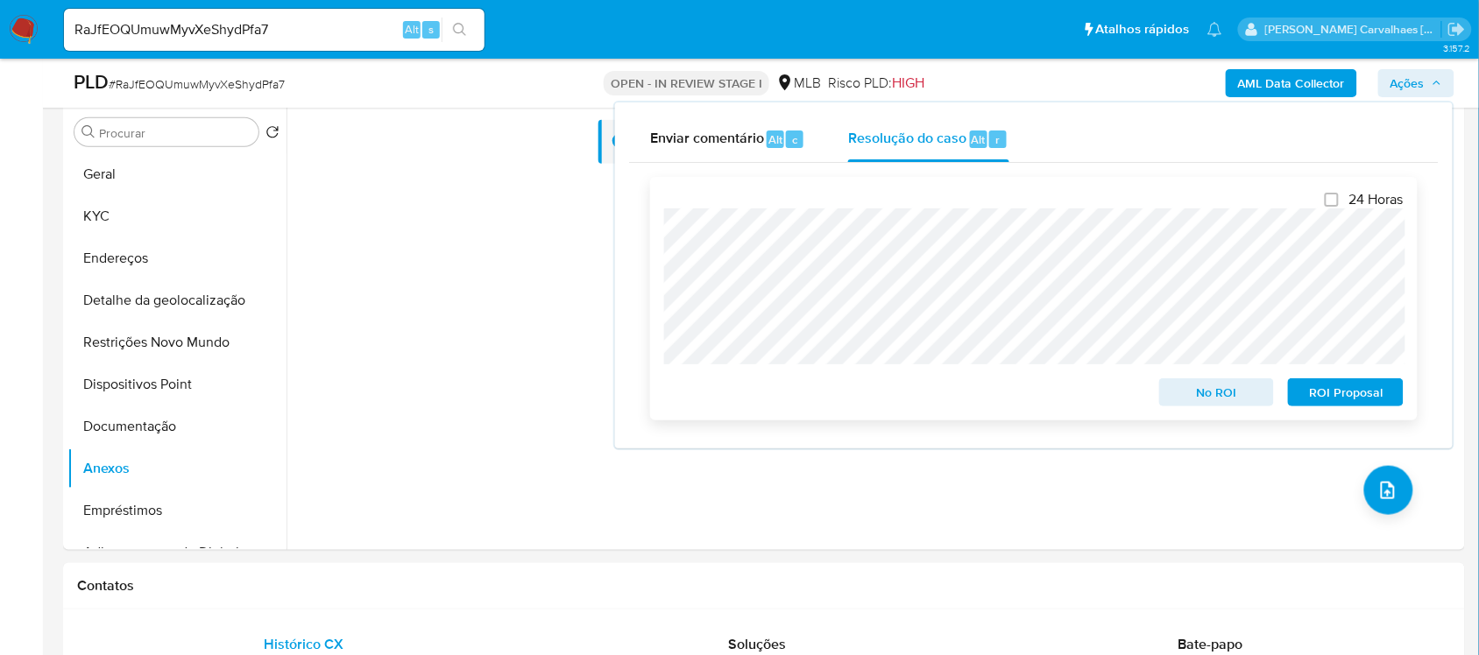
click at [1320, 401] on span "ROI Proposal" at bounding box center [1345, 392] width 91 height 25
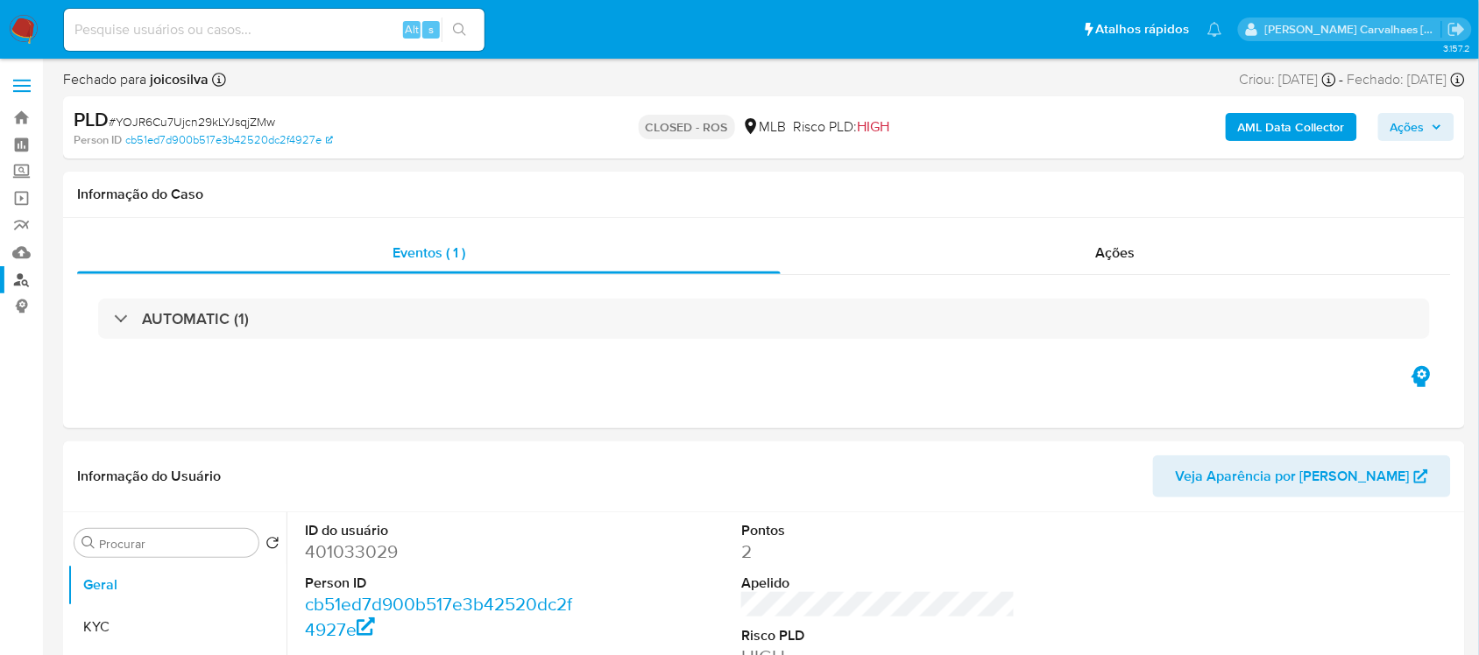
click at [18, 278] on link "Localizador de pessoas" at bounding box center [104, 279] width 209 height 27
select select "10"
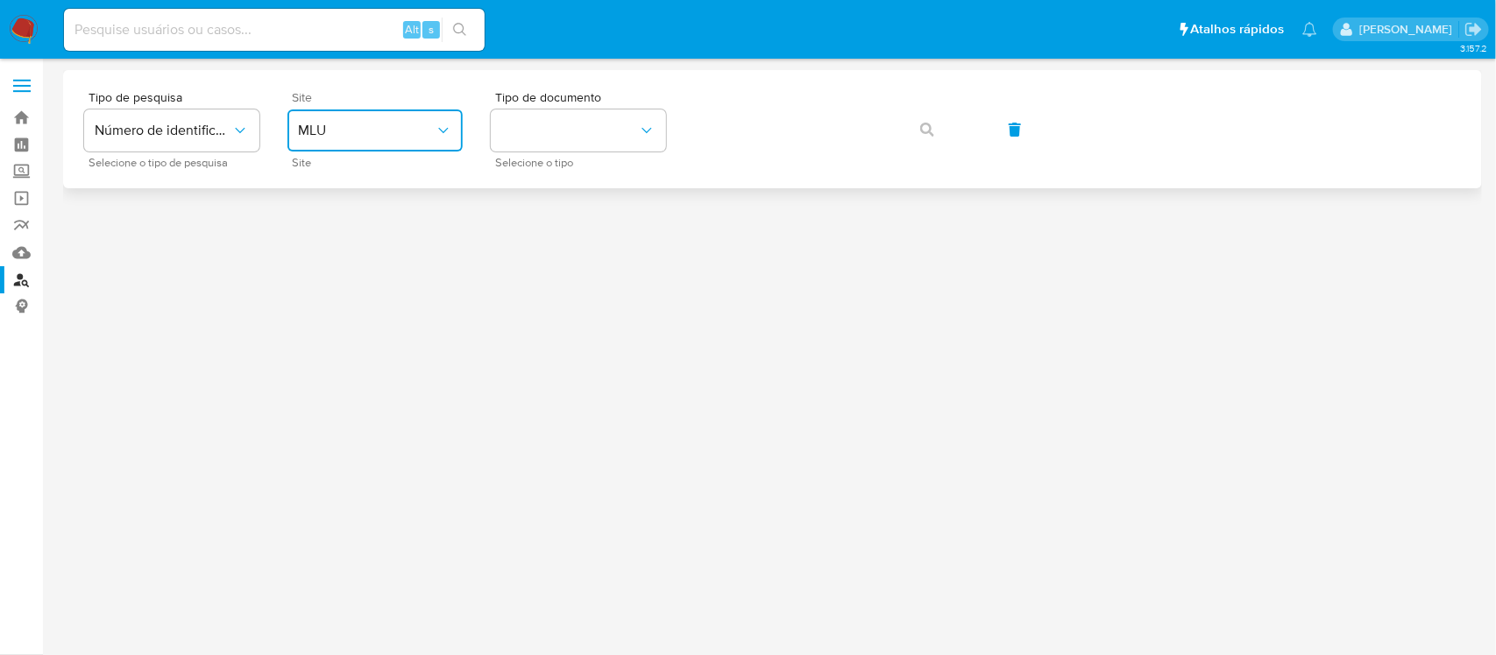
click at [377, 134] on span "MLU" at bounding box center [366, 131] width 137 height 18
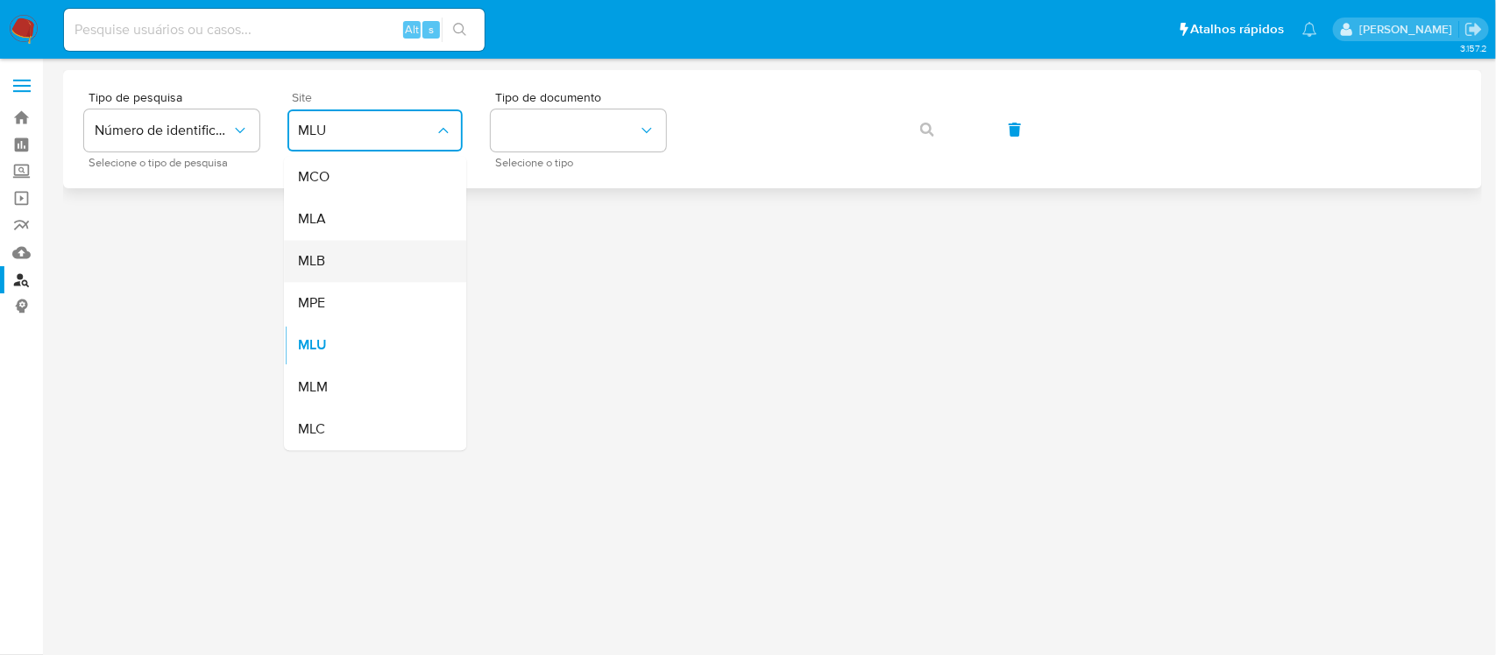
click at [373, 255] on div "MLB" at bounding box center [370, 262] width 144 height 42
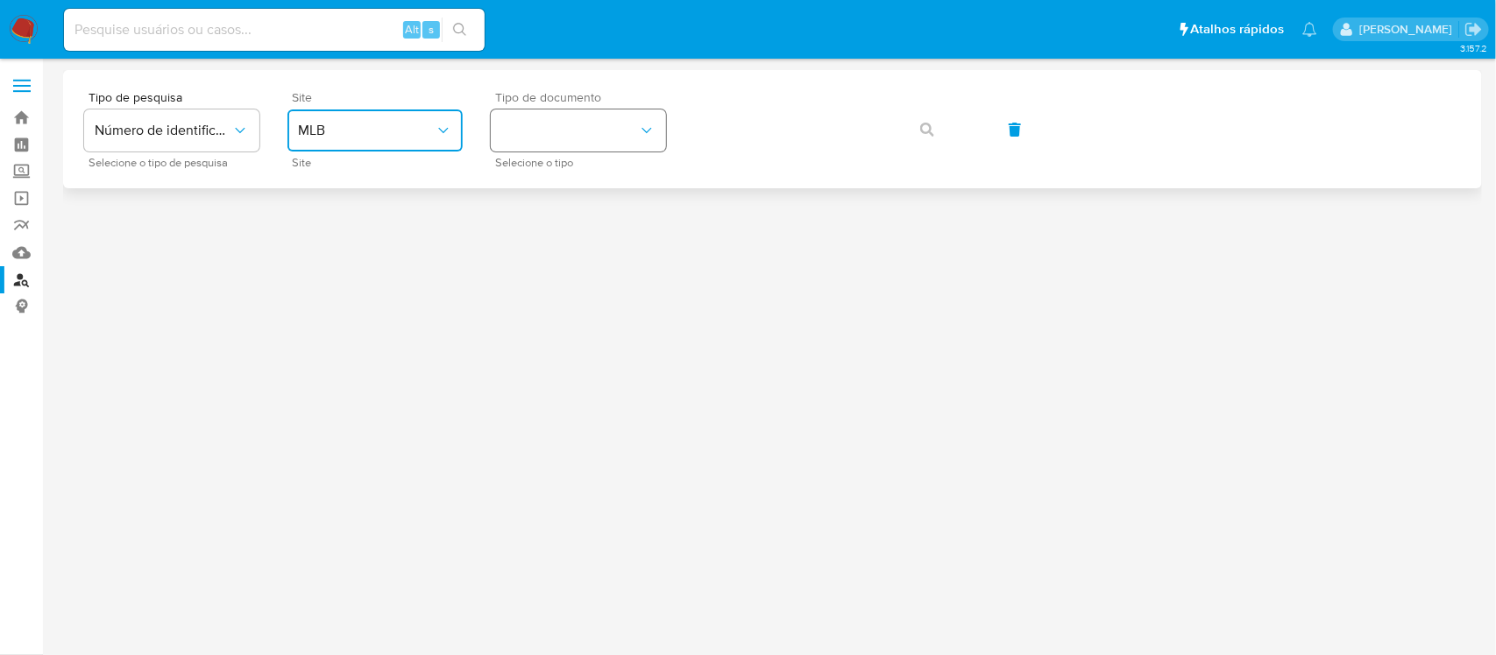
click at [542, 145] on button "identificationType" at bounding box center [578, 131] width 175 height 42
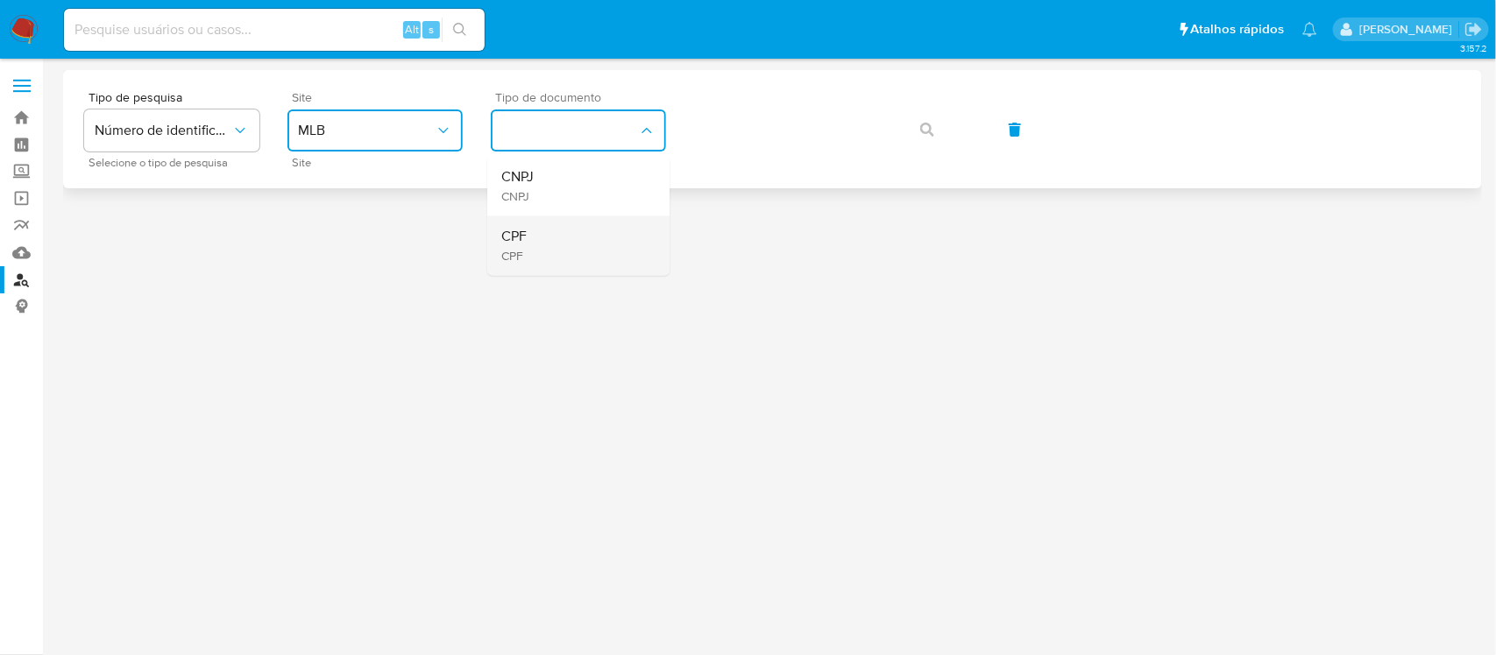
click at [545, 244] on div "CPF CPF" at bounding box center [573, 246] width 144 height 60
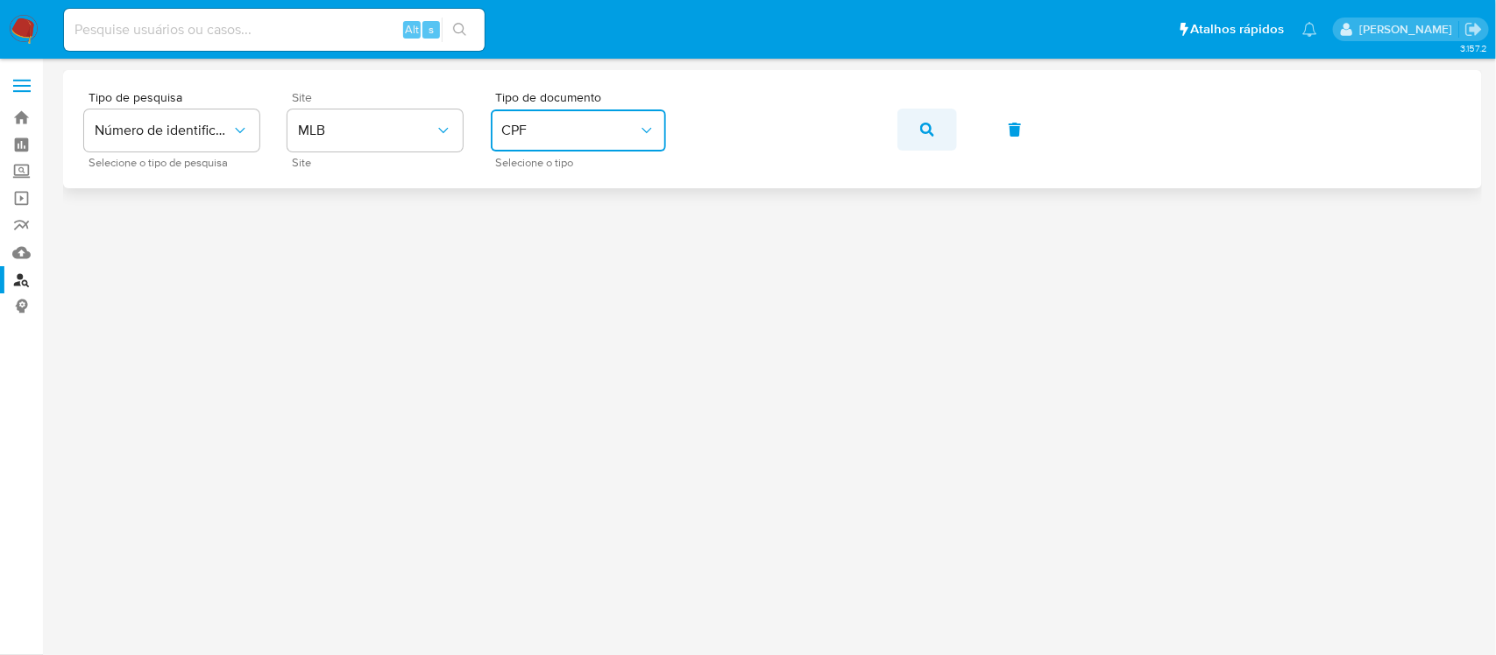
click at [917, 134] on button "button" at bounding box center [927, 130] width 60 height 42
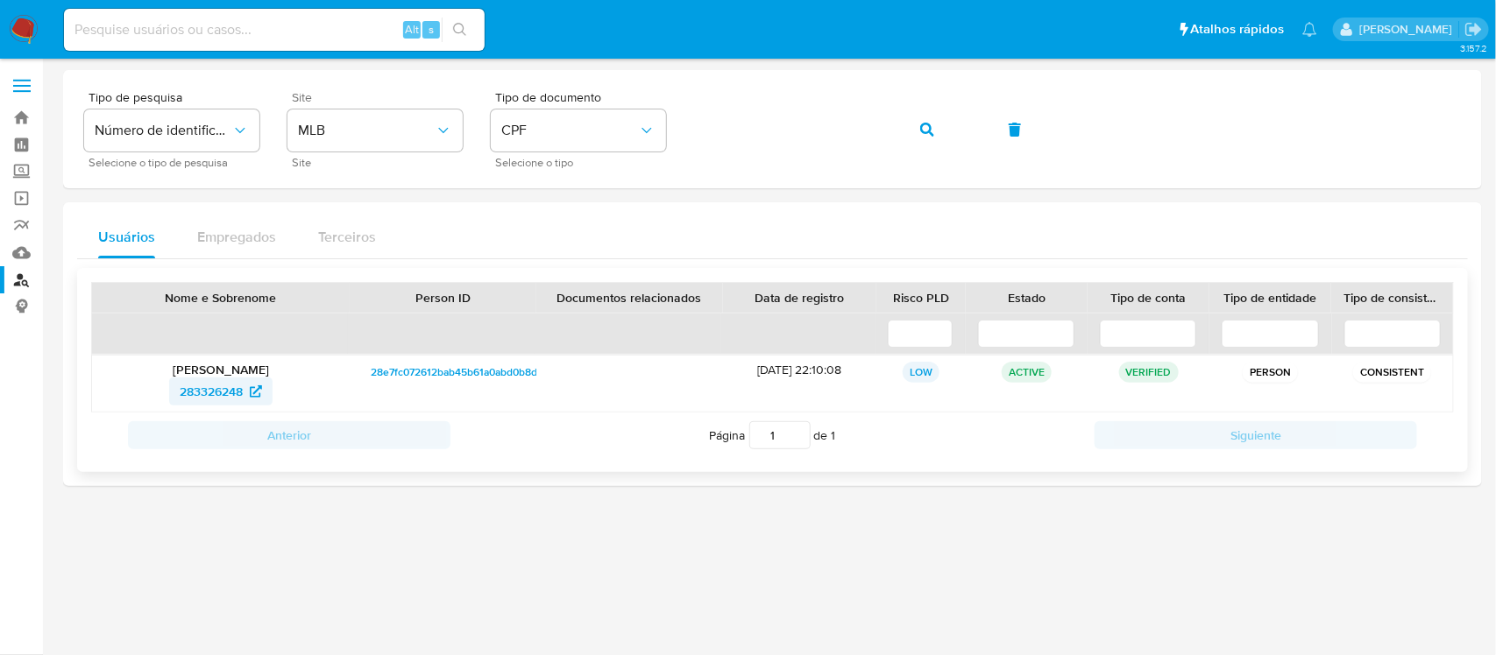
click at [230, 387] on span "283326248" at bounding box center [211, 392] width 63 height 28
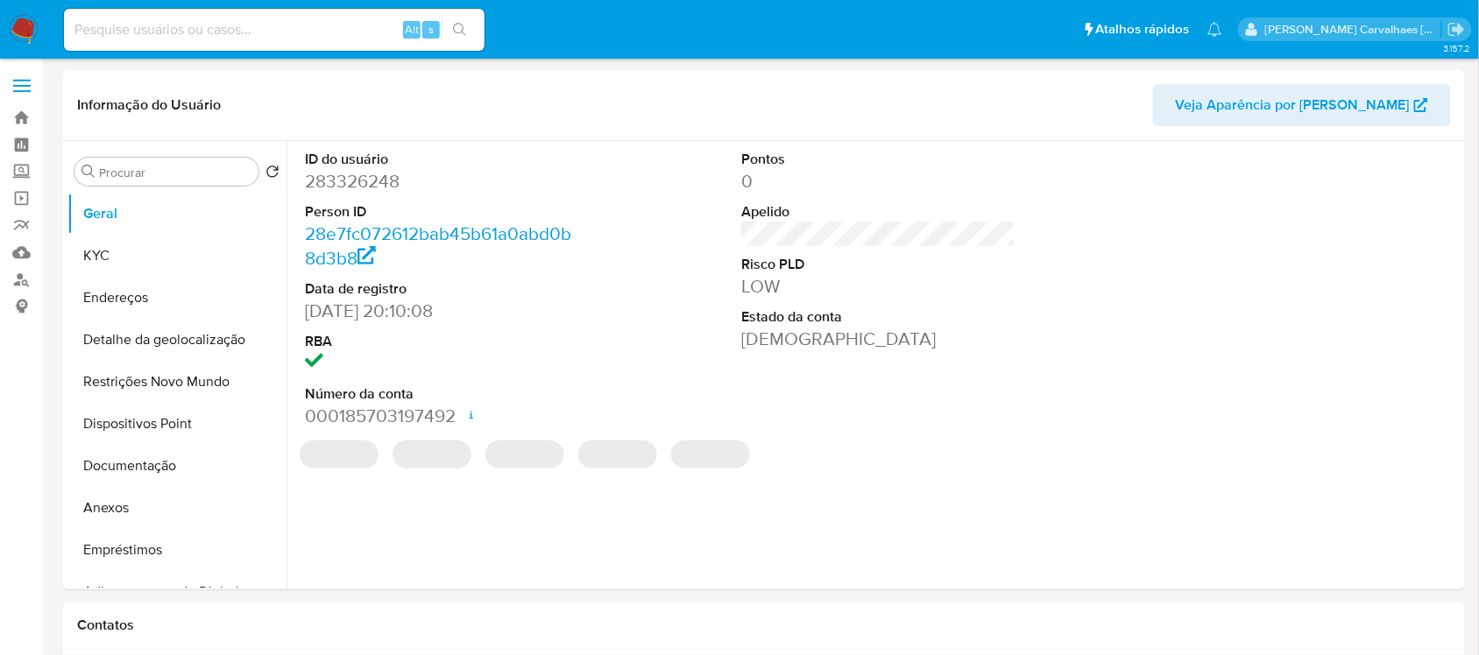
select select "10"
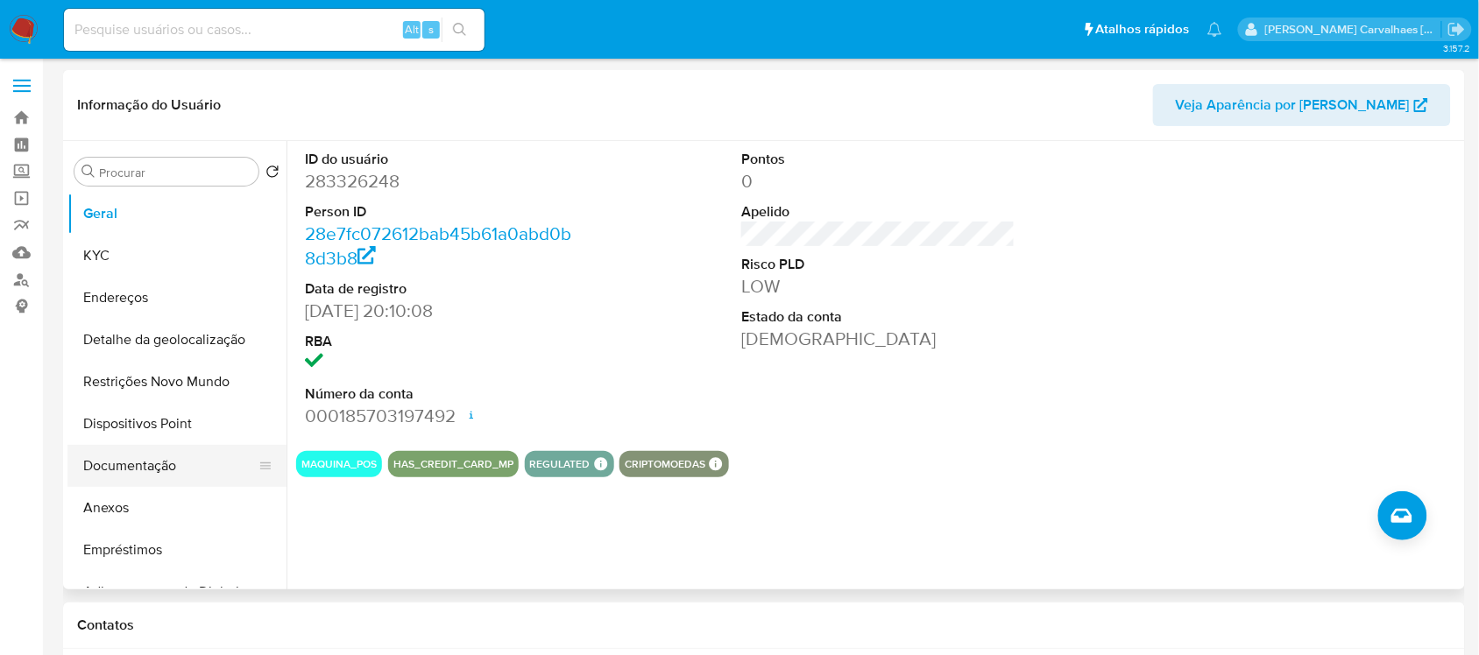
click at [138, 478] on button "Documentação" at bounding box center [169, 466] width 205 height 42
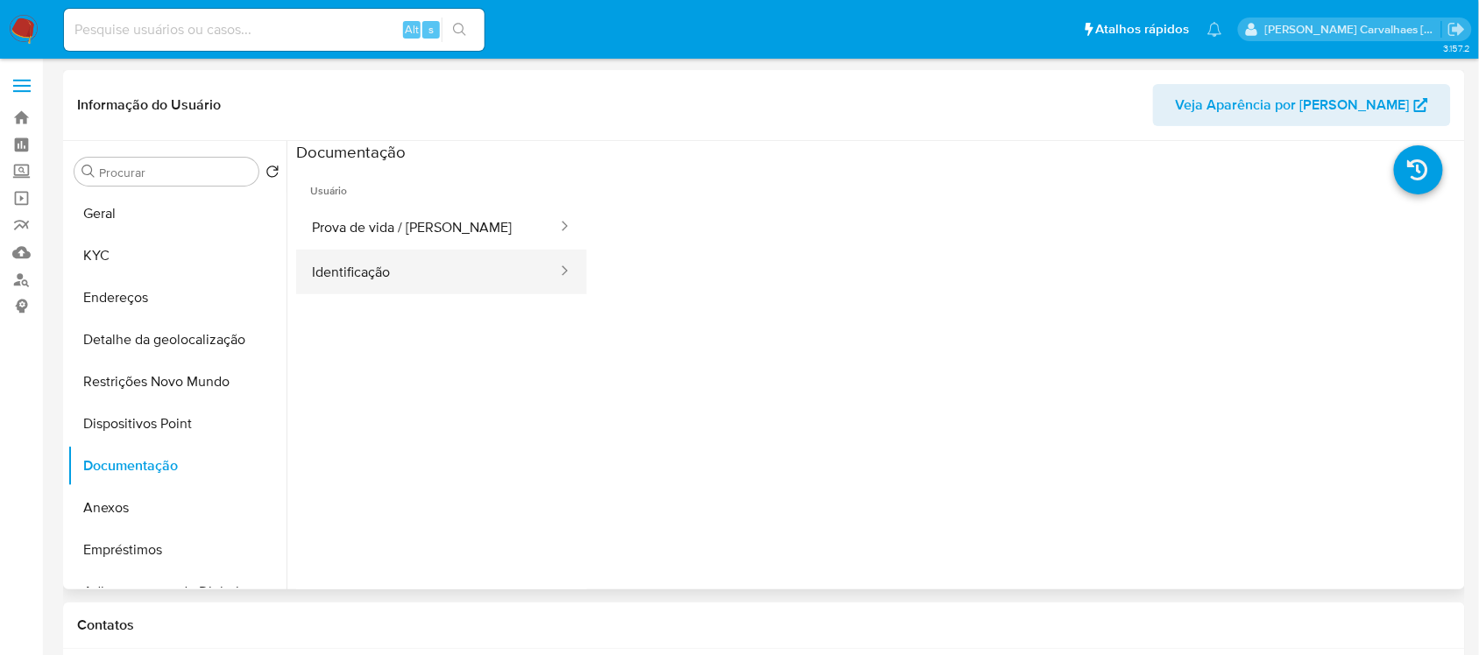
click at [409, 287] on button "Identificação" at bounding box center [427, 272] width 263 height 45
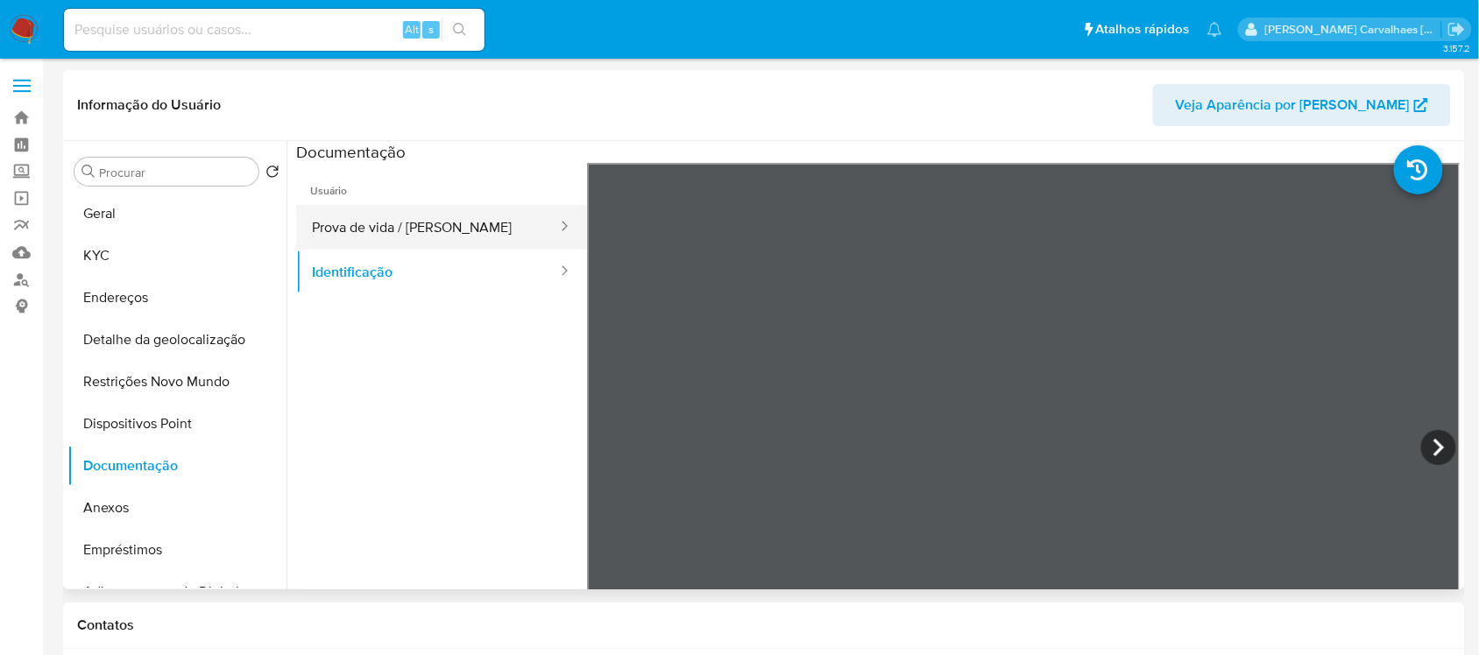
click at [361, 234] on button "Prova de vida / [PERSON_NAME]" at bounding box center [427, 227] width 263 height 45
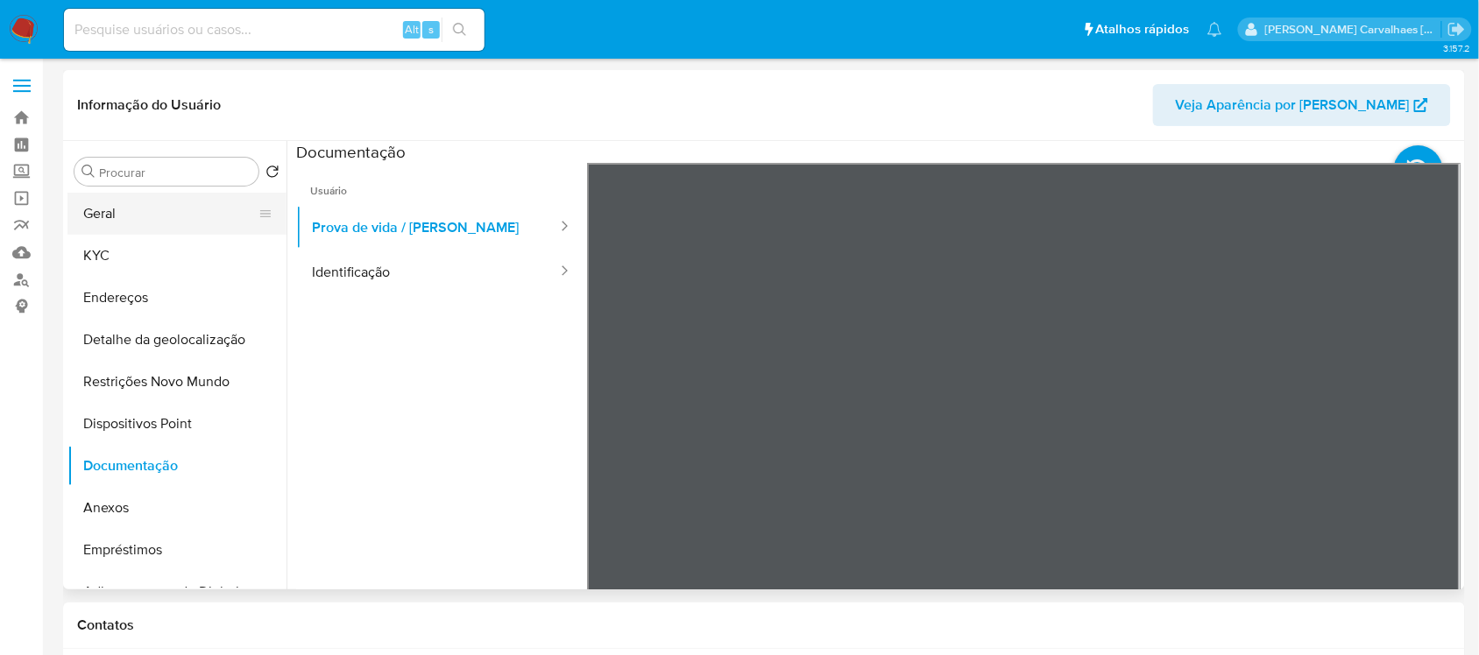
click at [191, 229] on button "Geral" at bounding box center [169, 214] width 205 height 42
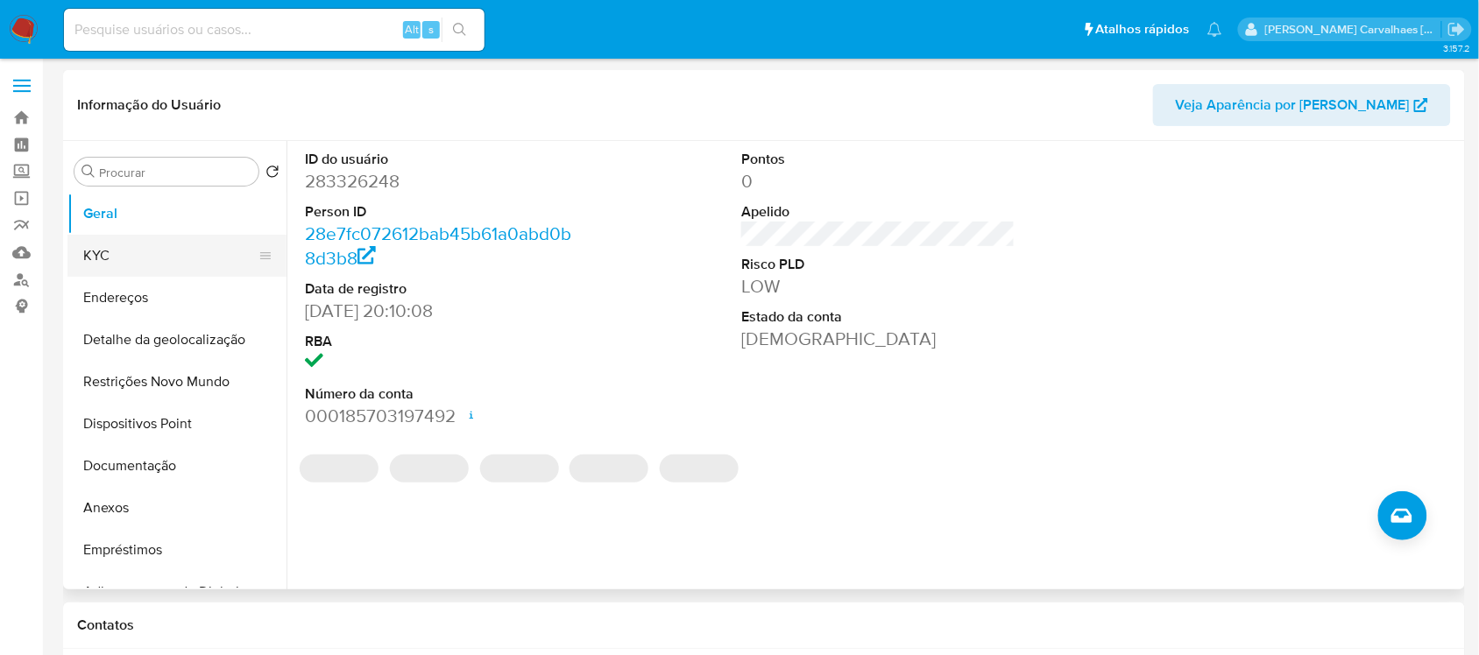
click at [142, 267] on button "KYC" at bounding box center [169, 256] width 205 height 42
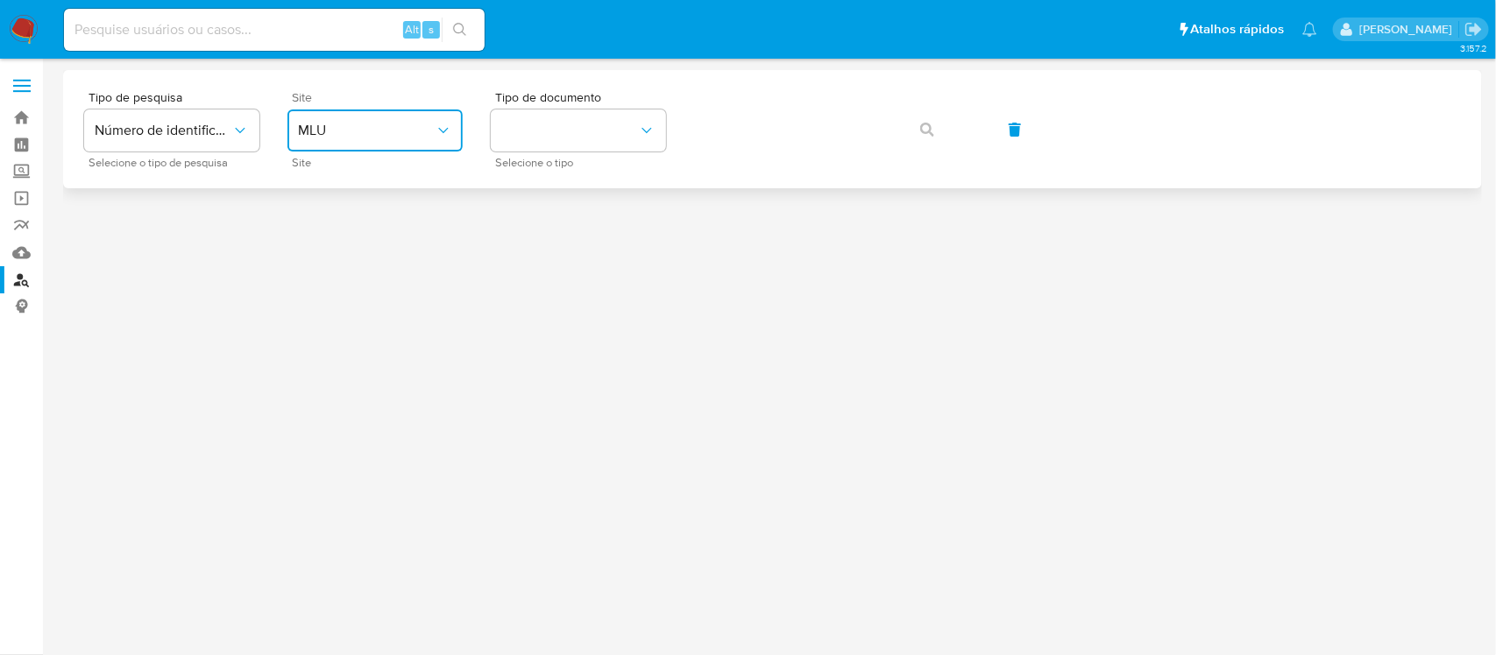
click at [421, 119] on button "MLU" at bounding box center [374, 131] width 175 height 42
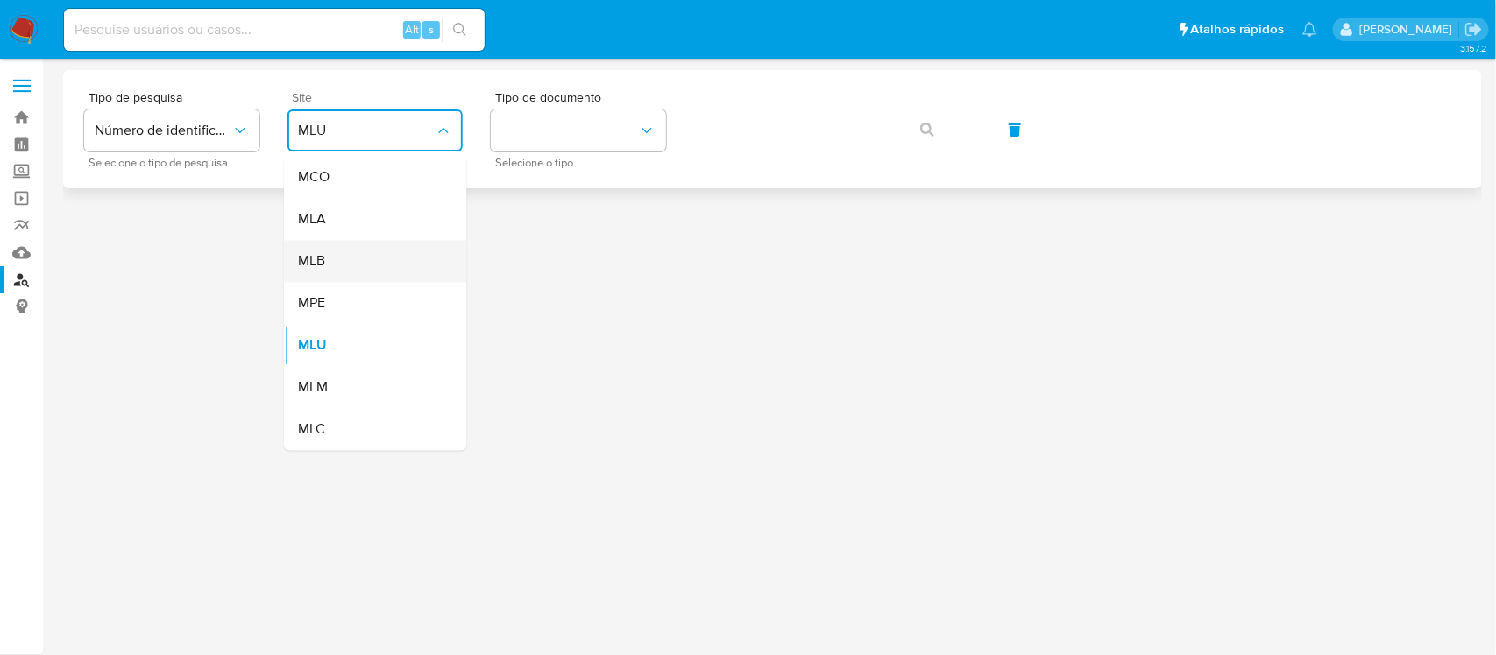
click at [370, 256] on div "MLB" at bounding box center [370, 262] width 144 height 42
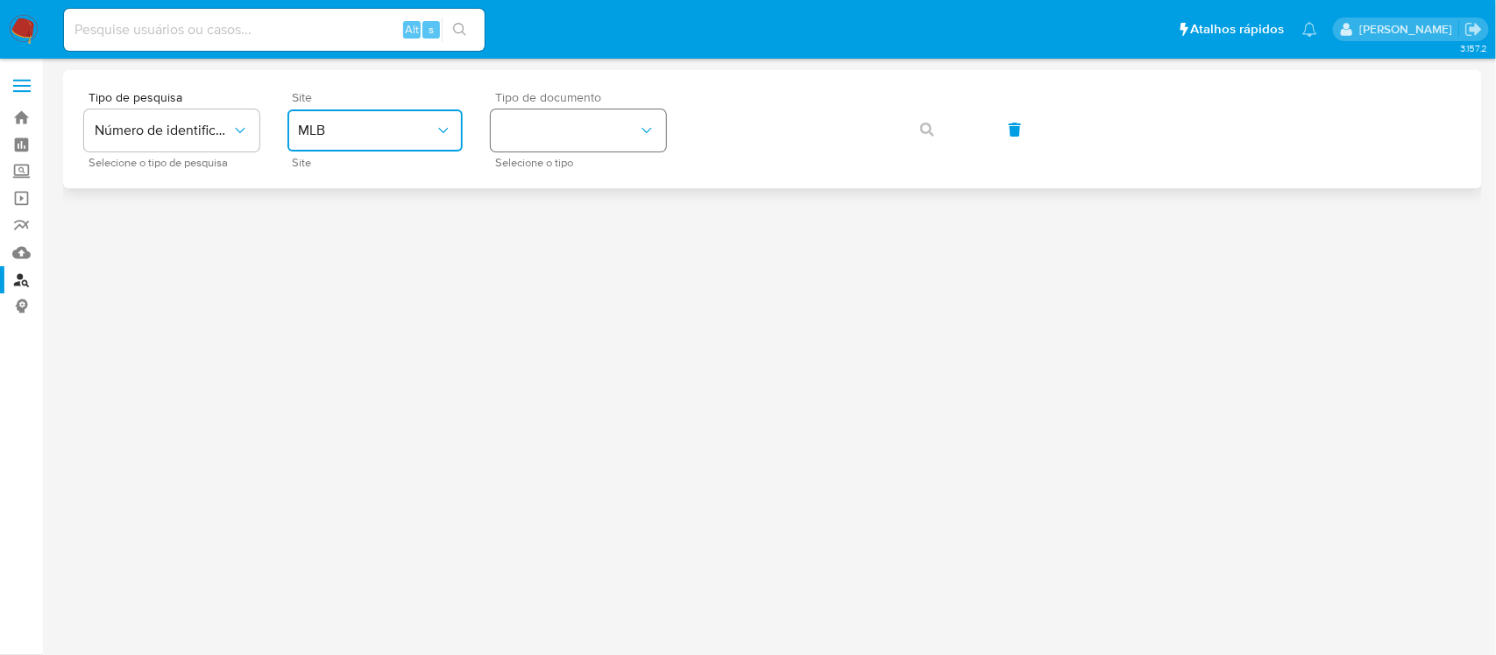
click at [563, 137] on button "identificationType" at bounding box center [578, 131] width 175 height 42
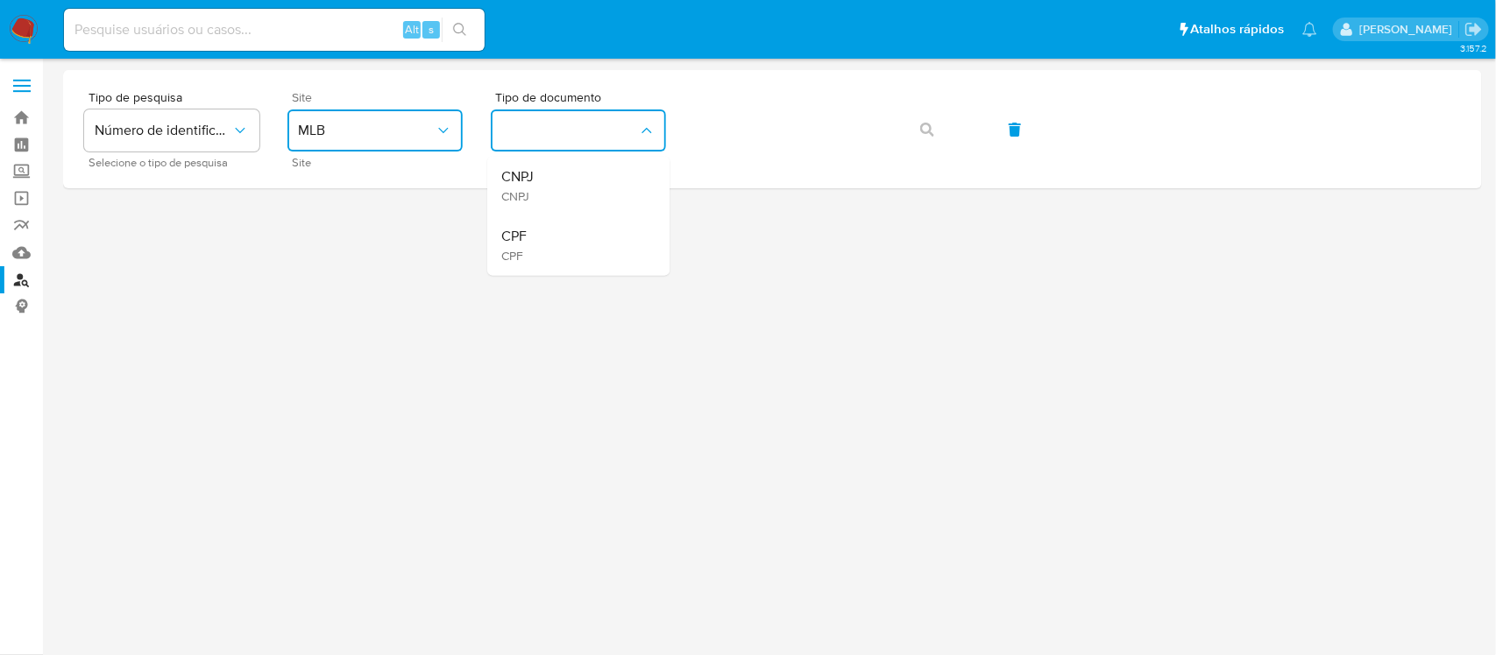
drag, startPoint x: 552, startPoint y: 239, endPoint x: 623, endPoint y: 190, distance: 86.3
click at [553, 239] on div "CPF CPF" at bounding box center [573, 246] width 144 height 60
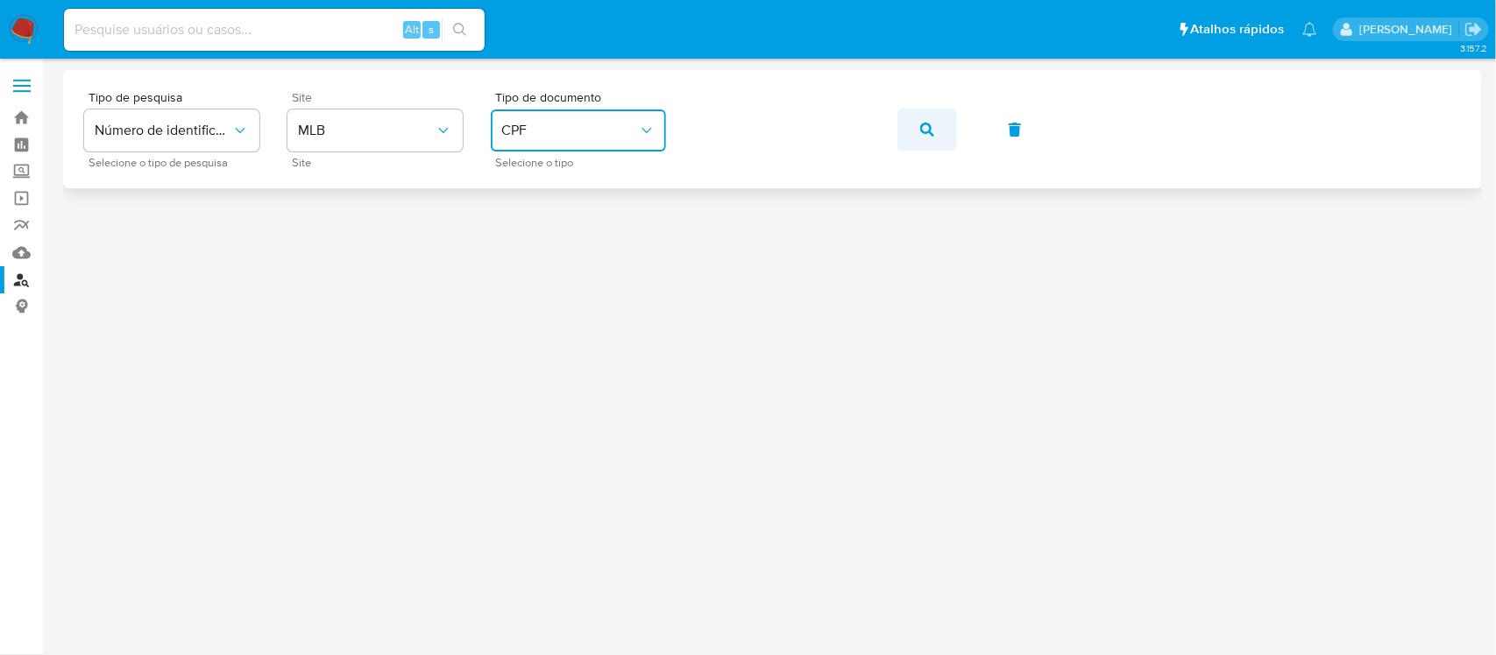
click at [922, 130] on icon "button" at bounding box center [927, 130] width 14 height 14
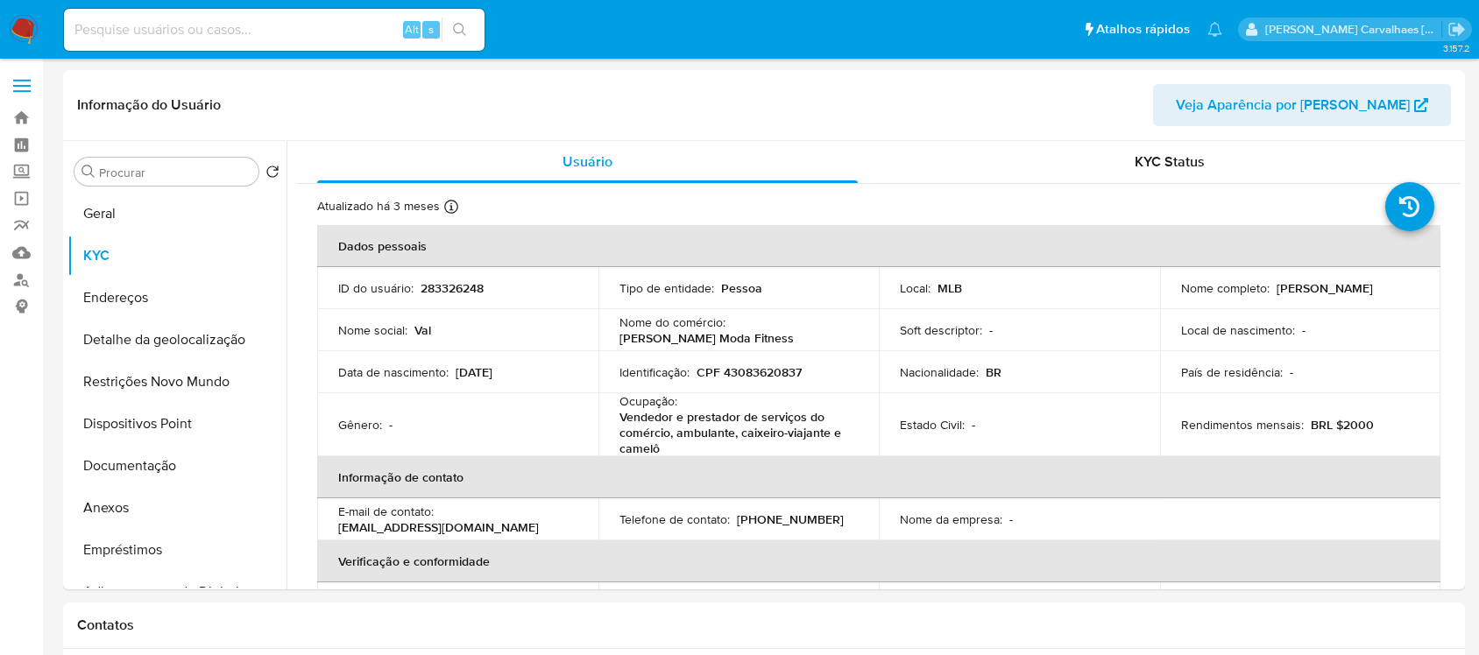
select select "10"
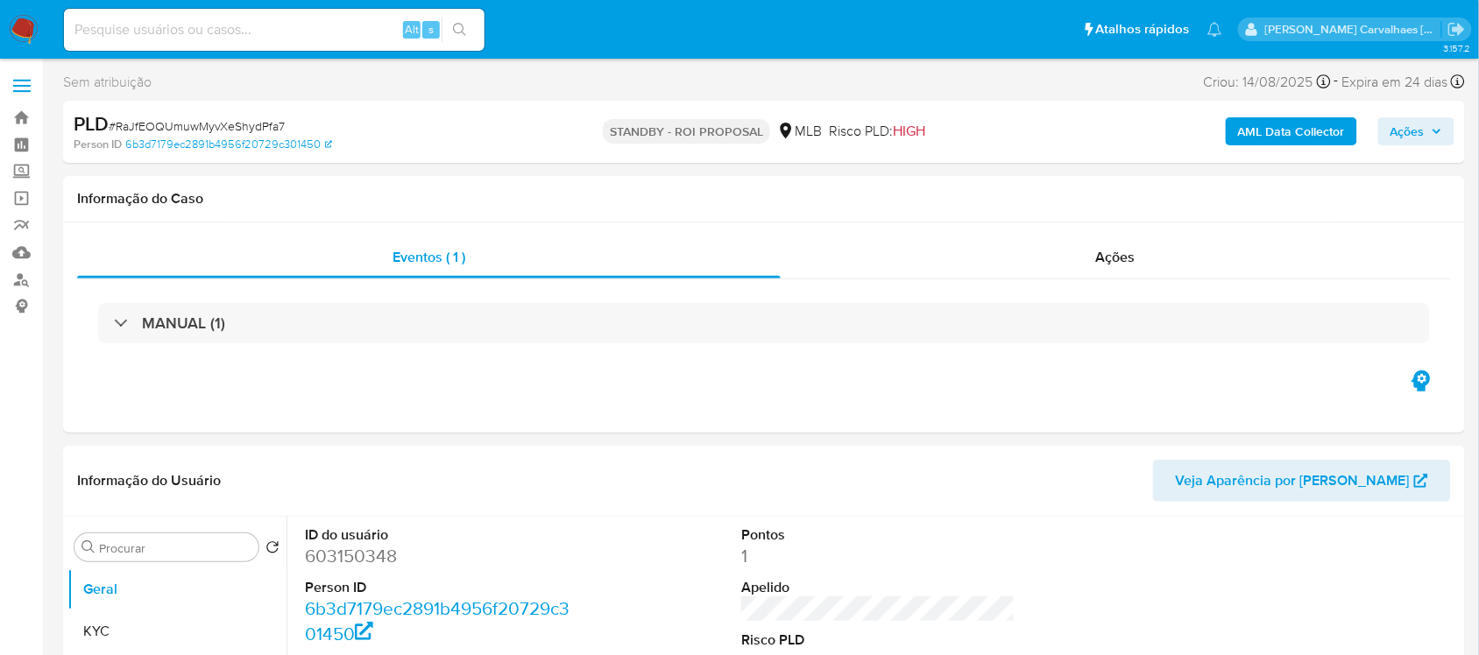
select select "10"
paste input "sswNsCs4IwFCr22mUpvn43N8"
type input "sswNsCs4IwFCr22mUpvn43N8"
click at [474, 33] on button "search-icon" at bounding box center [460, 30] width 36 height 25
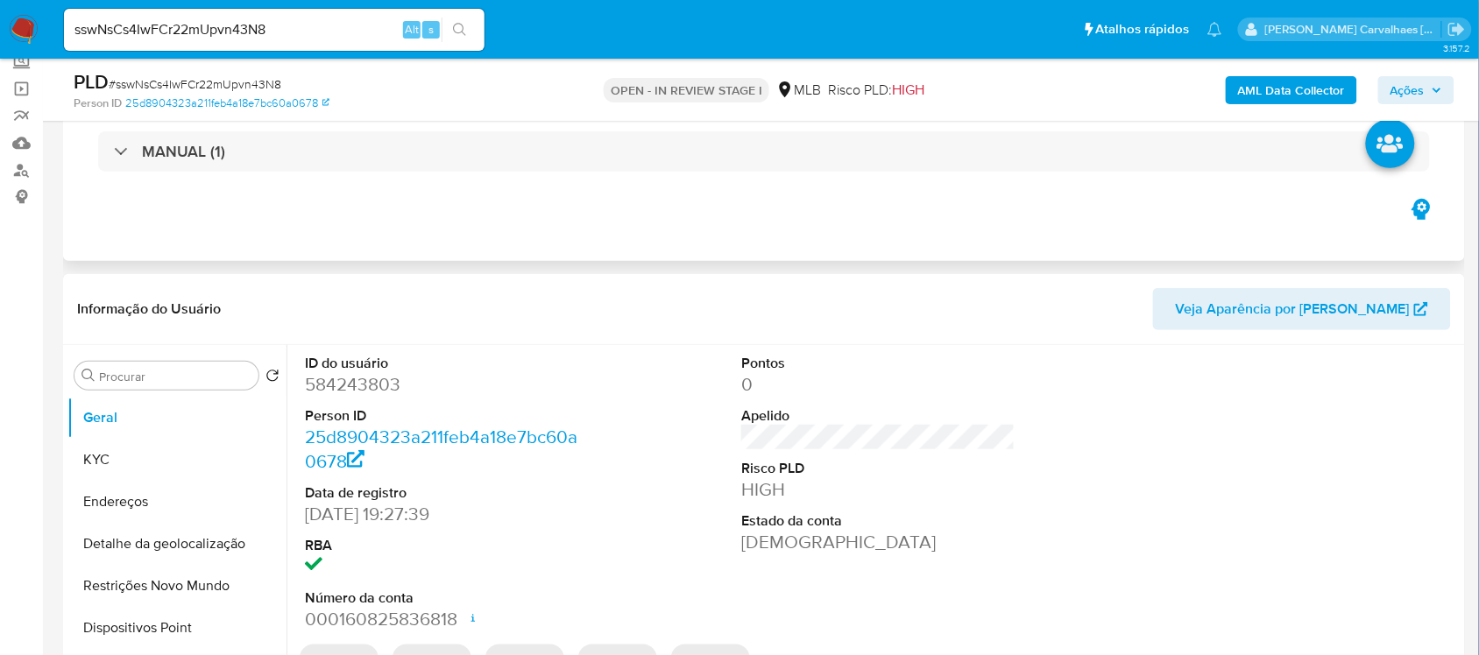
select select "10"
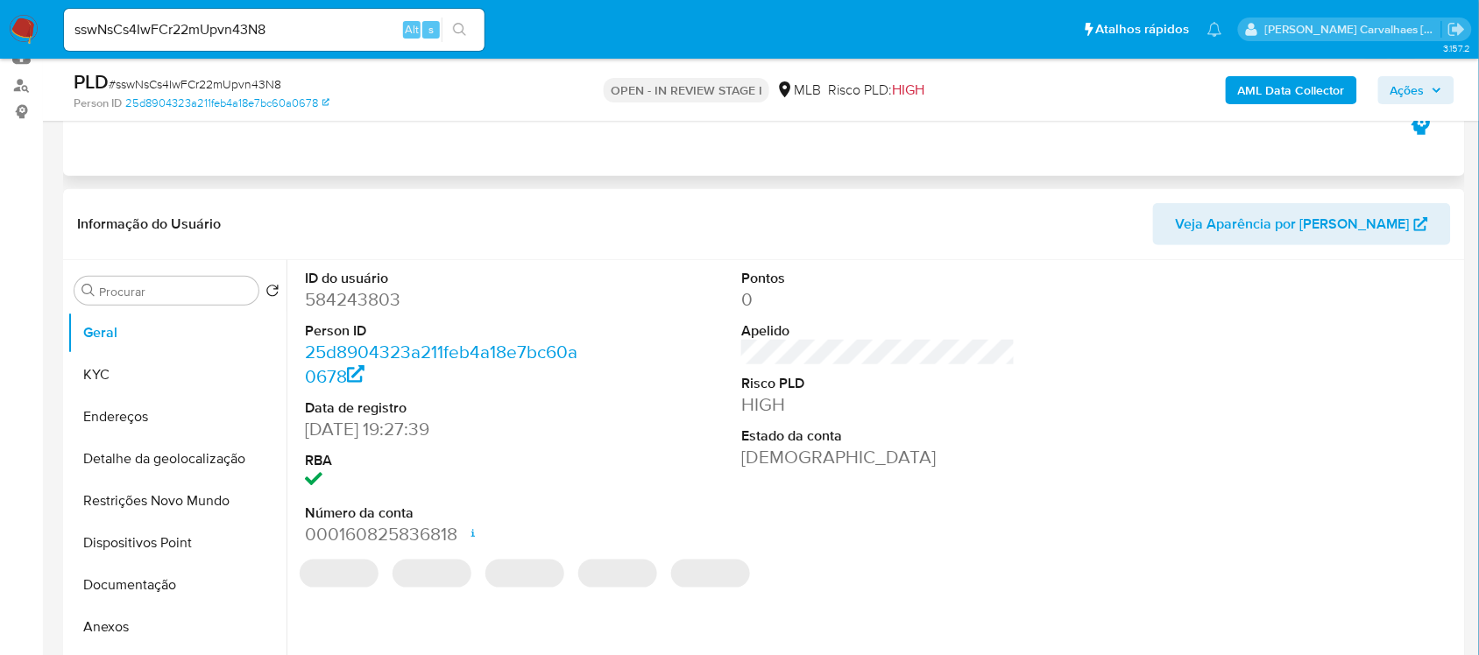
scroll to position [219, 0]
